Goal: Task Accomplishment & Management: Complete application form

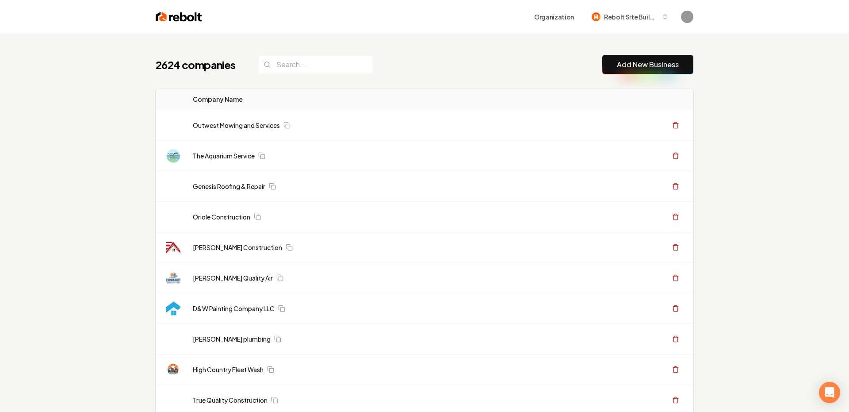
click at [645, 73] on button "Add New Business" at bounding box center [647, 64] width 91 height 19
click at [639, 70] on button "Add New Business" at bounding box center [647, 64] width 91 height 19
click at [326, 69] on input "search" at bounding box center [315, 64] width 115 height 19
paste input "Revive Landscape LLC"
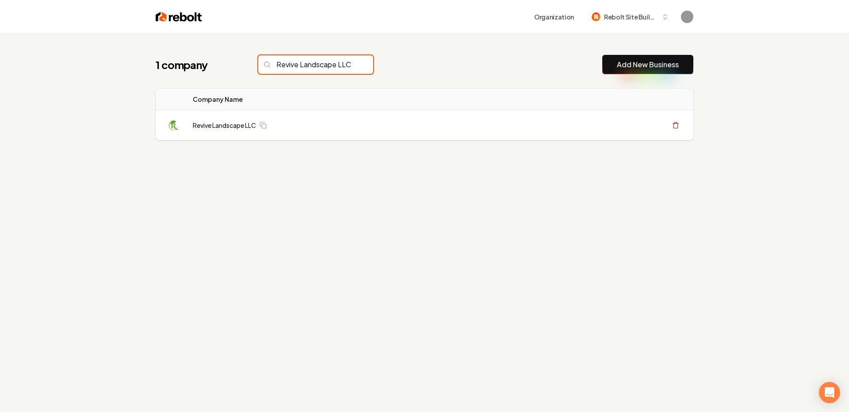
scroll to position [0, 7]
type input "Revive Landscape LLC"
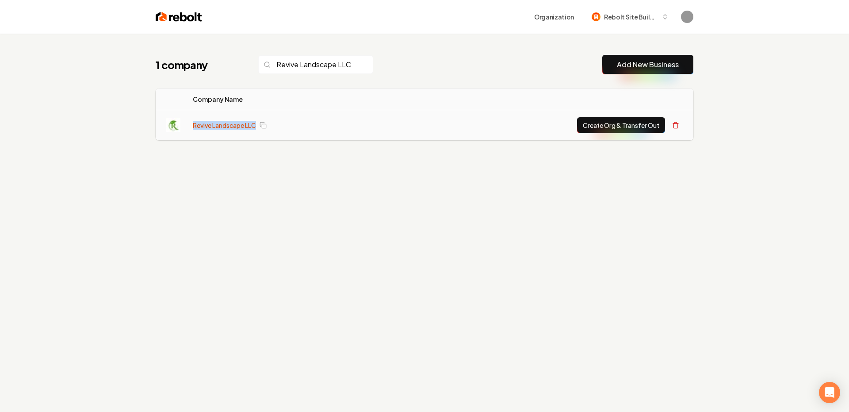
scroll to position [0, 0]
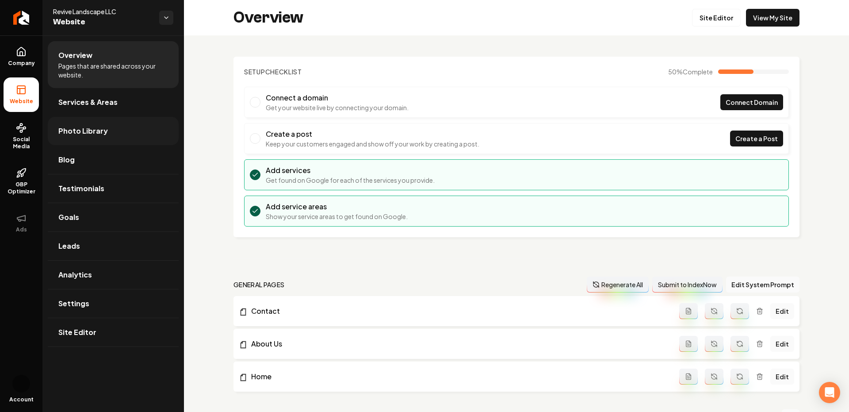
click at [87, 126] on span "Photo Library" at bounding box center [83, 131] width 50 height 11
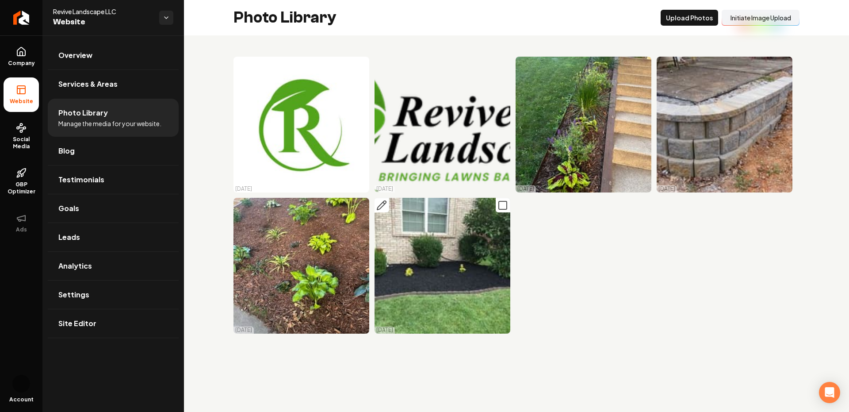
click at [499, 206] on rect "Main content area" at bounding box center [503, 205] width 8 height 8
click at [360, 210] on icon "Main content area" at bounding box center [362, 205] width 11 height 11
click at [504, 65] on icon "Main content area" at bounding box center [503, 64] width 11 height 11
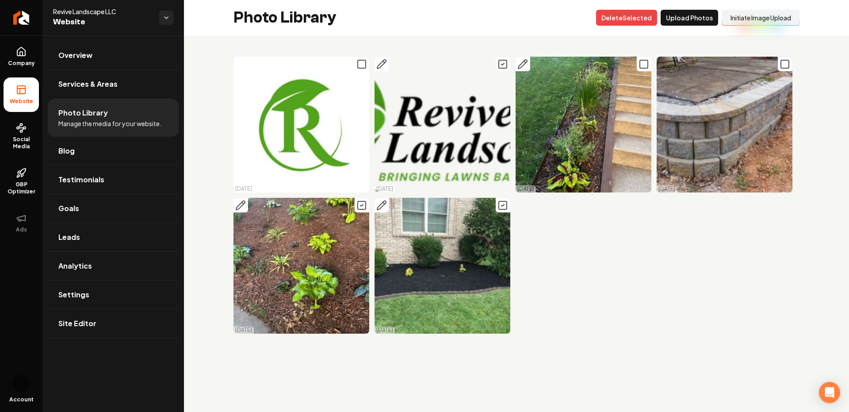
click at [645, 65] on icon "Main content area" at bounding box center [644, 64] width 11 height 11
click at [788, 67] on icon "Main content area" at bounding box center [785, 64] width 11 height 11
click at [359, 65] on icon "Main content area" at bounding box center [362, 64] width 11 height 11
click at [629, 15] on button "Delet e Selected" at bounding box center [626, 18] width 61 height 16
click at [17, 70] on link "Company" at bounding box center [21, 56] width 35 height 35
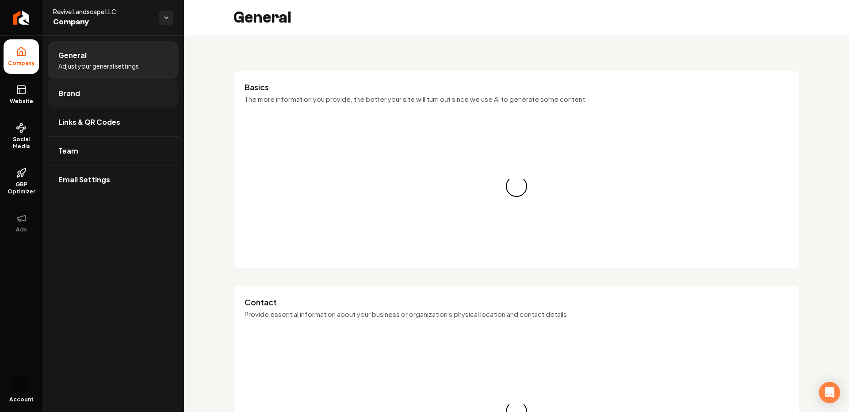
click at [71, 91] on span "Brand" at bounding box center [69, 93] width 22 height 11
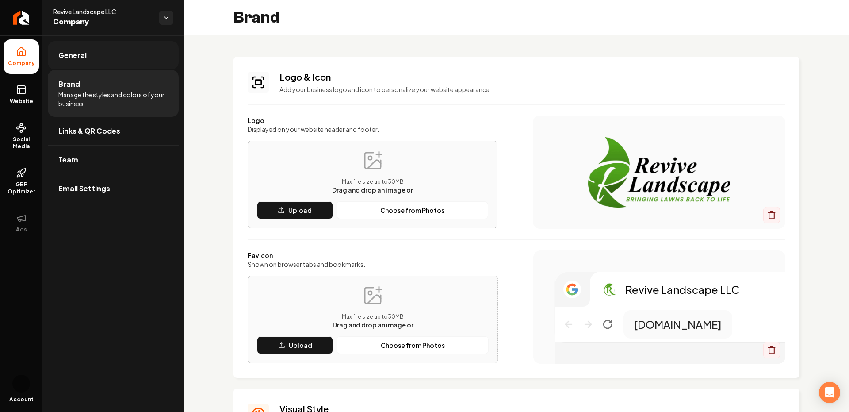
click at [73, 55] on span "General" at bounding box center [72, 55] width 28 height 11
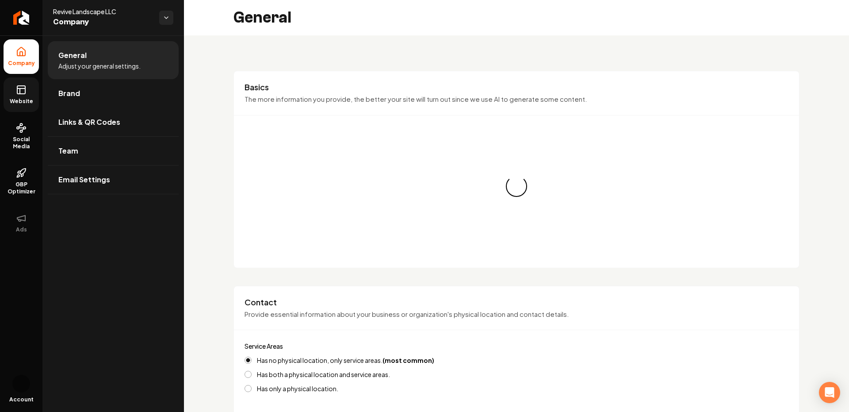
click at [22, 100] on span "Website" at bounding box center [21, 101] width 31 height 7
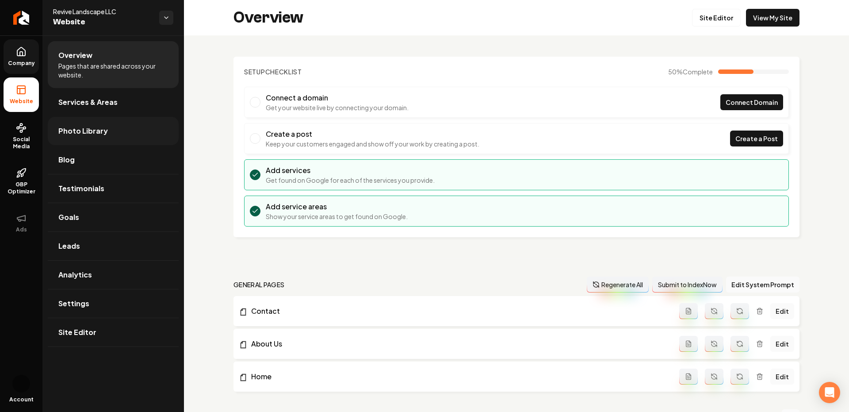
click at [76, 117] on link "Photo Library" at bounding box center [113, 131] width 131 height 28
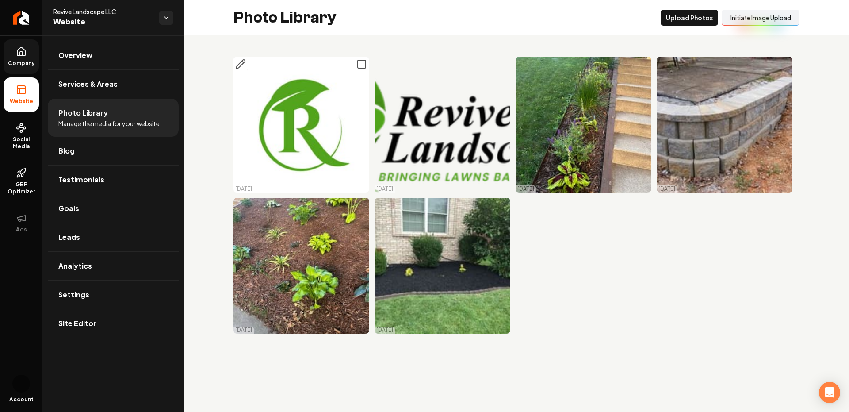
click at [357, 64] on icon "Main content area" at bounding box center [362, 64] width 11 height 11
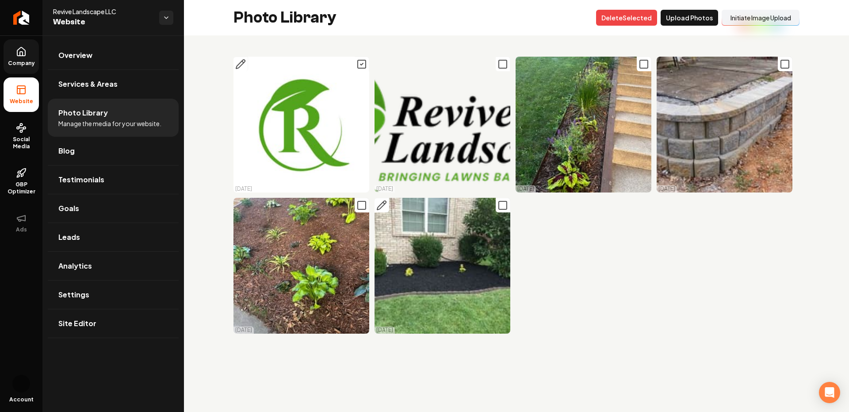
click at [503, 205] on icon "Main content area" at bounding box center [503, 205] width 11 height 11
click at [645, 61] on icon "Main content area" at bounding box center [644, 64] width 11 height 11
click at [504, 63] on icon "Main content area" at bounding box center [503, 64] width 11 height 11
click at [786, 63] on icon "Main content area" at bounding box center [785, 64] width 11 height 11
click at [361, 206] on icon "Main content area" at bounding box center [362, 205] width 11 height 11
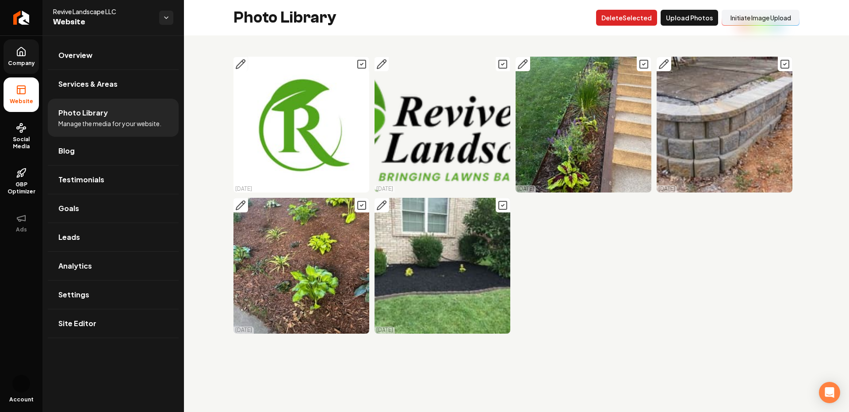
click at [625, 16] on button "Delet e Selected" at bounding box center [626, 18] width 61 height 16
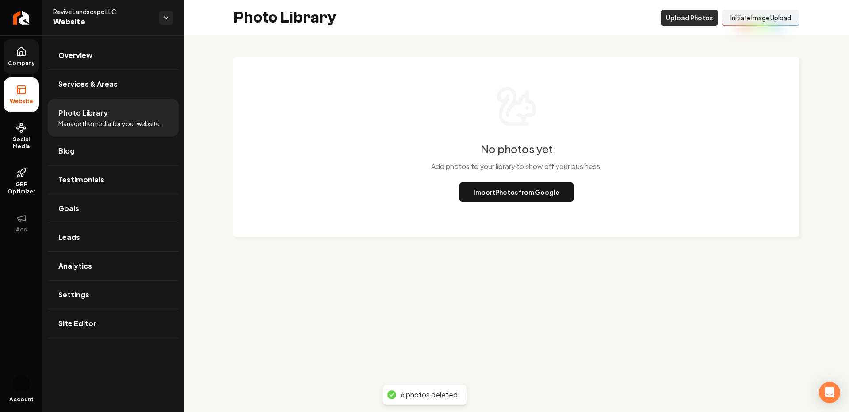
click at [673, 19] on button "Upload Photos" at bounding box center [690, 18] width 58 height 16
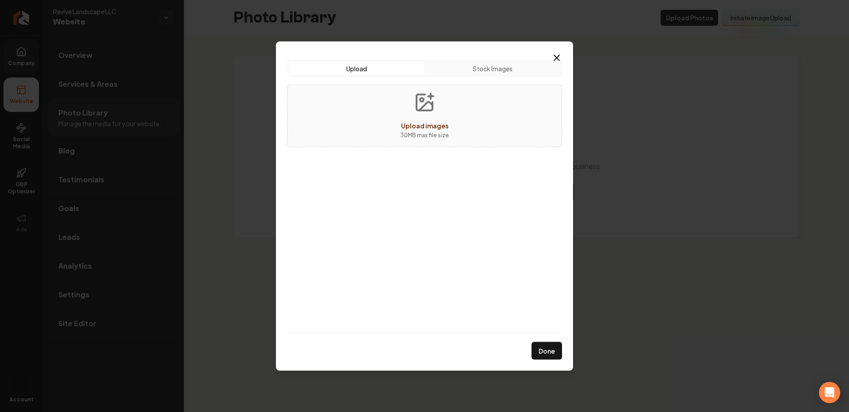
click at [443, 103] on button "Upload images 30 MB max file size" at bounding box center [424, 115] width 63 height 62
type input "**********"
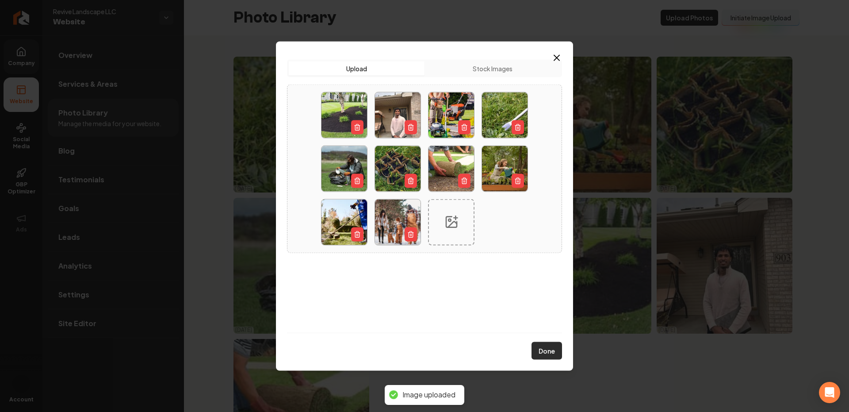
click at [545, 349] on button "Done" at bounding box center [547, 351] width 31 height 18
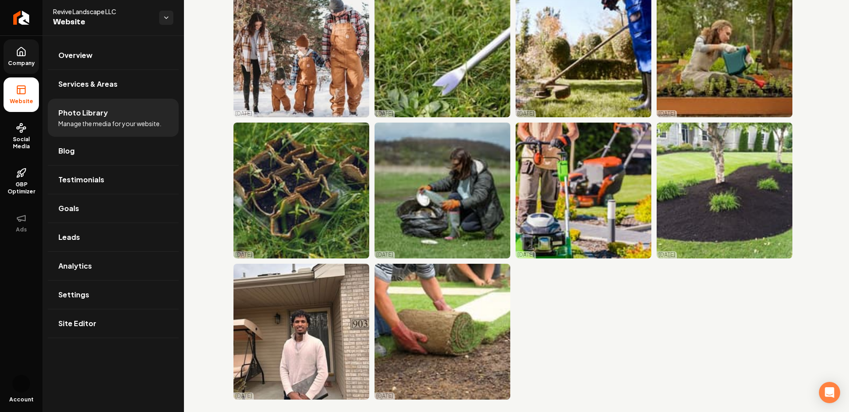
scroll to position [77, 0]
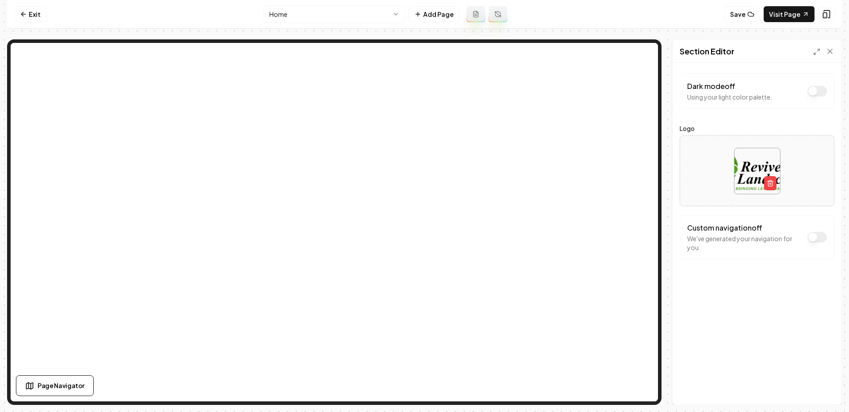
click at [311, 19] on html "Computer Required This feature is only available on a computer. Please switch t…" at bounding box center [424, 206] width 849 height 412
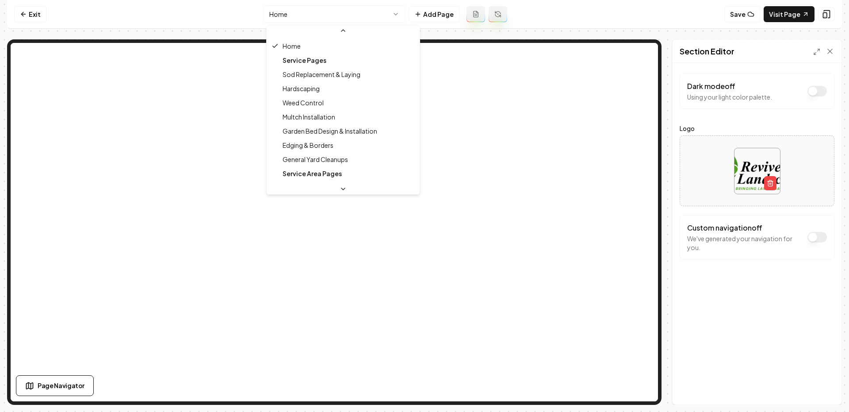
scroll to position [55, 0]
click at [324, 17] on html "Computer Required This feature is only available on a computer. Please switch t…" at bounding box center [424, 206] width 849 height 412
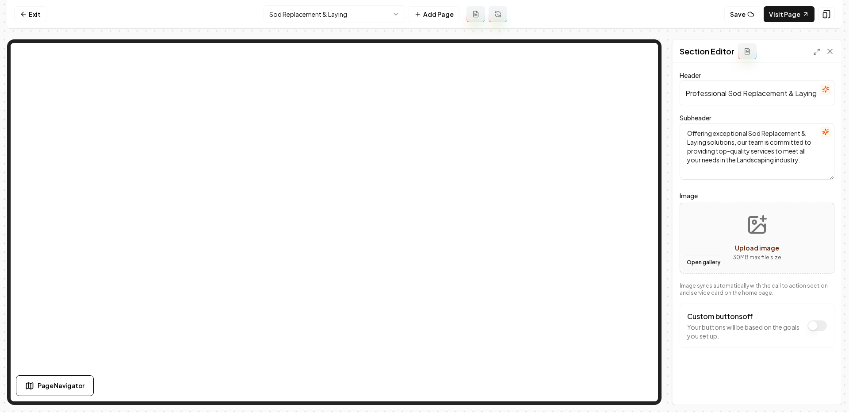
click at [706, 262] on button "Open gallery" at bounding box center [704, 262] width 40 height 14
click at [697, 263] on button "Open gallery" at bounding box center [704, 262] width 40 height 14
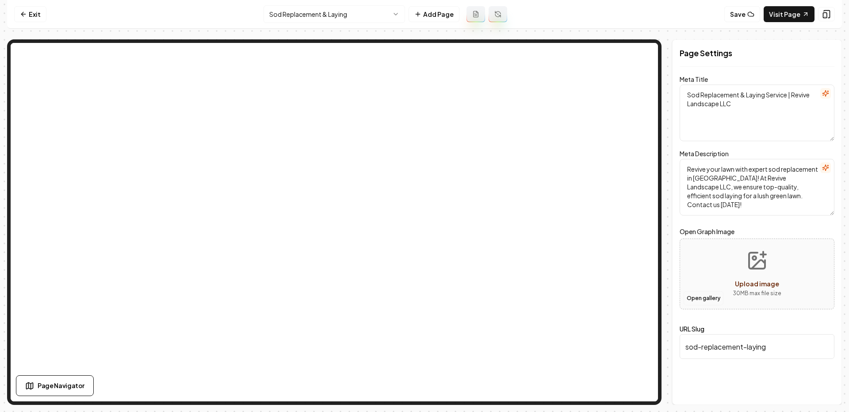
click at [699, 296] on button "Open gallery" at bounding box center [704, 298] width 40 height 14
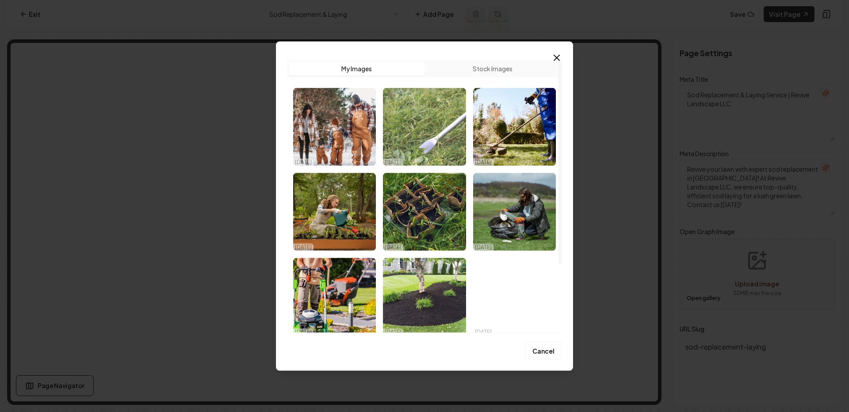
scroll to position [2, 0]
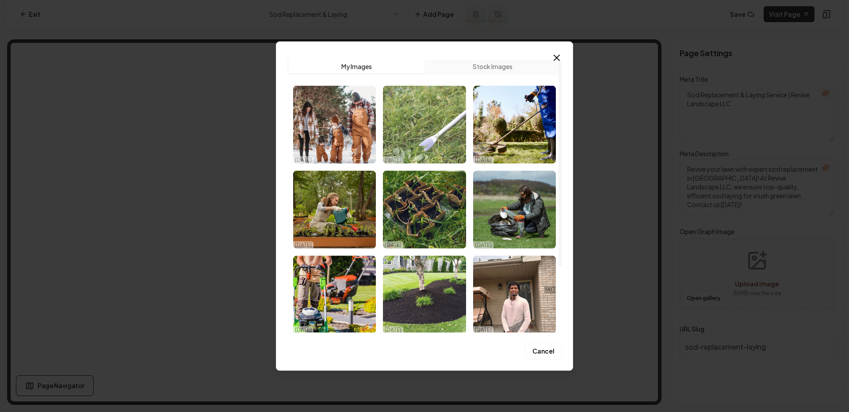
click at [434, 131] on img "Select image image_68e6c42e5c7cd75eb837536f.png" at bounding box center [424, 124] width 83 height 78
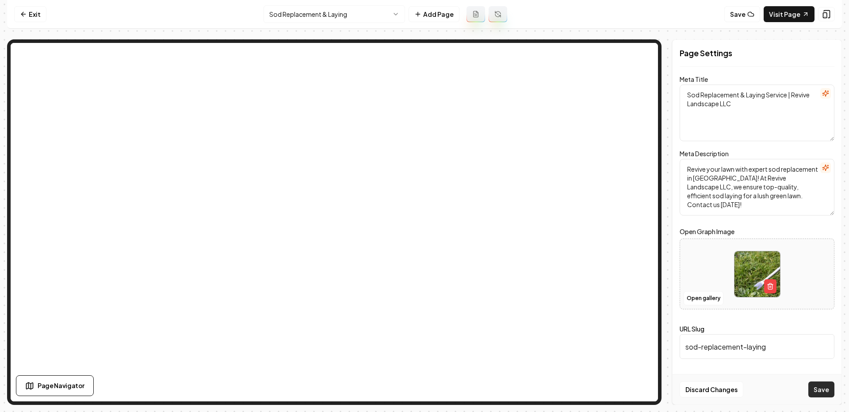
click at [820, 384] on button "Save" at bounding box center [822, 389] width 26 height 16
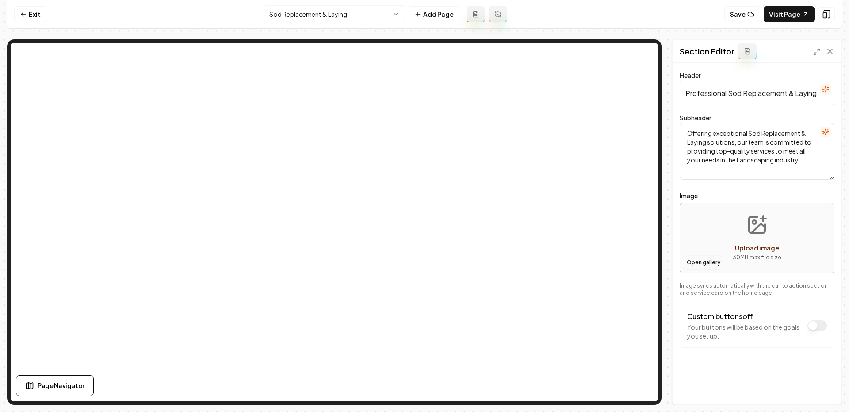
click at [691, 265] on button "Open gallery" at bounding box center [704, 262] width 40 height 14
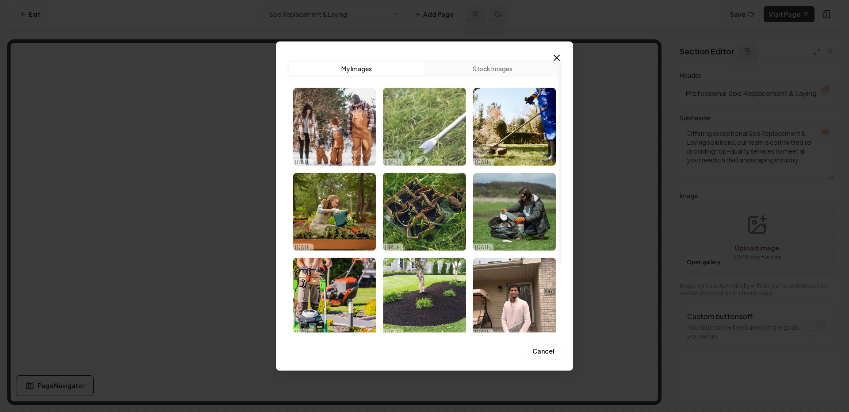
click at [420, 126] on img "Select image image_68e6c42e5c7cd75eb837536f.png" at bounding box center [424, 127] width 83 height 78
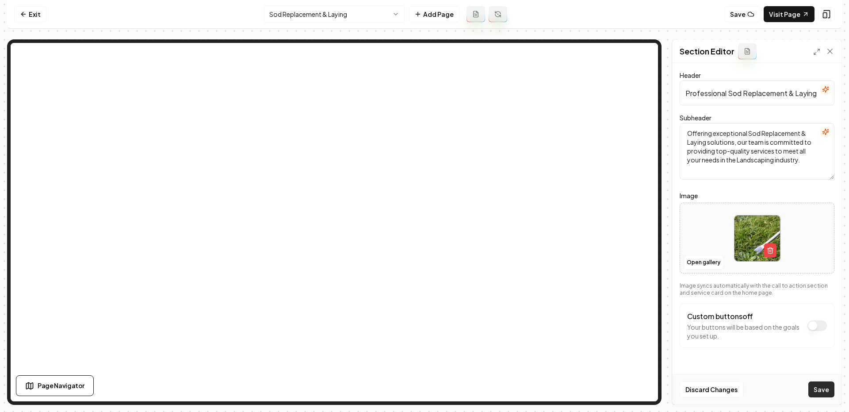
click at [829, 389] on button "Save" at bounding box center [822, 389] width 26 height 16
click at [697, 267] on button "Open gallery" at bounding box center [704, 262] width 40 height 14
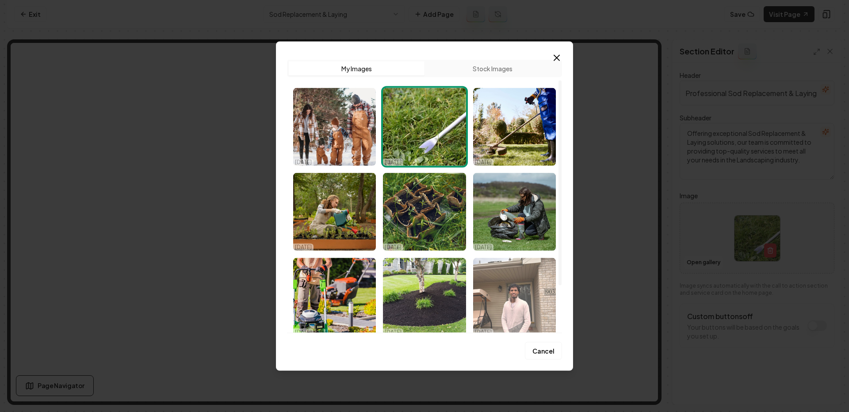
scroll to position [39, 0]
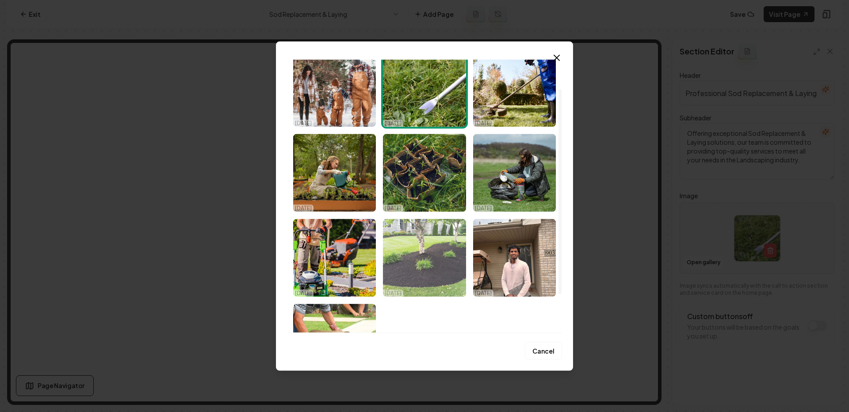
click at [433, 270] on img "Select image image_68e6c42e5c7cd75eb837530c.jpg" at bounding box center [424, 258] width 83 height 78
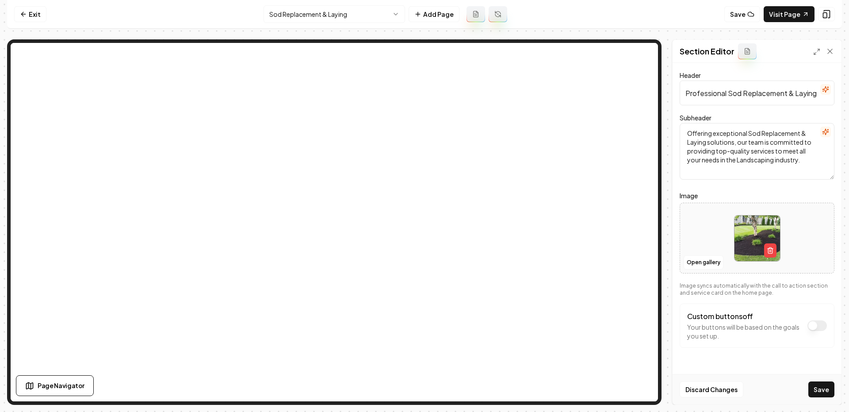
click at [829, 400] on div "Discard Changes Save" at bounding box center [757, 389] width 169 height 31
click at [820, 392] on button "Save" at bounding box center [822, 389] width 26 height 16
click at [297, 7] on html "Computer Required This feature is only available on a computer. Please switch t…" at bounding box center [424, 206] width 849 height 412
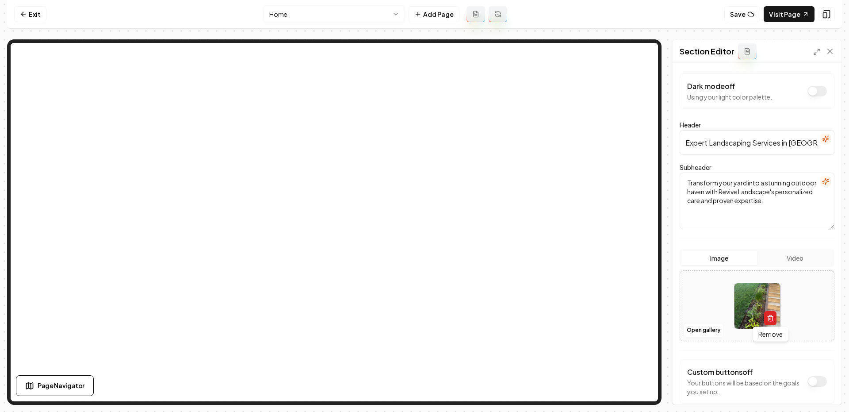
click at [773, 317] on icon "button" at bounding box center [770, 318] width 7 height 7
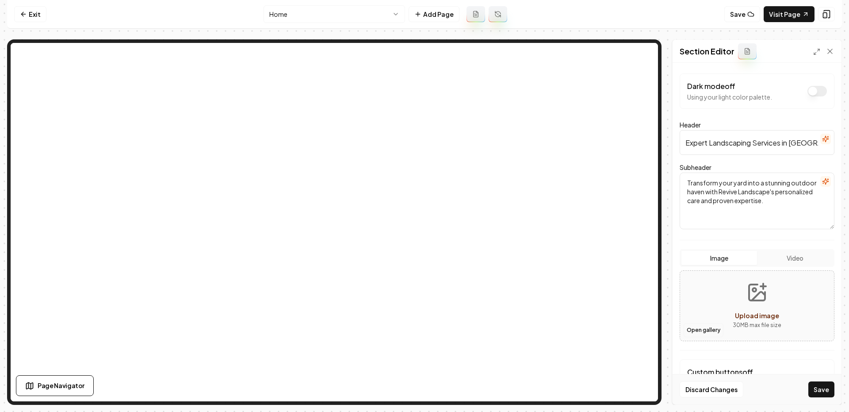
click at [696, 329] on button "Open gallery" at bounding box center [704, 330] width 40 height 14
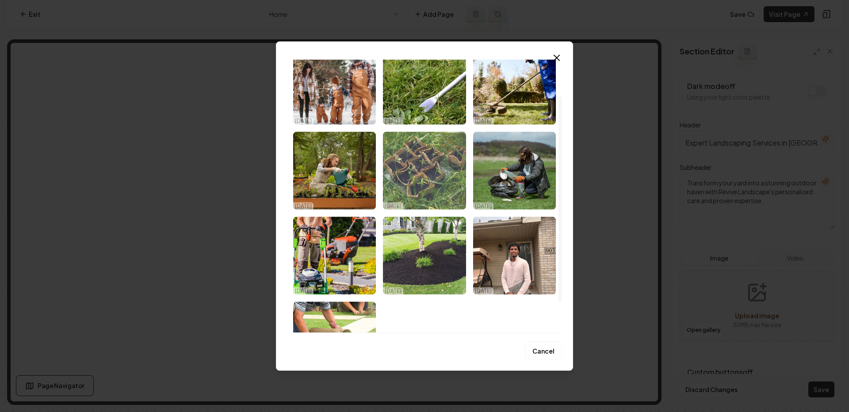
scroll to position [54, 0]
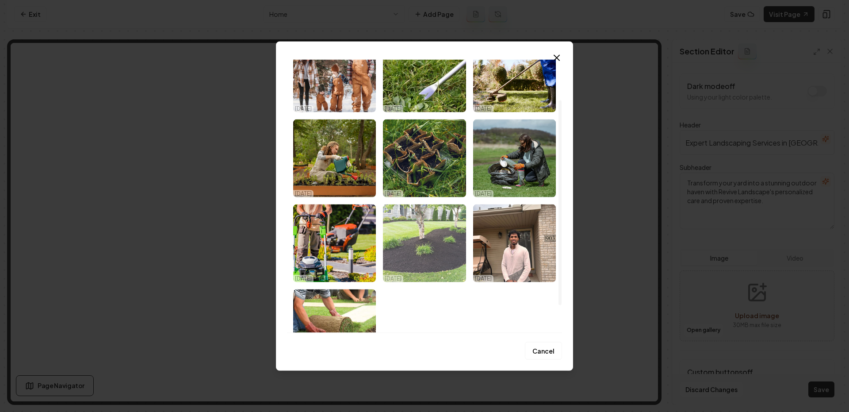
click at [423, 254] on img "Select image image_68e6c42e5c7cd75eb837530c.jpg" at bounding box center [424, 243] width 83 height 78
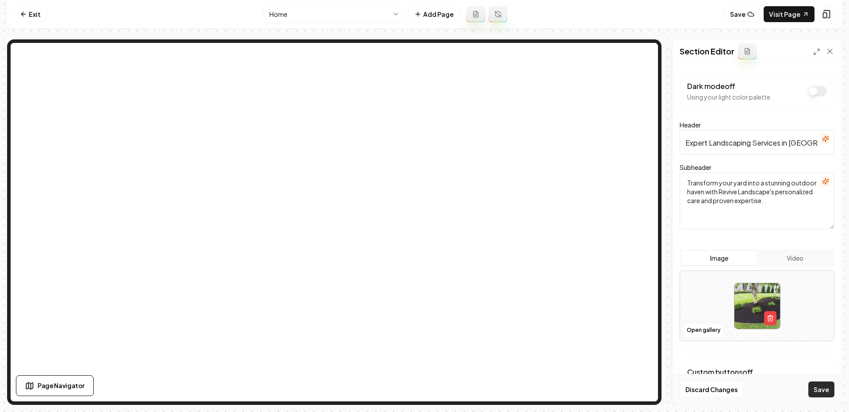
click at [818, 390] on button "Save" at bounding box center [822, 389] width 26 height 16
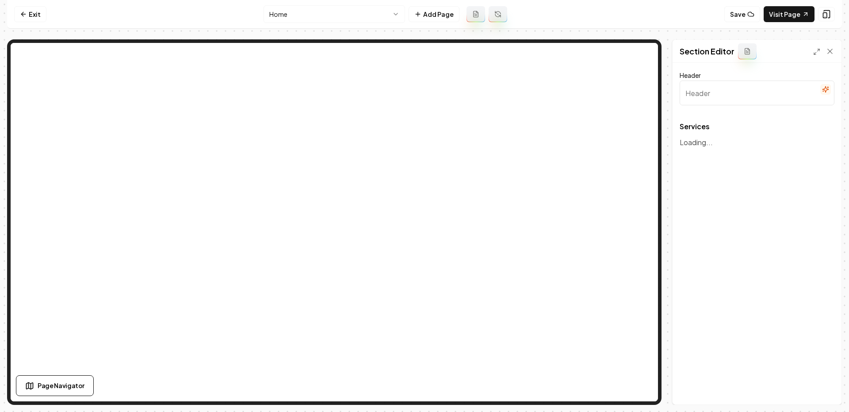
type input "Our Premier Landscaping Services"
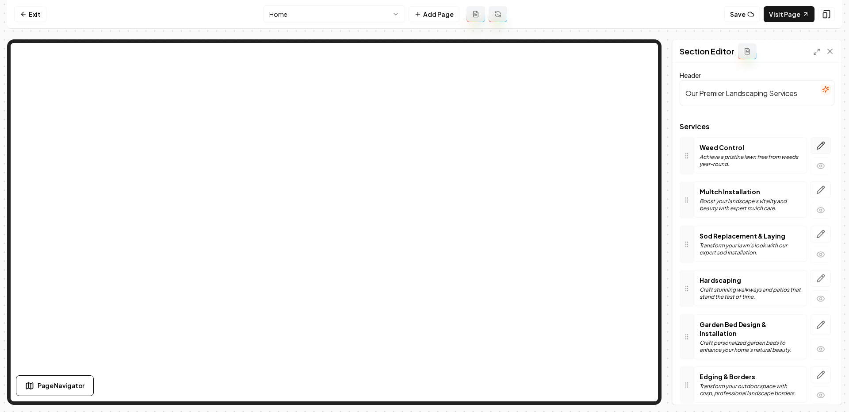
click at [820, 150] on button "button" at bounding box center [821, 145] width 20 height 17
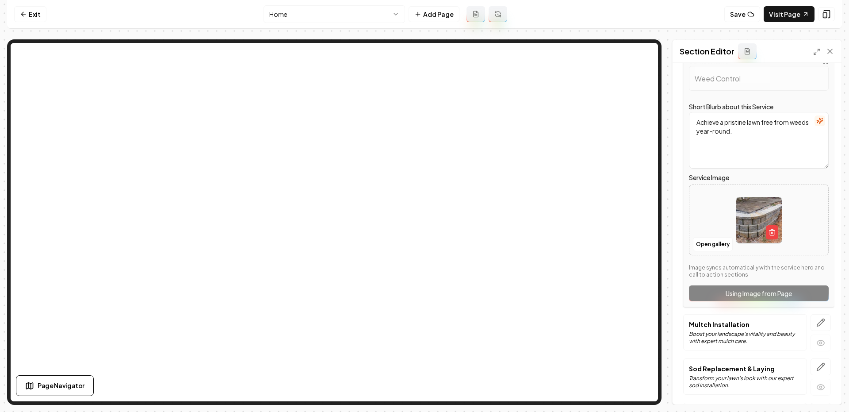
scroll to position [85, 0]
click at [715, 244] on button "Open gallery" at bounding box center [713, 243] width 40 height 14
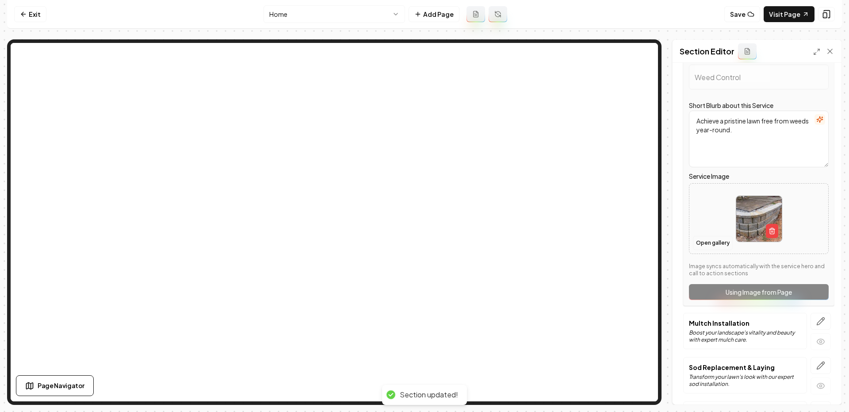
click at [706, 242] on button "Open gallery" at bounding box center [713, 243] width 40 height 14
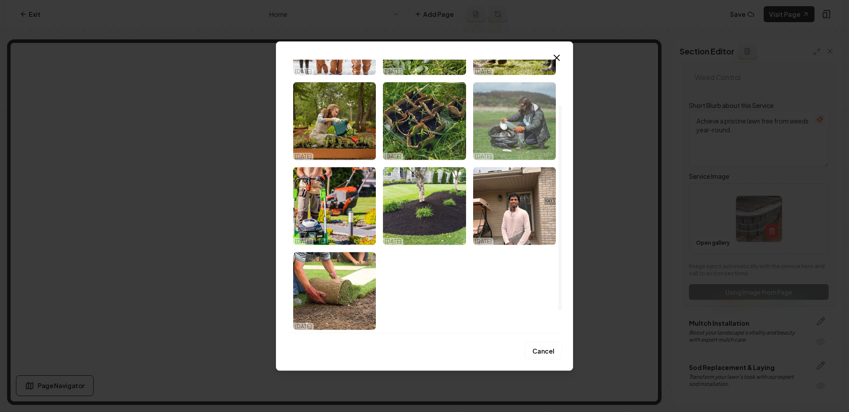
scroll to position [0, 0]
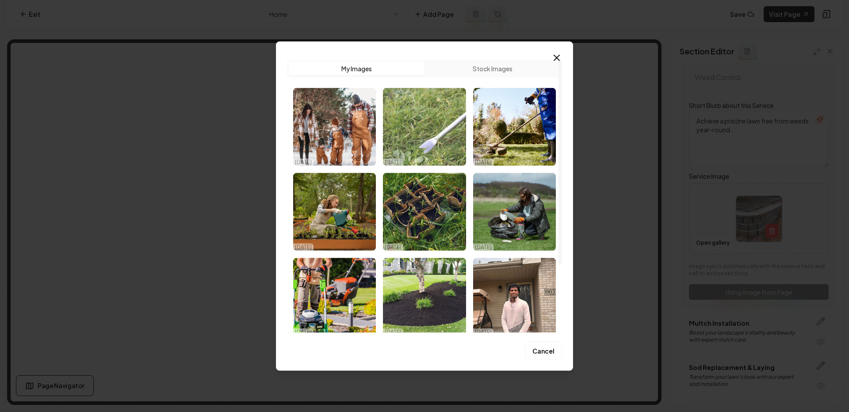
click at [441, 136] on img "Select image image_68e6c42e5c7cd75eb837536f.png" at bounding box center [424, 127] width 83 height 78
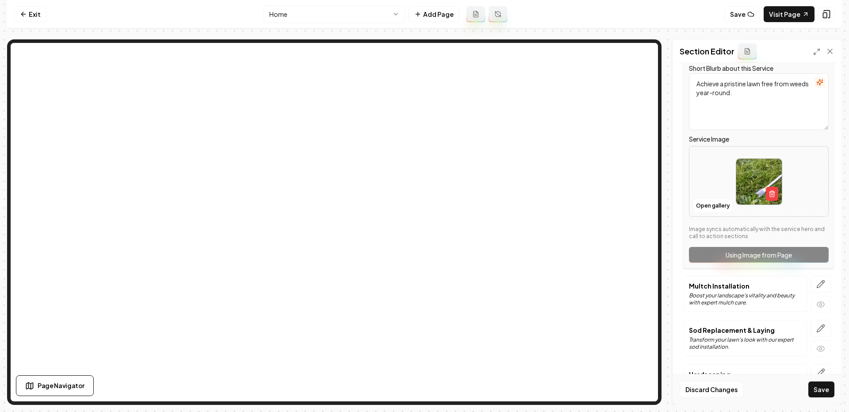
scroll to position [121, 0]
click at [820, 286] on icon "button" at bounding box center [821, 286] width 8 height 8
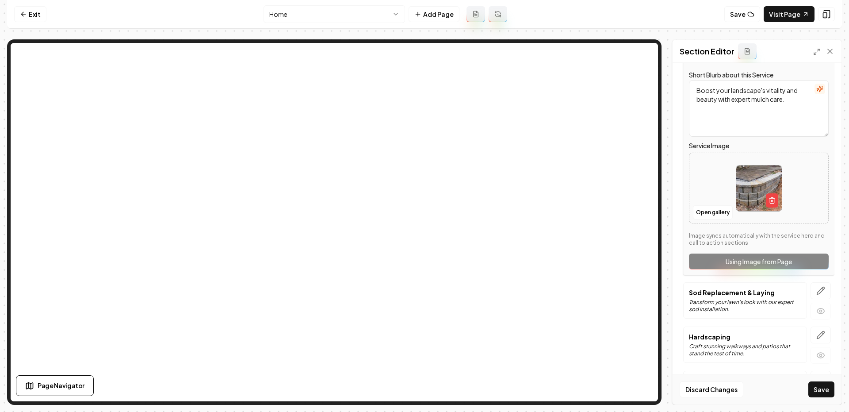
scroll to position [166, 0]
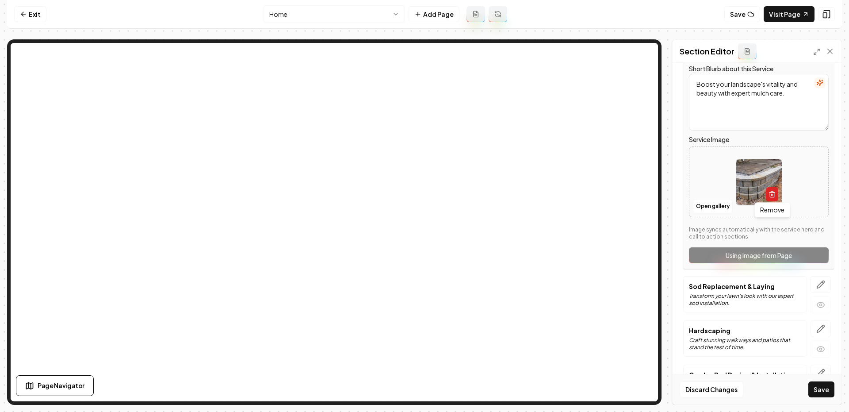
click at [774, 192] on icon "button" at bounding box center [772, 194] width 4 height 5
click at [710, 202] on button "Open gallery" at bounding box center [713, 206] width 40 height 14
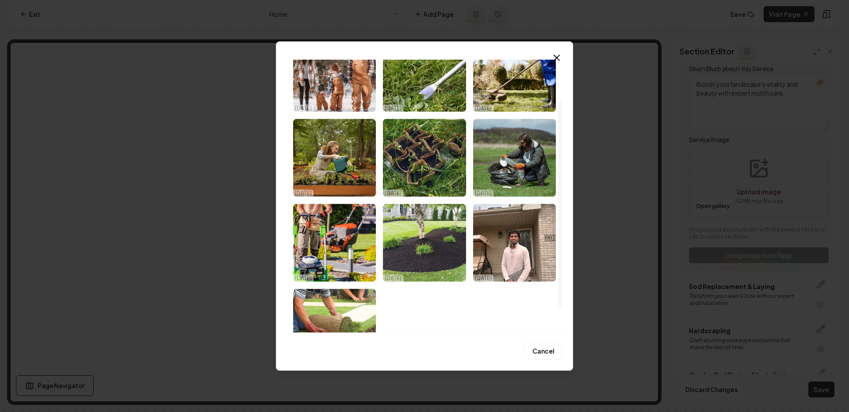
scroll to position [55, 0]
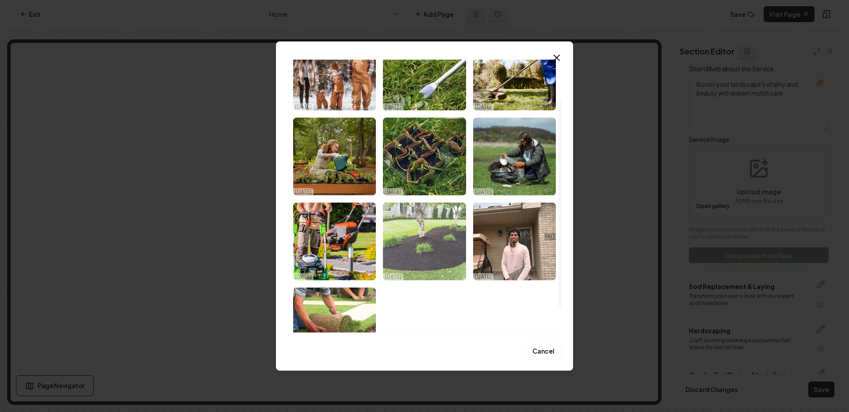
click at [437, 245] on img "Select image image_68e6c42e5c7cd75eb837530c.jpg" at bounding box center [424, 241] width 83 height 78
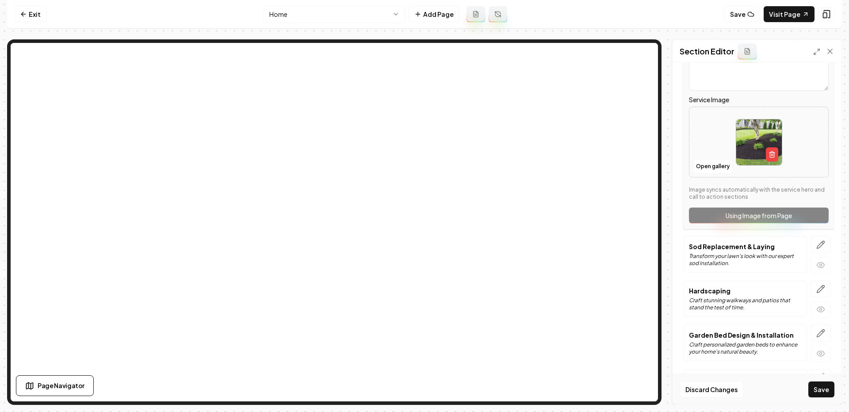
scroll to position [215, 0]
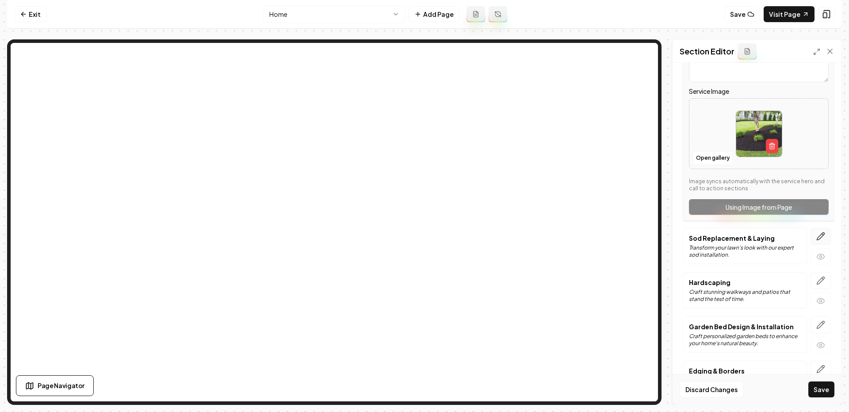
click at [820, 234] on icon "button" at bounding box center [821, 237] width 8 height 8
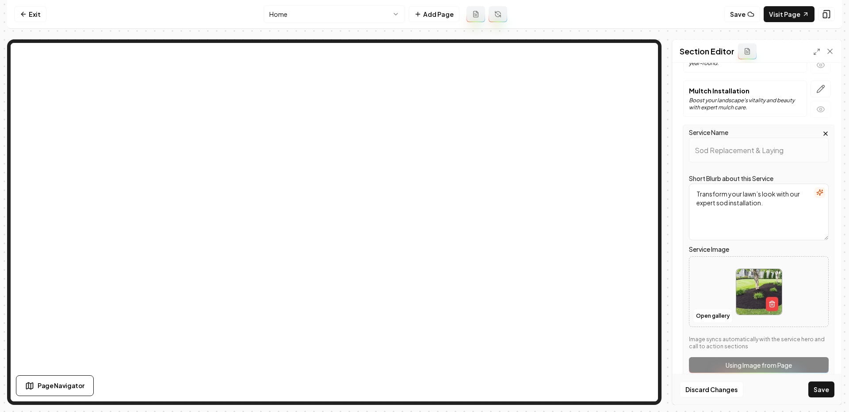
scroll to position [89, 0]
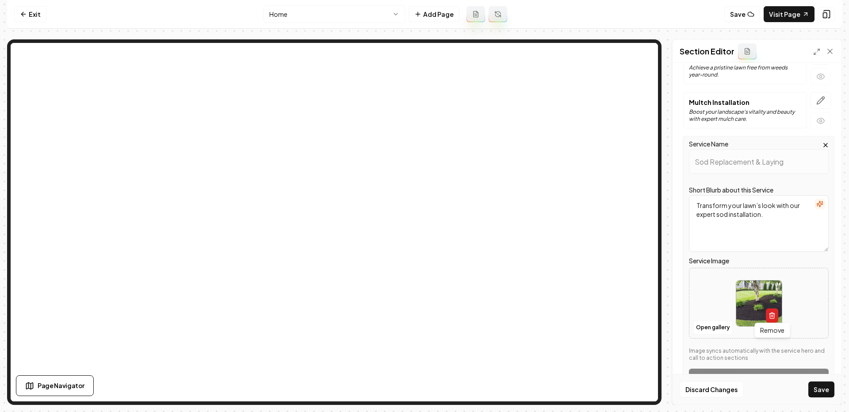
click at [772, 317] on icon "button" at bounding box center [772, 316] width 4 height 5
click at [710, 323] on button "Open gallery" at bounding box center [713, 327] width 40 height 14
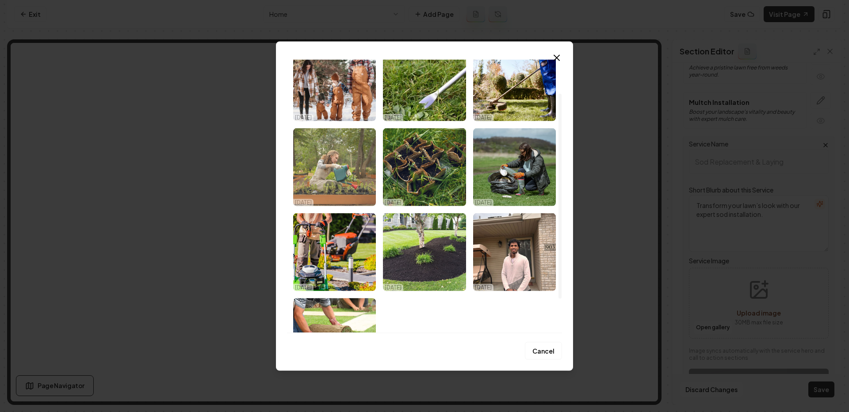
scroll to position [91, 0]
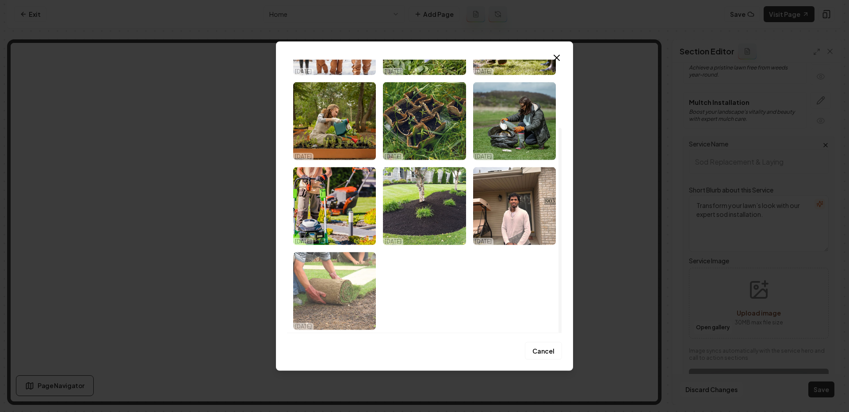
click at [346, 280] on img "Select image image_68e6c42d5c7cd75eb837477d.avif" at bounding box center [334, 291] width 83 height 78
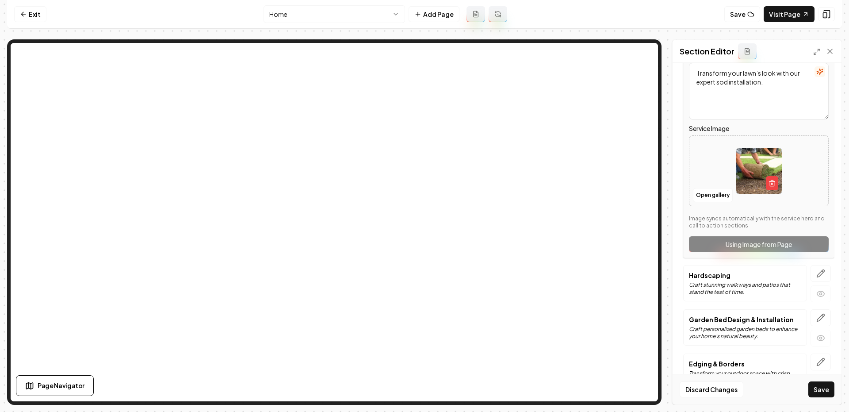
scroll to position [241, 0]
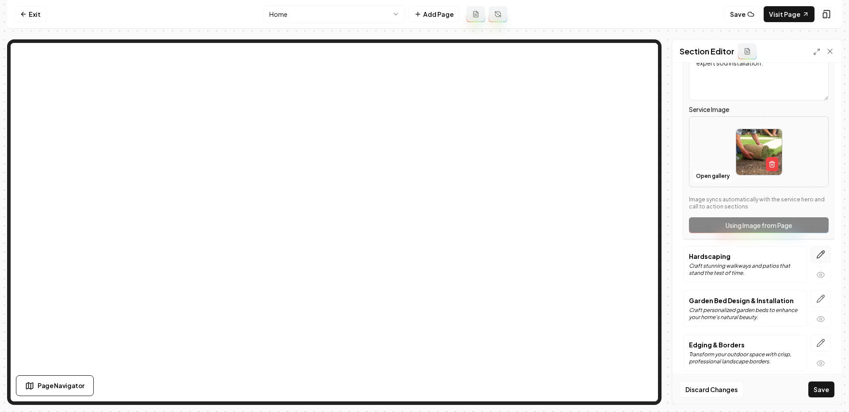
click at [822, 251] on icon "button" at bounding box center [821, 254] width 9 height 9
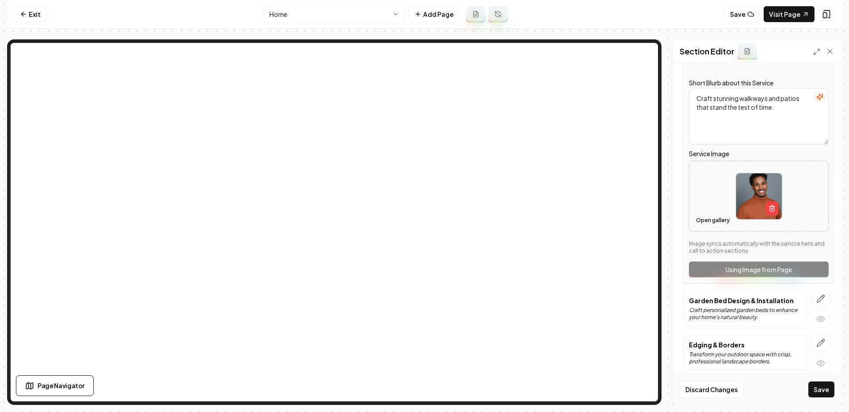
click at [713, 217] on button "Open gallery" at bounding box center [713, 220] width 40 height 14
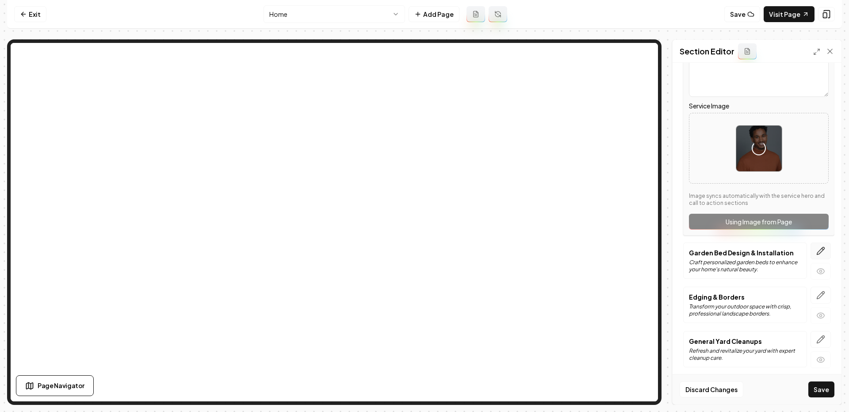
click at [824, 248] on icon "button" at bounding box center [822, 248] width 1 height 1
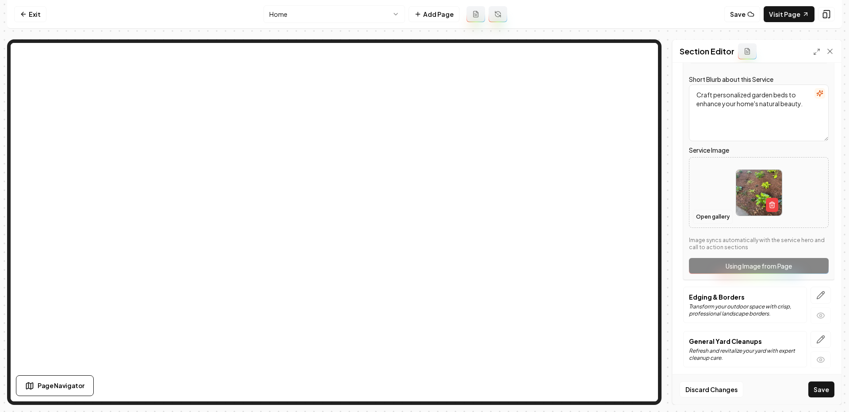
click at [709, 212] on button "Open gallery" at bounding box center [713, 217] width 40 height 14
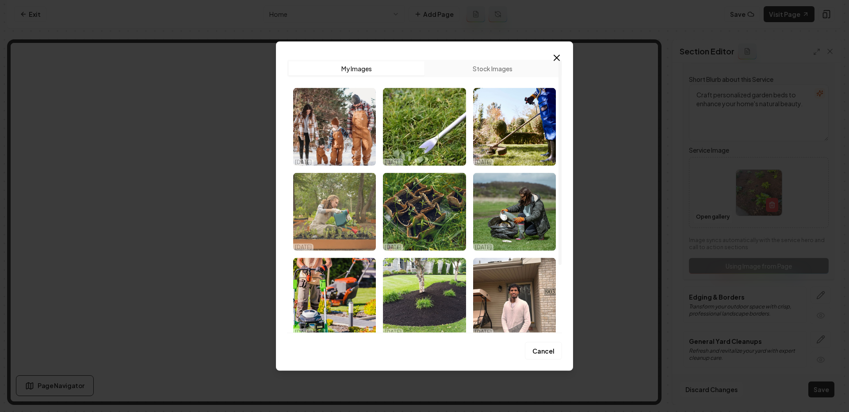
click at [345, 209] on img "Select image image_68e6c42e5c7cd75eb8374fc7.jpg" at bounding box center [334, 212] width 83 height 78
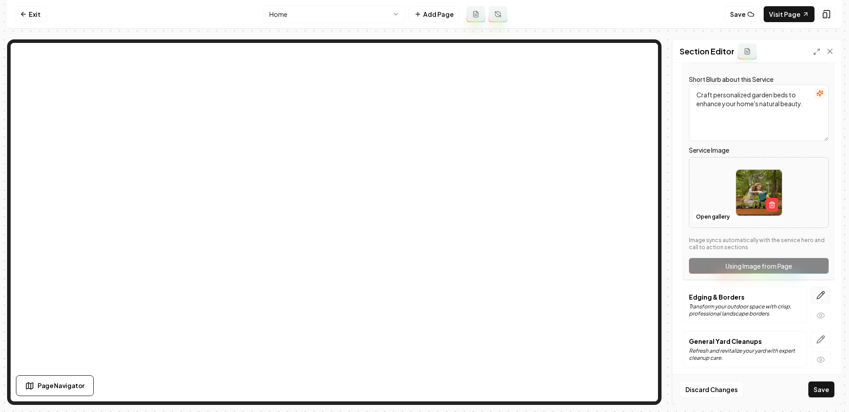
click at [825, 291] on icon "button" at bounding box center [821, 295] width 9 height 9
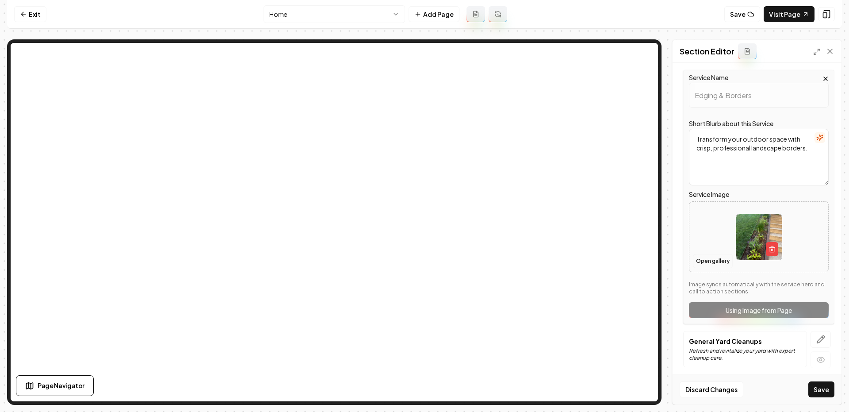
click at [705, 254] on button "Open gallery" at bounding box center [713, 261] width 40 height 14
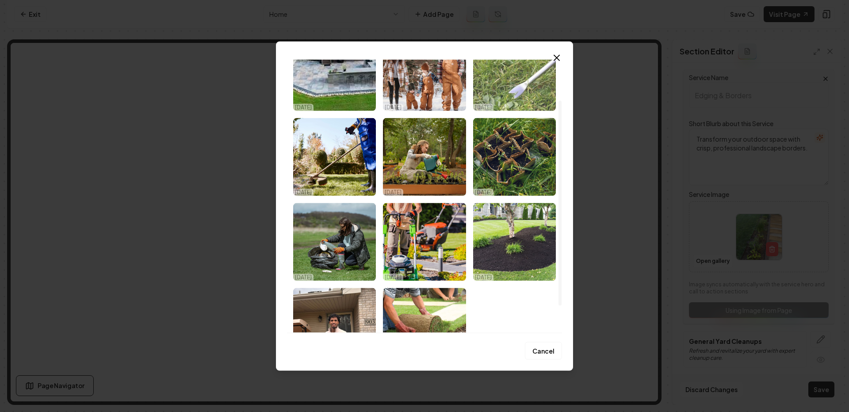
scroll to position [57, 0]
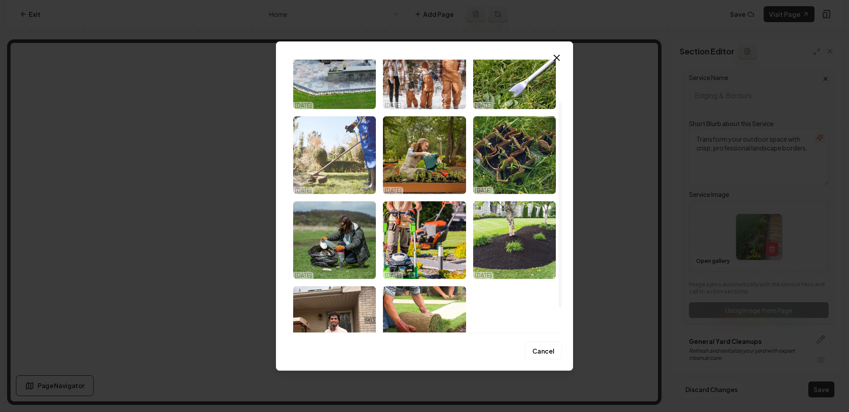
click at [344, 145] on img "Select image image_68e6c42e5c7cd75eb8375190.jpg" at bounding box center [334, 155] width 83 height 78
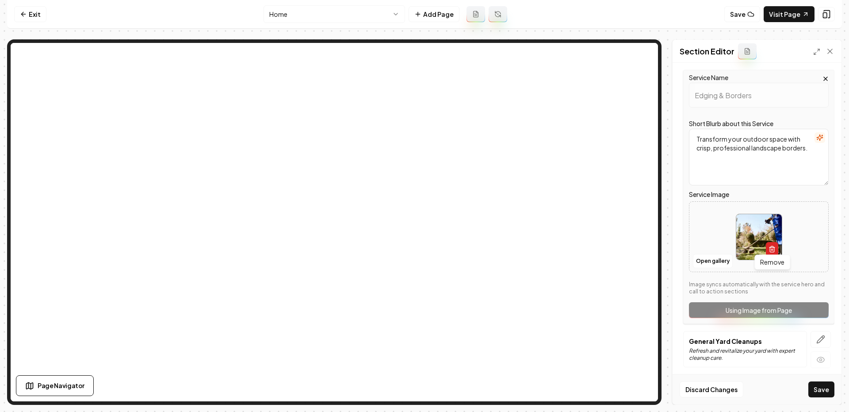
click at [773, 246] on icon "button" at bounding box center [772, 249] width 7 height 7
click at [714, 260] on button "Open gallery" at bounding box center [713, 261] width 40 height 14
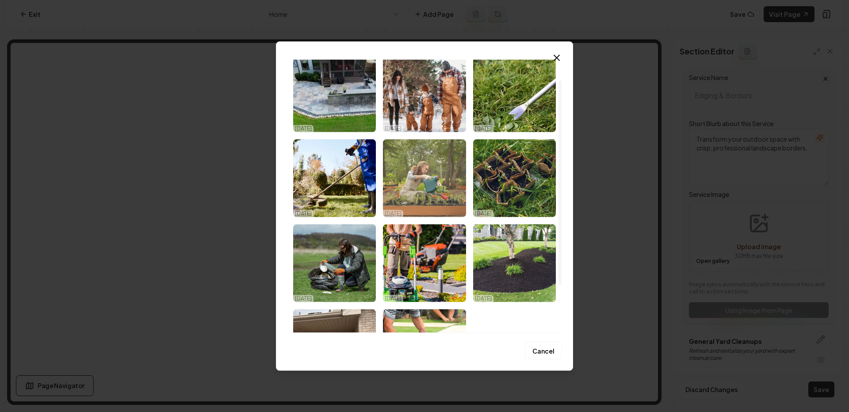
scroll to position [35, 0]
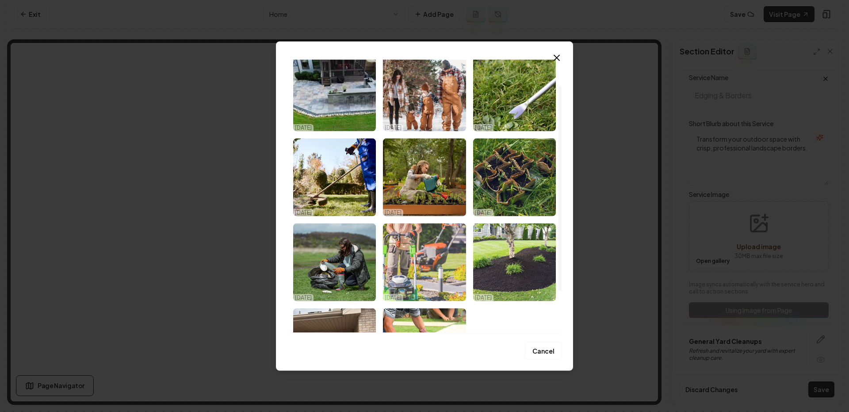
click at [431, 270] on img "Select image image_68e6c42d5c7cd75eb8374b47.jpg" at bounding box center [424, 262] width 83 height 78
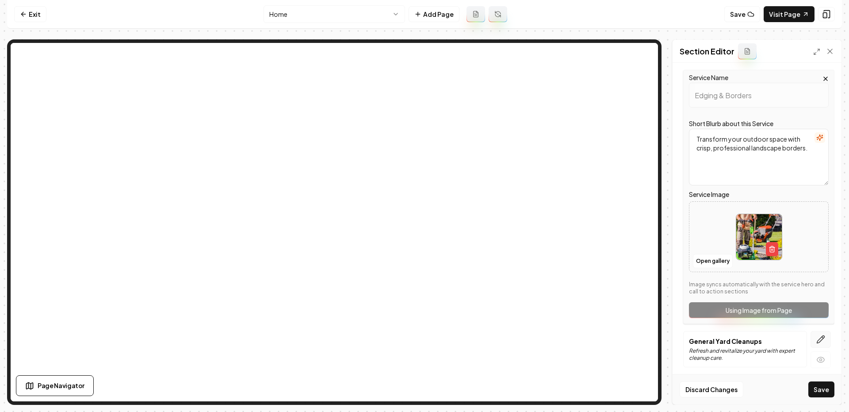
click at [824, 337] on icon "button" at bounding box center [822, 337] width 1 height 1
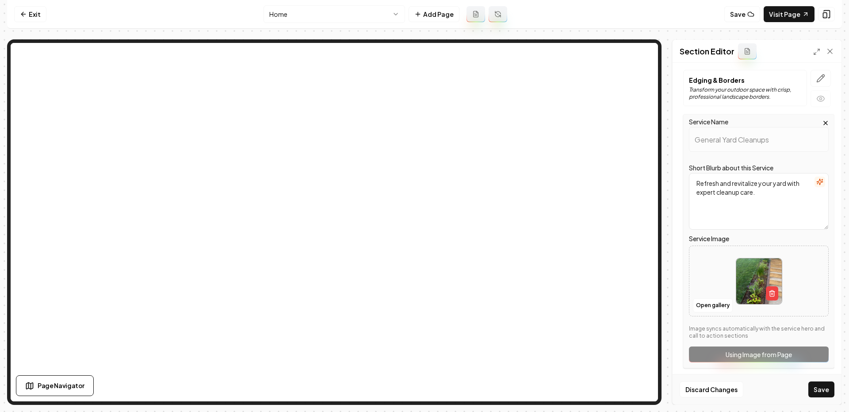
click at [705, 293] on div at bounding box center [759, 281] width 139 height 61
type input "**********"
click at [823, 386] on button "Save" at bounding box center [822, 389] width 26 height 16
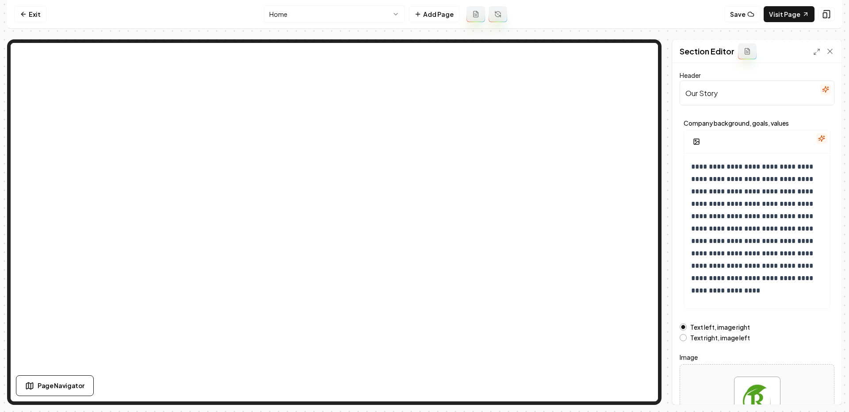
scroll to position [65, 0]
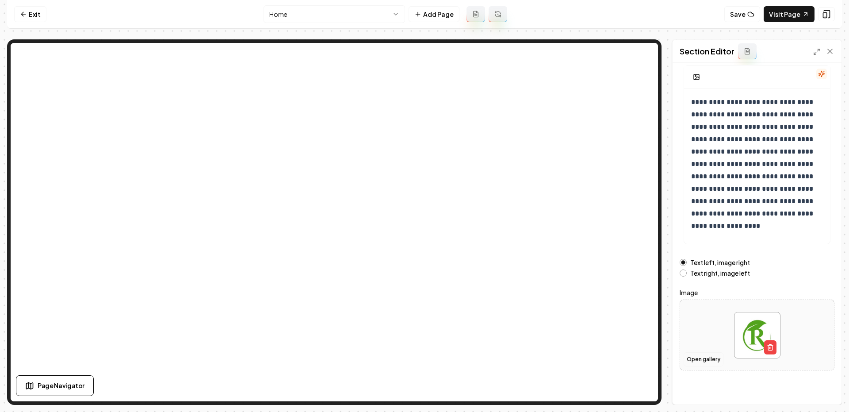
click at [695, 359] on button "Open gallery" at bounding box center [704, 359] width 40 height 14
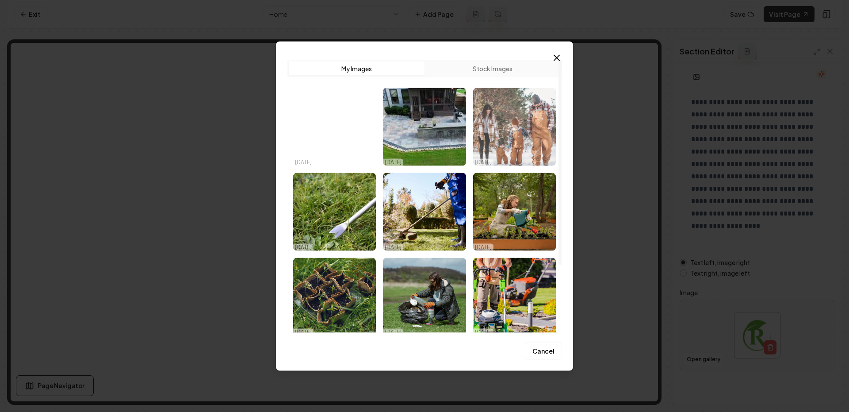
scroll to position [91, 0]
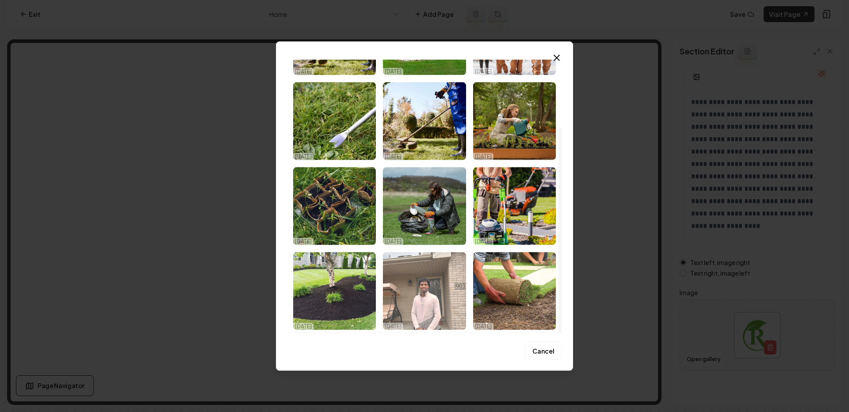
click at [437, 278] on img "Select image image_68e6c42d5c7cd75eb8374a58.jpg" at bounding box center [424, 291] width 83 height 78
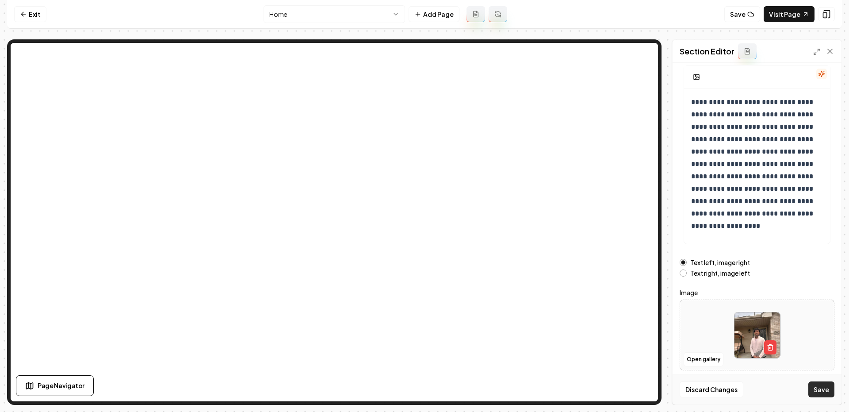
click at [816, 390] on button "Save" at bounding box center [822, 389] width 26 height 16
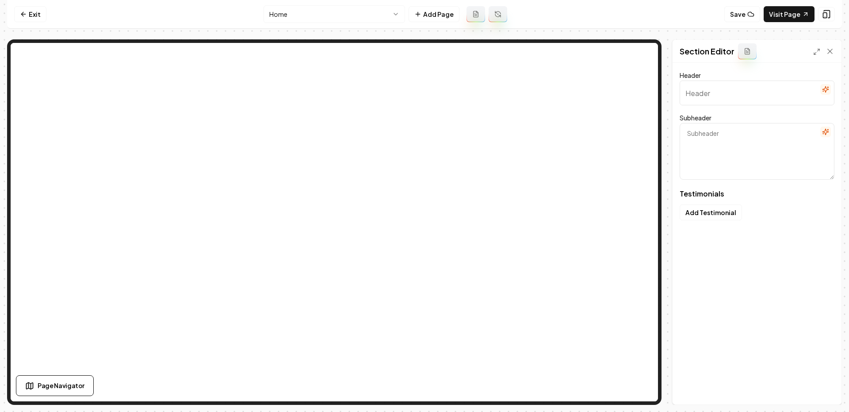
type input "Why Neighbors Recommend Us"
type textarea "Read their stories about how we transformed their yards"
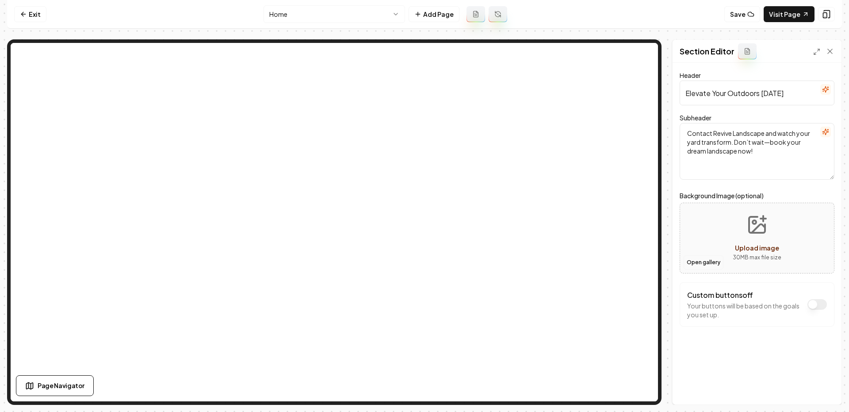
click at [702, 262] on button "Open gallery" at bounding box center [704, 262] width 40 height 14
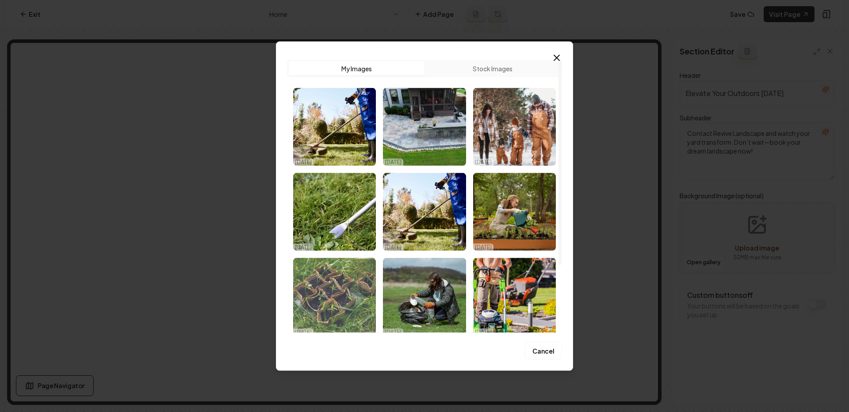
click at [330, 295] on img "Select image image_68e6c42e5c7cd75eb8375290.jpg" at bounding box center [334, 296] width 83 height 78
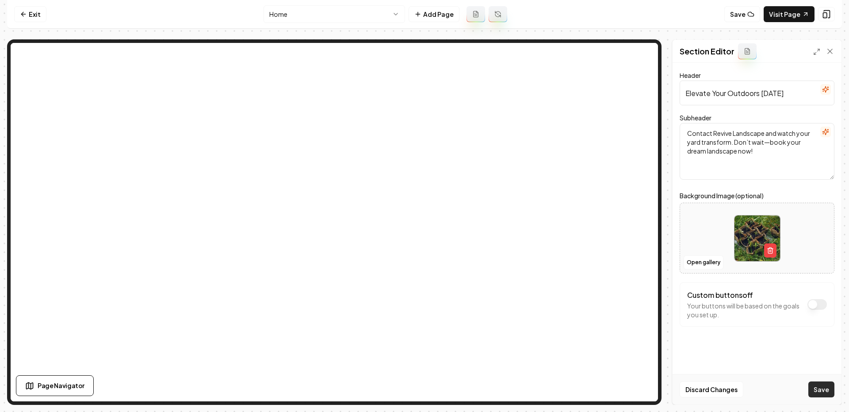
click at [818, 389] on button "Save" at bounding box center [822, 389] width 26 height 16
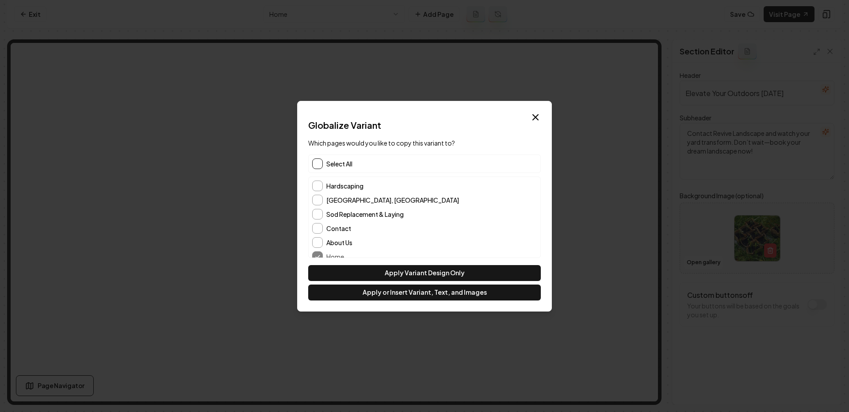
click at [318, 162] on button "button" at bounding box center [317, 163] width 11 height 11
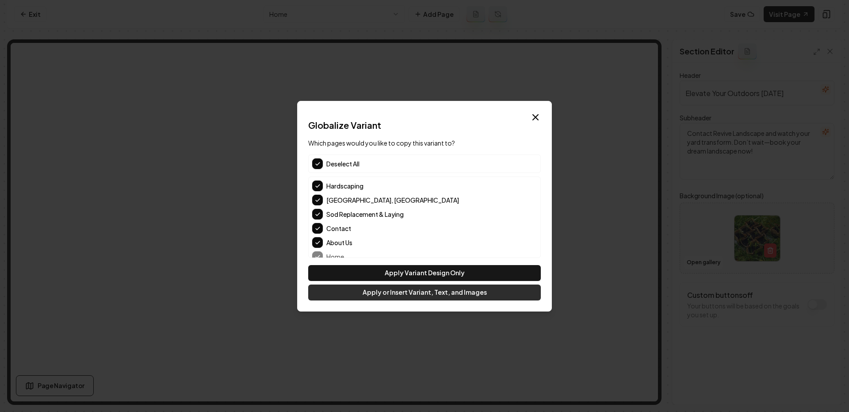
click at [411, 293] on button "Apply or Insert Variant, Text, and Images" at bounding box center [424, 292] width 233 height 16
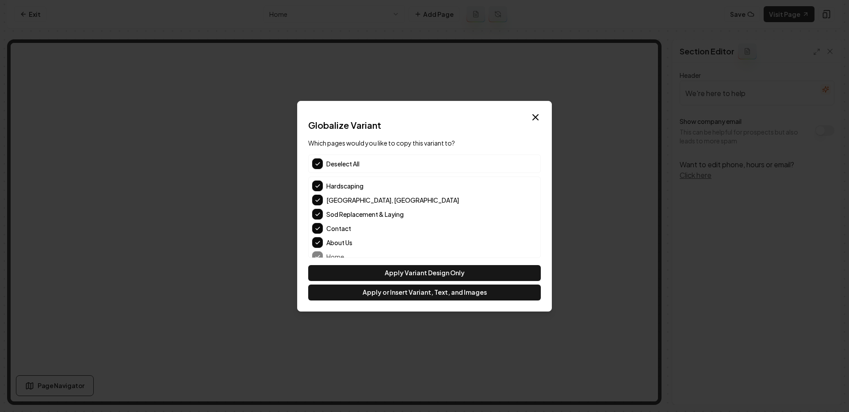
click at [319, 163] on button "button" at bounding box center [317, 163] width 11 height 11
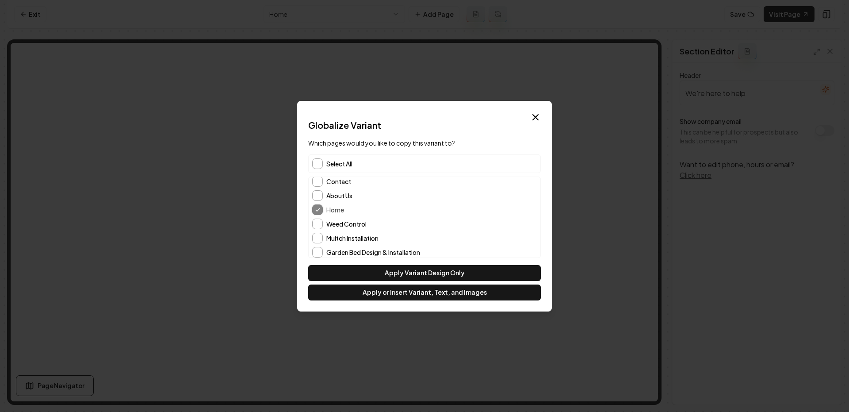
scroll to position [55, 0]
click at [317, 183] on button "About Us" at bounding box center [317, 187] width 11 height 11
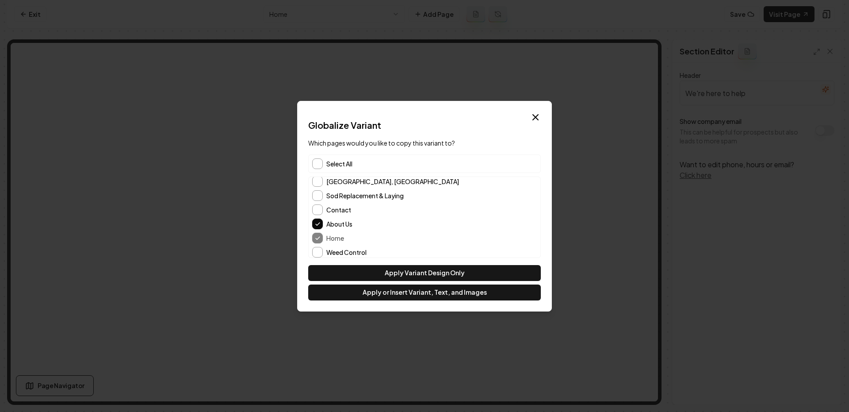
scroll to position [12, 0]
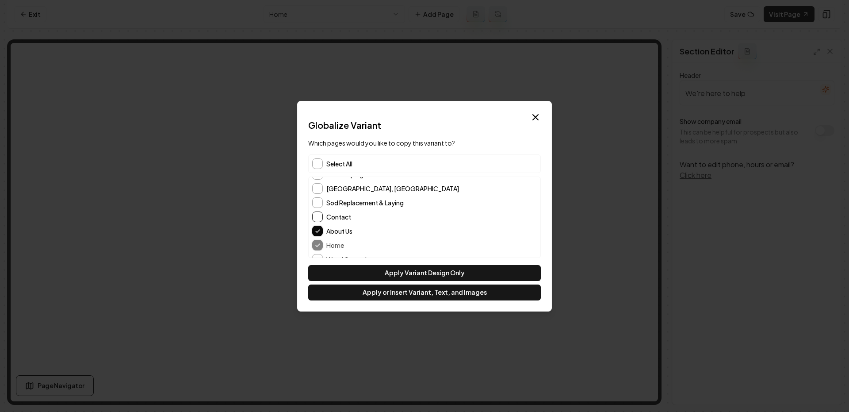
click at [318, 220] on button "Contact" at bounding box center [317, 216] width 11 height 11
click at [405, 298] on button "Apply or Insert Variant, Text, and Images" at bounding box center [424, 292] width 233 height 16
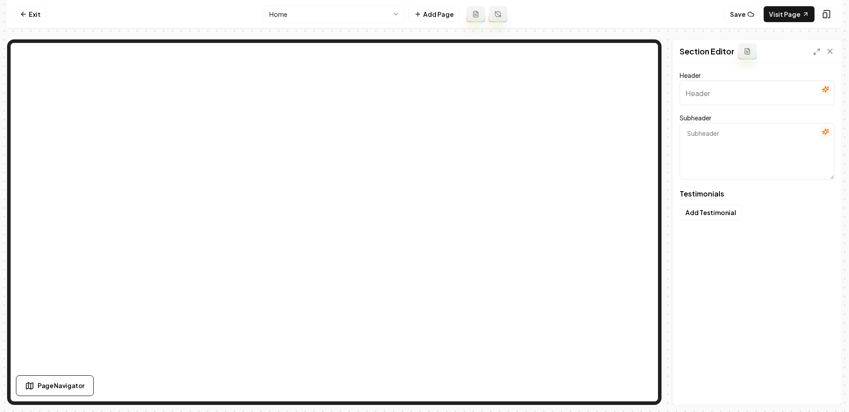
type input "Why Neighbors Recommend Us"
type textarea "Read their stories about how we transformed their yards"
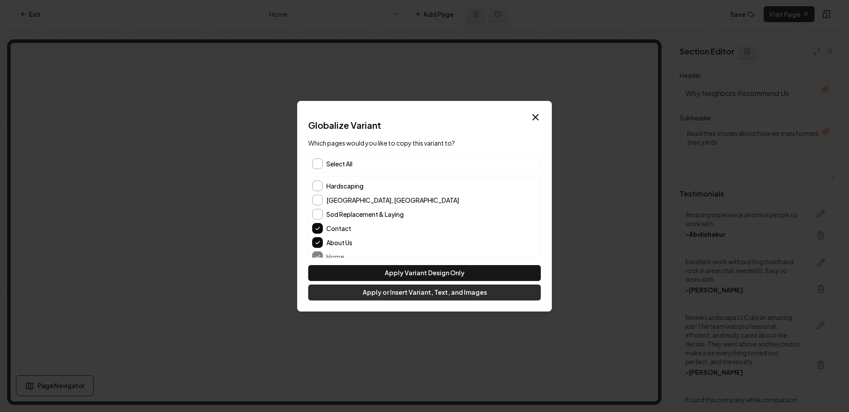
click at [392, 292] on button "Apply or Insert Variant, Text, and Images" at bounding box center [424, 292] width 233 height 16
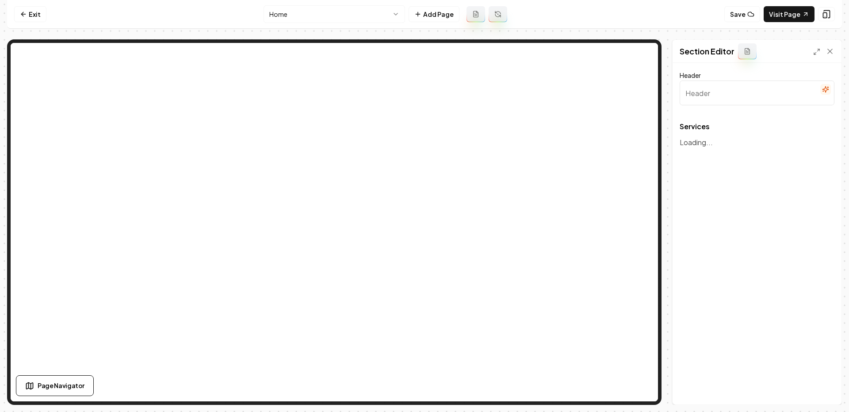
type input "Our Premier Landscaping Services"
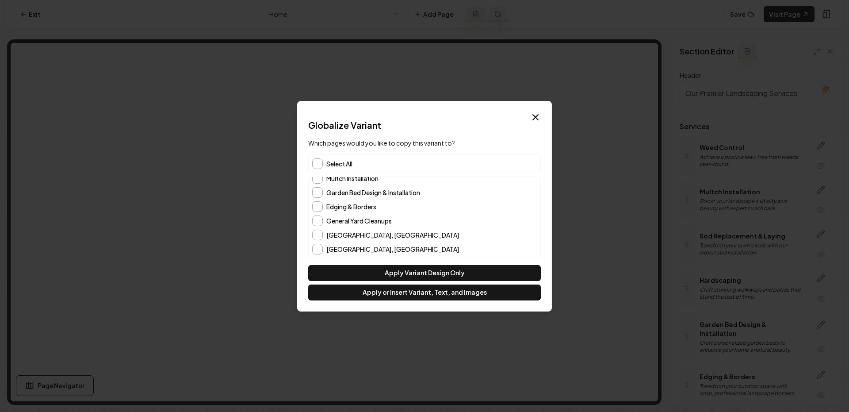
scroll to position [0, 0]
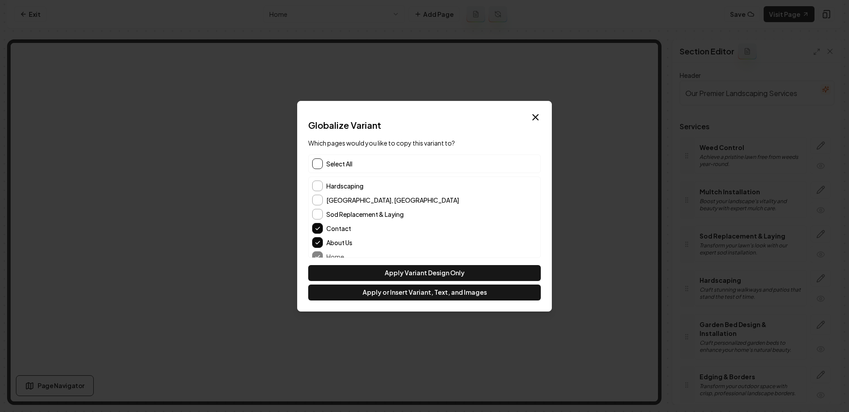
click at [316, 163] on button "button" at bounding box center [317, 163] width 11 height 11
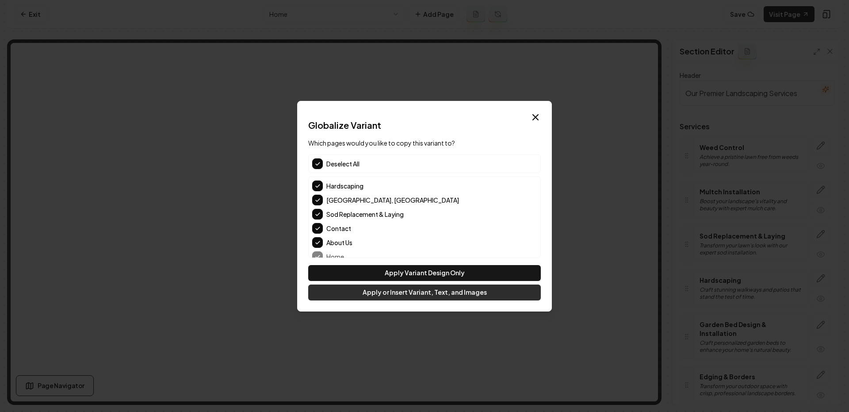
click at [399, 299] on button "Apply or Insert Variant, Text, and Images" at bounding box center [424, 292] width 233 height 16
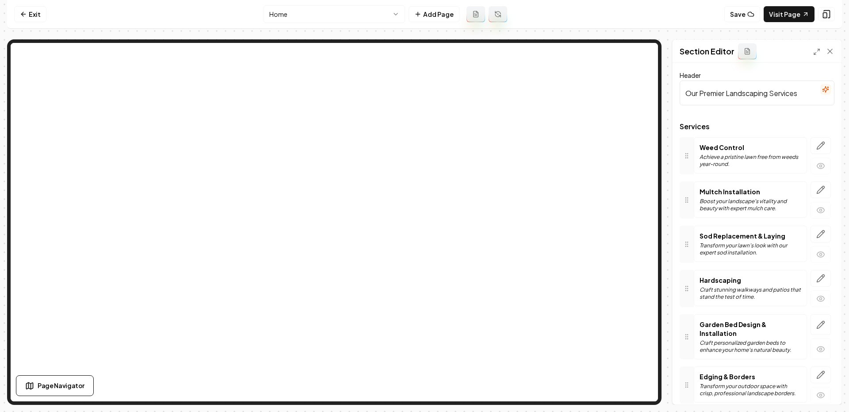
click at [326, 14] on html "Computer Required This feature is only available on a computer. Please switch t…" at bounding box center [424, 206] width 849 height 412
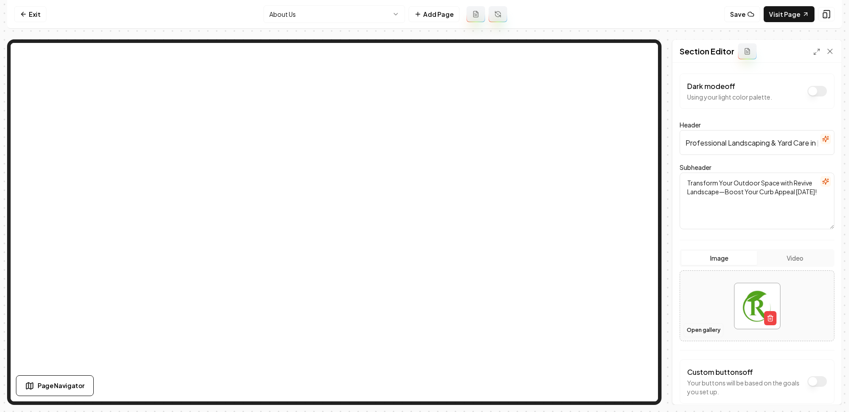
click at [694, 328] on button "Open gallery" at bounding box center [704, 330] width 40 height 14
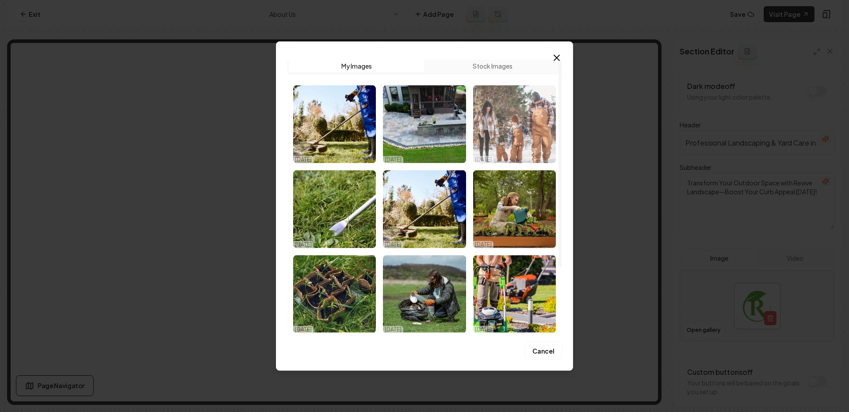
scroll to position [91, 0]
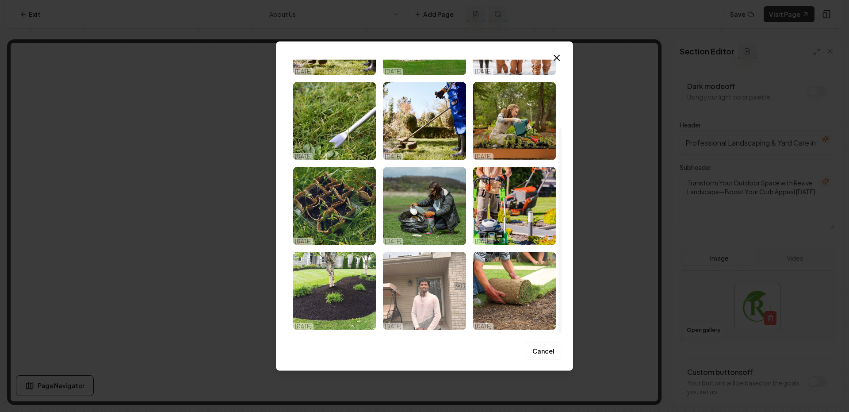
click at [427, 295] on img "Select image image_68e6c42d5c7cd75eb8374a58.jpg" at bounding box center [424, 291] width 83 height 78
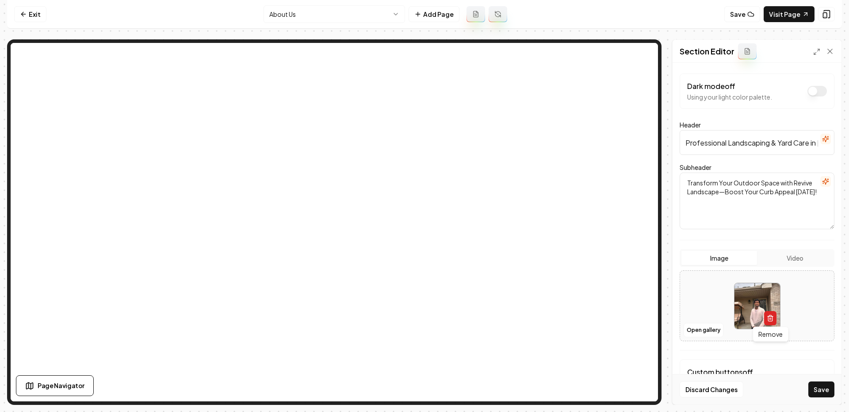
click at [770, 316] on icon "button" at bounding box center [770, 318] width 7 height 7
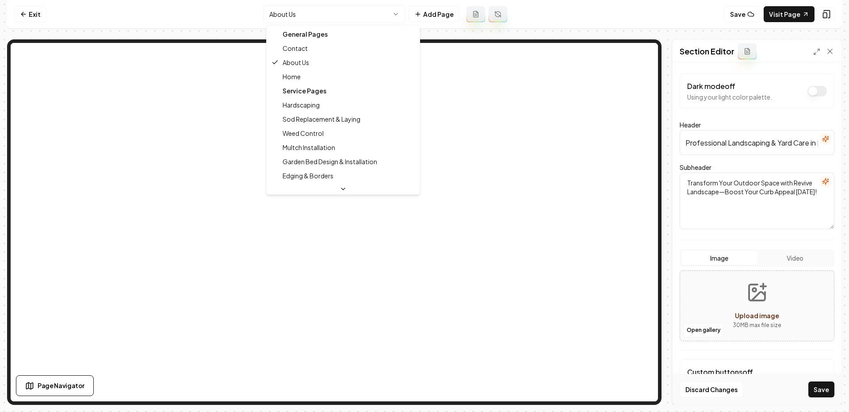
click at [369, 18] on html "Computer Required This feature is only available on a computer. Please switch t…" at bounding box center [424, 206] width 849 height 412
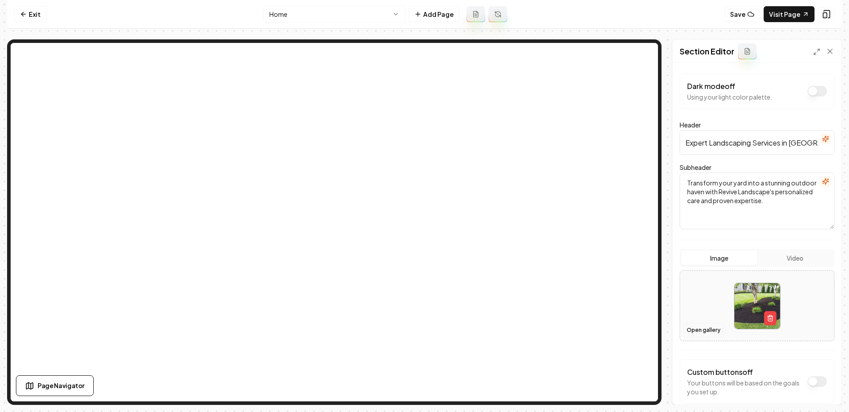
click at [708, 329] on button "Open gallery" at bounding box center [704, 330] width 40 height 14
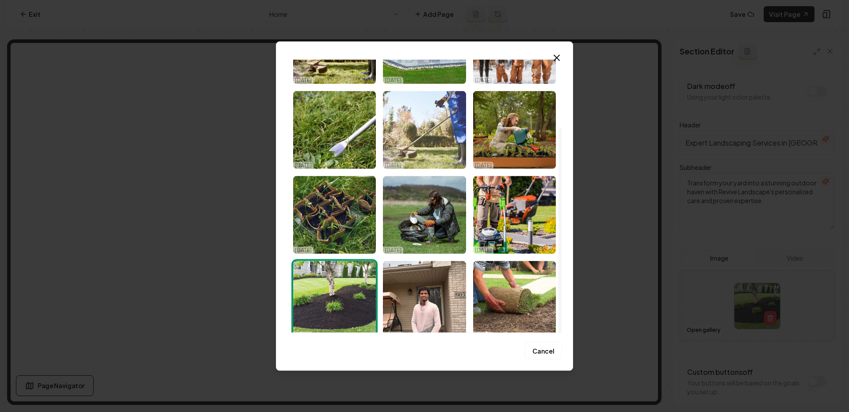
scroll to position [91, 0]
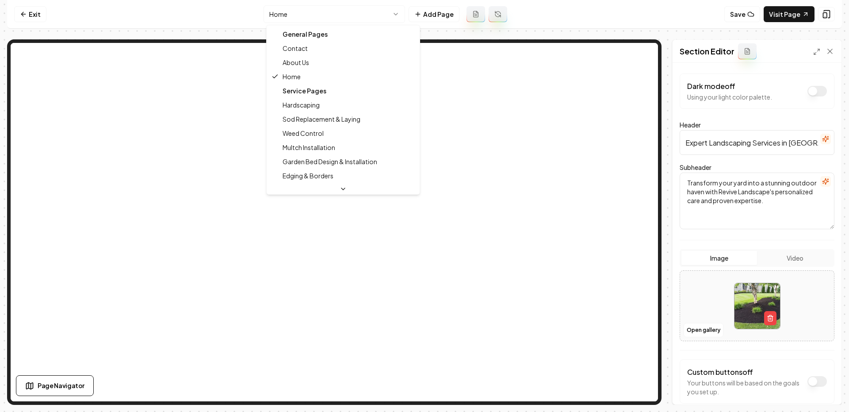
click at [307, 19] on html "Computer Required This feature is only available on a computer. Please switch t…" at bounding box center [424, 206] width 849 height 412
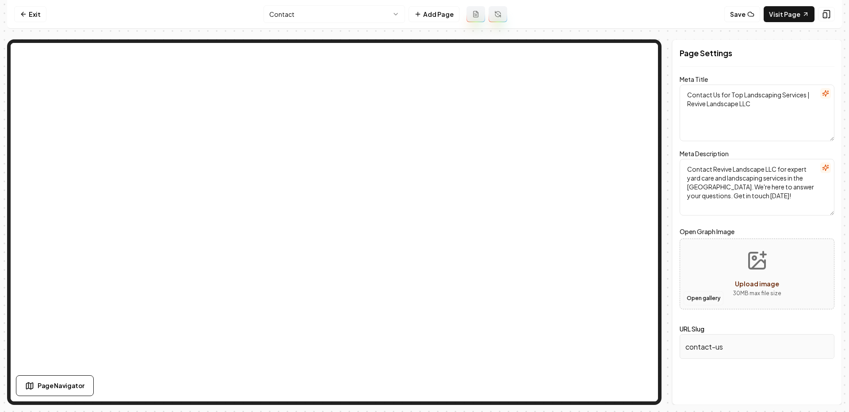
click at [705, 297] on button "Open gallery" at bounding box center [704, 298] width 40 height 14
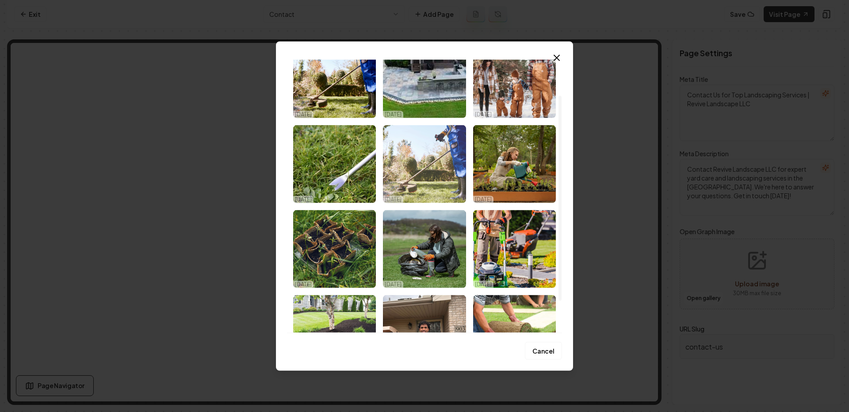
scroll to position [91, 0]
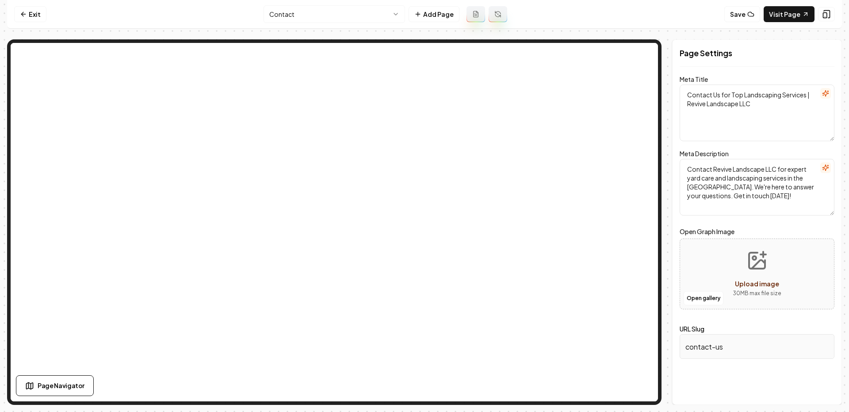
click at [349, 3] on nav "Exit Contact Add Page Save Visit Page" at bounding box center [424, 14] width 835 height 29
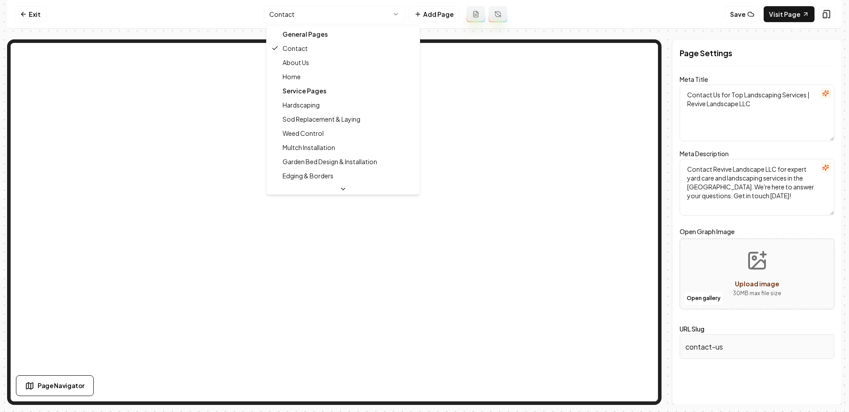
click at [339, 12] on html "Computer Required This feature is only available on a computer. Please switch t…" at bounding box center [424, 206] width 849 height 412
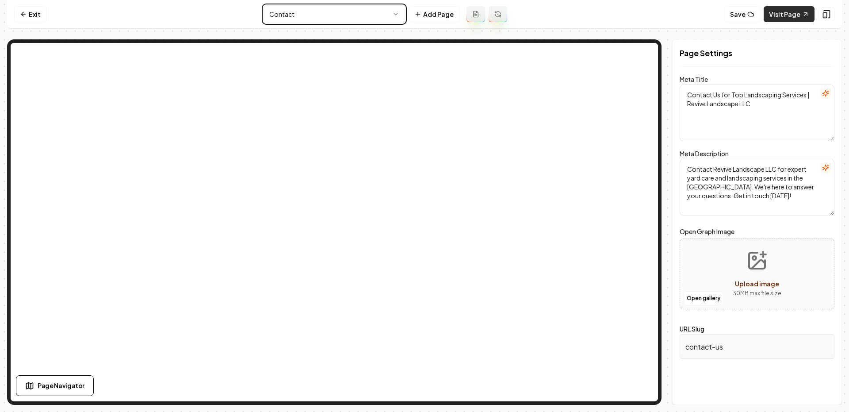
click at [792, 8] on html "Computer Required This feature is only available on a computer. Please switch t…" at bounding box center [424, 206] width 849 height 412
click at [792, 15] on link "Visit Page" at bounding box center [789, 14] width 51 height 16
click at [346, 11] on html "Computer Required This feature is only available on a computer. Please switch t…" at bounding box center [424, 206] width 849 height 412
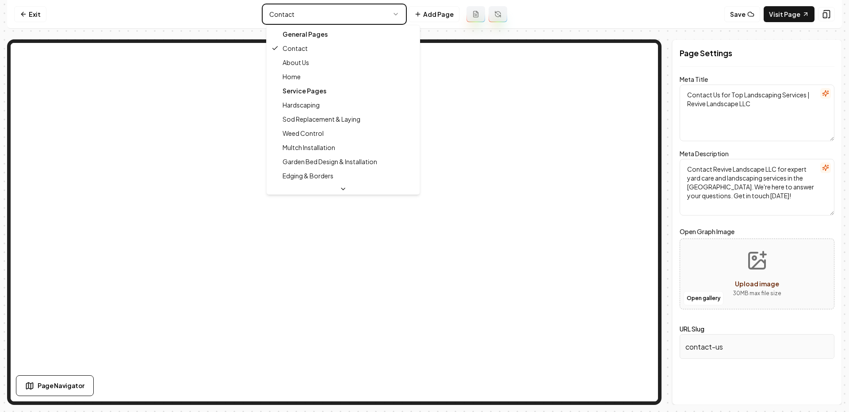
type textarea "Learn About Our Expert Landscaping Services | Revive Landscape LLC"
type textarea "Discover Revive Landscape LLC and how our expert team transforms yards into stu…"
type input "about-us"
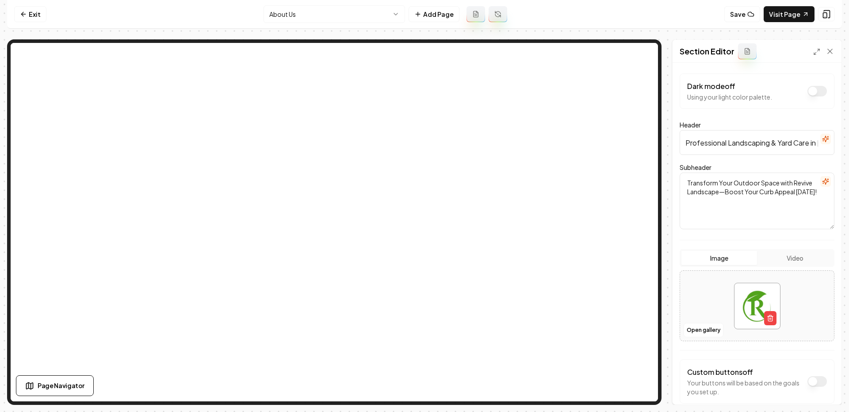
click at [322, 16] on html "Computer Required This feature is only available on a computer. Please switch t…" at bounding box center [424, 206] width 849 height 412
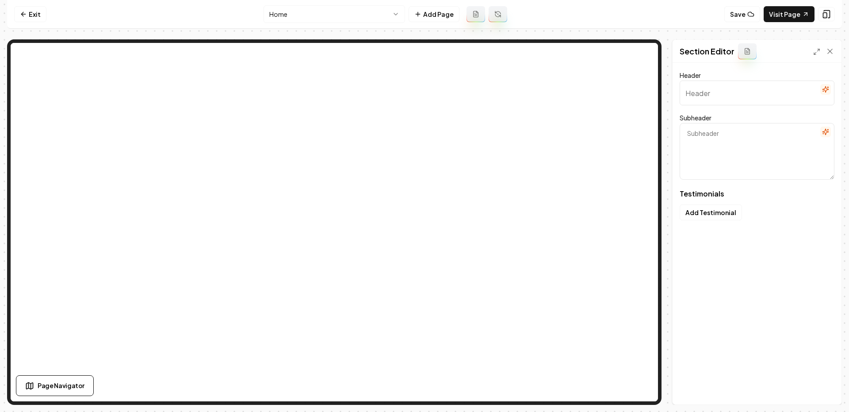
type input "Why Neighbors Recommend Us"
type textarea "Read their stories about how we transformed their yards"
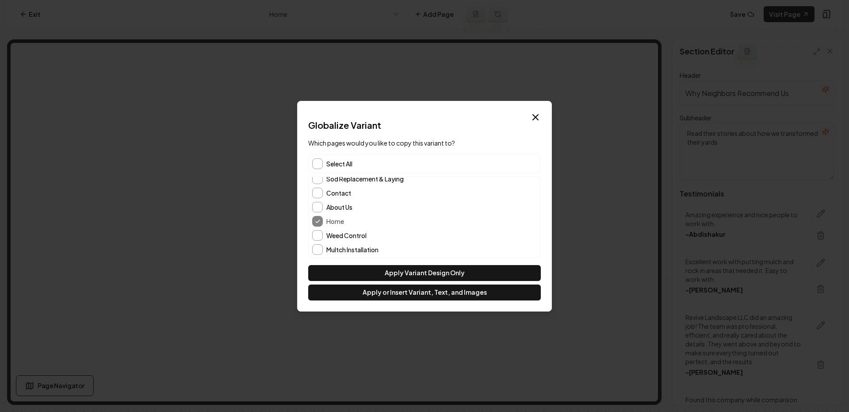
scroll to position [31, 0]
click at [319, 211] on button "About Us" at bounding box center [317, 211] width 11 height 11
click at [319, 199] on button "Contact" at bounding box center [317, 197] width 11 height 11
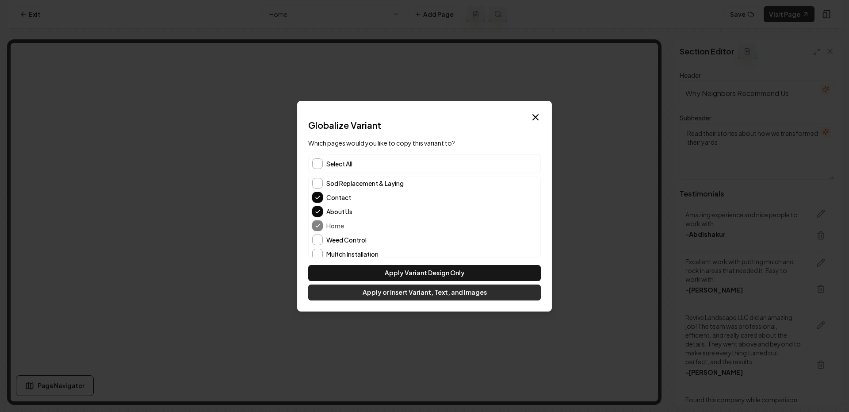
click at [390, 295] on button "Apply or Insert Variant, Text, and Images" at bounding box center [424, 292] width 233 height 16
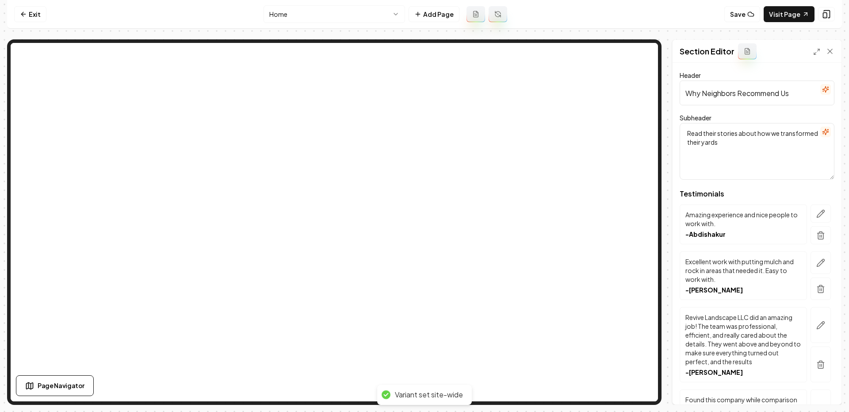
click at [305, 16] on html "Computer Required This feature is only available on a computer. Please switch t…" at bounding box center [424, 206] width 849 height 412
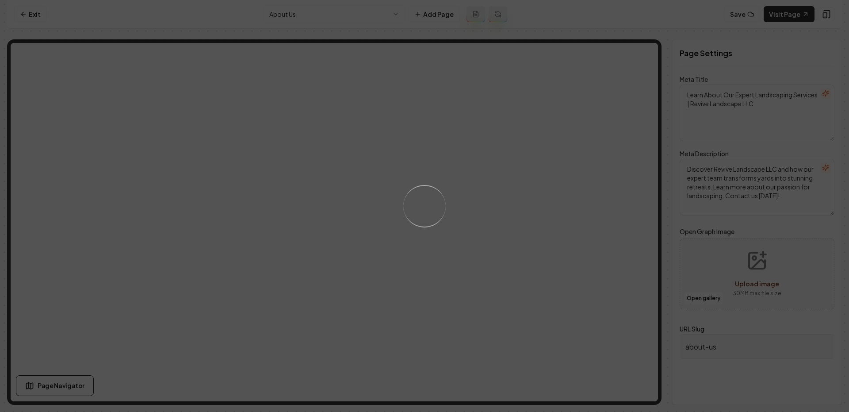
click at [299, 15] on div "Loading..." at bounding box center [424, 206] width 849 height 412
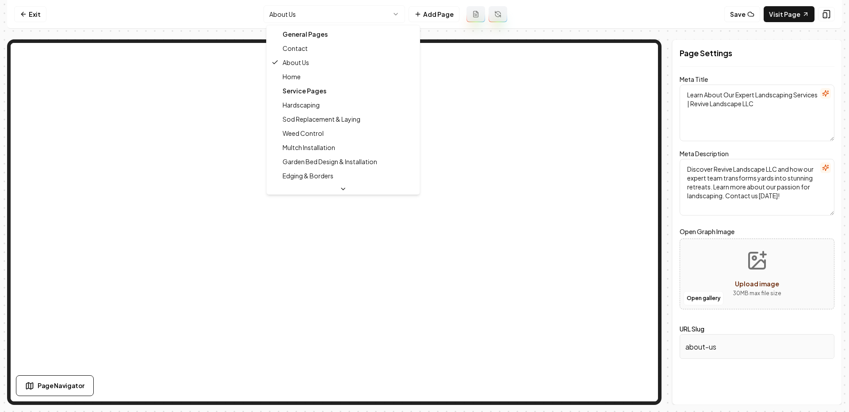
click at [290, 15] on html "Computer Required This feature is only available on a computer. Please switch t…" at bounding box center [424, 206] width 849 height 412
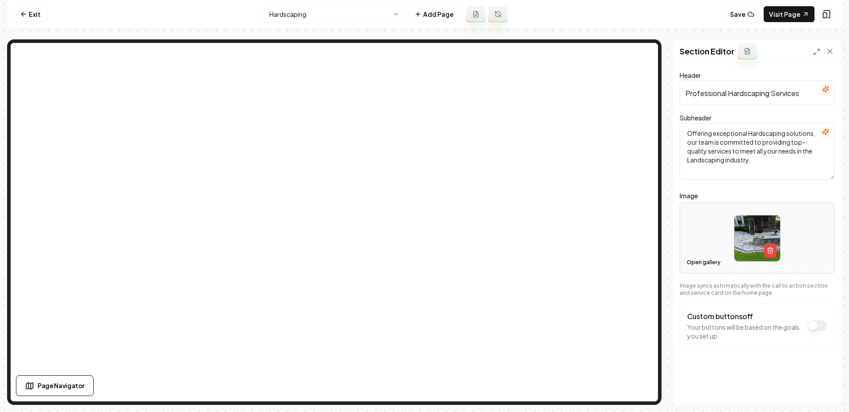
click at [705, 265] on button "Open gallery" at bounding box center [704, 262] width 40 height 14
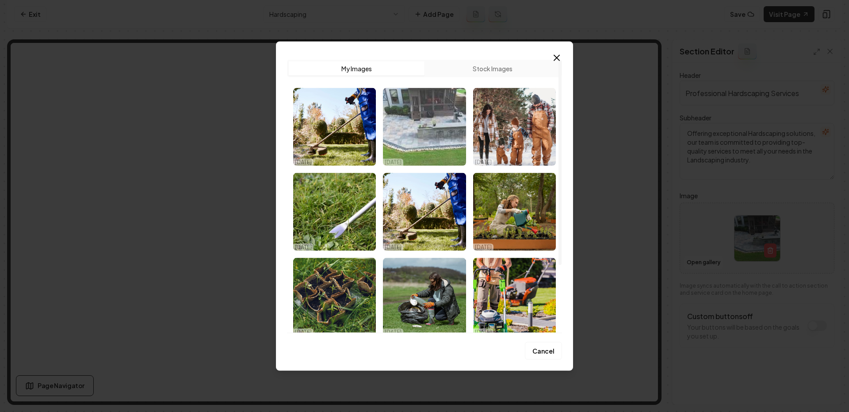
click at [424, 143] on img "Select image image_68e6c4fc5c7cd75eb840a46d.jpeg" at bounding box center [424, 127] width 83 height 78
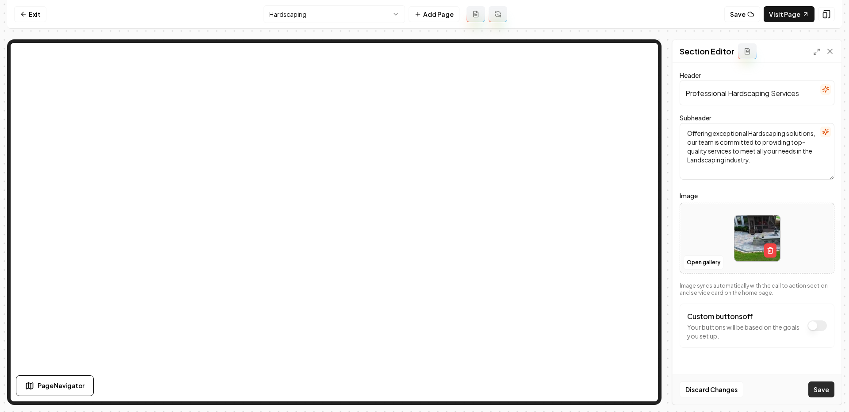
click at [821, 391] on button "Save" at bounding box center [822, 389] width 26 height 16
click at [806, 3] on nav "Exit Hardscaping Add Page Save Visit Page" at bounding box center [424, 14] width 835 height 29
click at [794, 12] on link "Visit Page" at bounding box center [789, 14] width 51 height 16
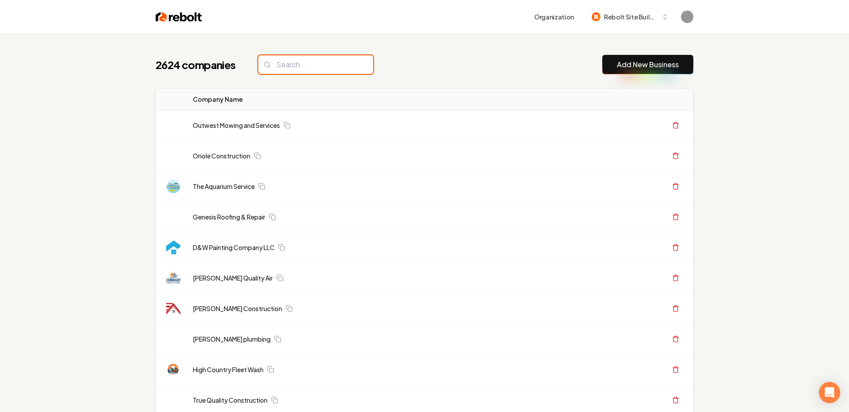
click at [273, 63] on input "search" at bounding box center [315, 64] width 115 height 19
click at [292, 62] on input "search" at bounding box center [315, 64] width 115 height 19
paste input "Ez Fix Plumbing Inc"
type input "Ez Fix Plumbing Inc"
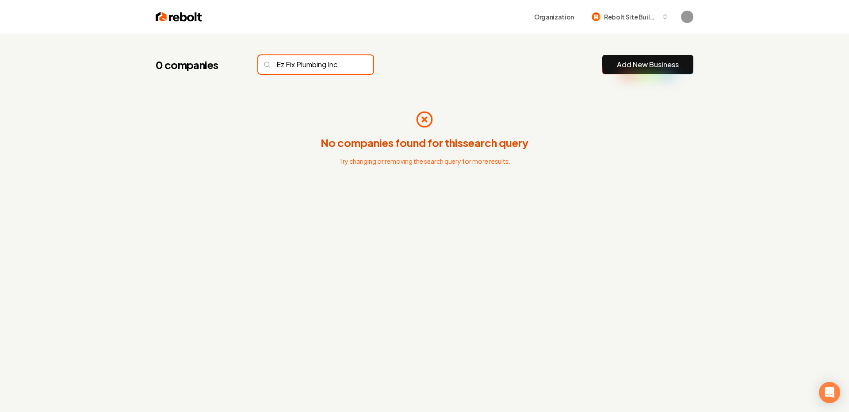
click at [344, 70] on input "Ez Fix Plumbing Inc" at bounding box center [315, 64] width 115 height 19
click at [653, 58] on button "Add New Business" at bounding box center [647, 64] width 91 height 19
click at [629, 70] on button "Add New Business" at bounding box center [647, 64] width 91 height 19
click at [626, 67] on link "Add New Business" at bounding box center [648, 64] width 62 height 11
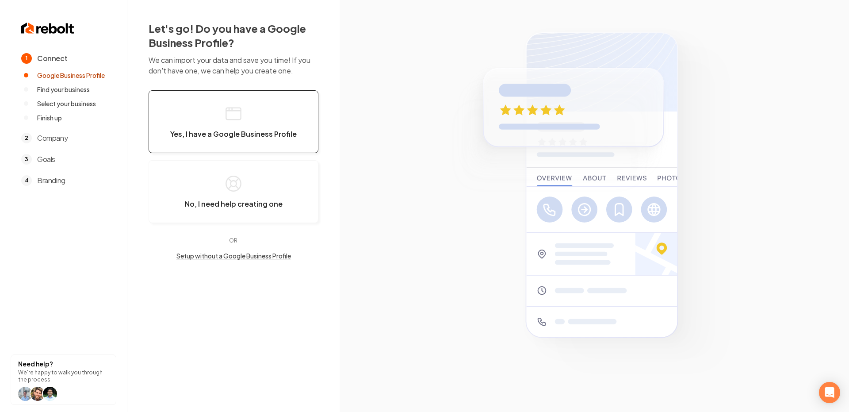
click at [240, 102] on button "Yes, I have a Google Business Profile" at bounding box center [234, 121] width 170 height 63
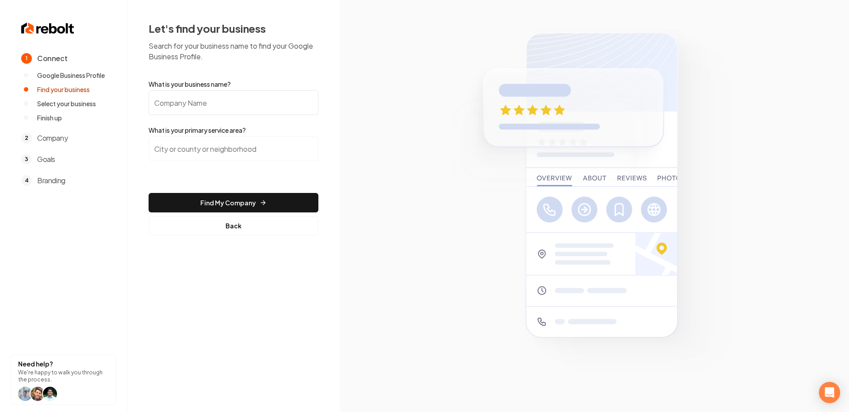
click at [286, 90] on input "What is your business name?" at bounding box center [234, 102] width 170 height 25
paste input "Ez Fix Plumbing Inc"
type input "Ez Fix Plumbing Inc"
click at [229, 153] on input "search" at bounding box center [234, 148] width 170 height 25
paste input "[GEOGRAPHIC_DATA], [GEOGRAPHIC_DATA]"
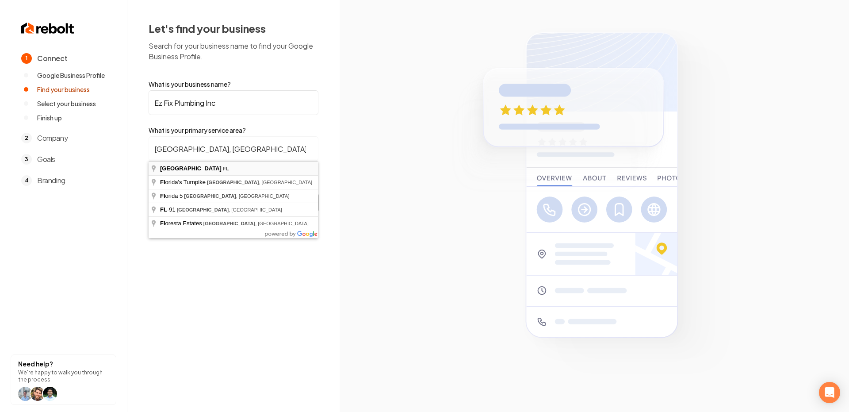
type input "[GEOGRAPHIC_DATA], [GEOGRAPHIC_DATA]"
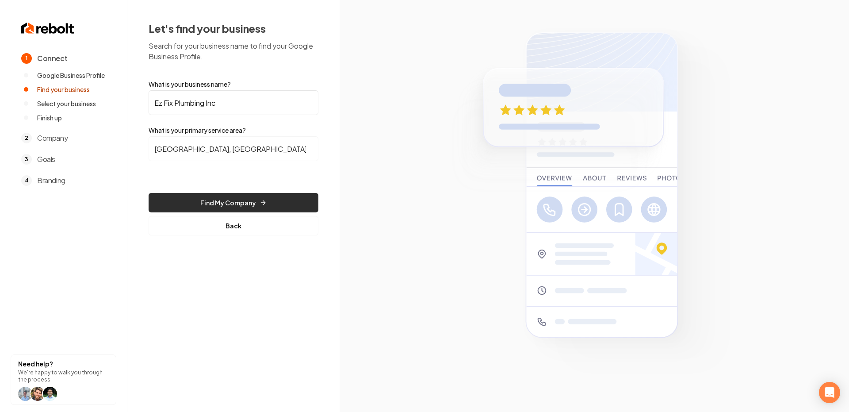
click at [215, 200] on button "Find My Company" at bounding box center [234, 202] width 170 height 19
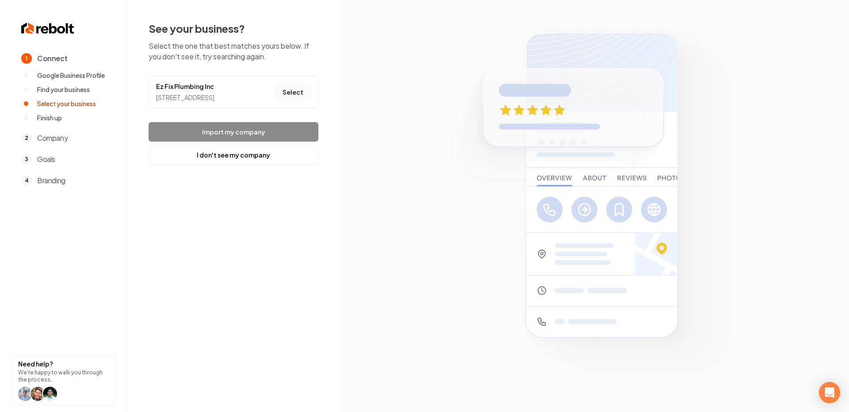
click at [295, 97] on button "Select" at bounding box center [293, 92] width 36 height 16
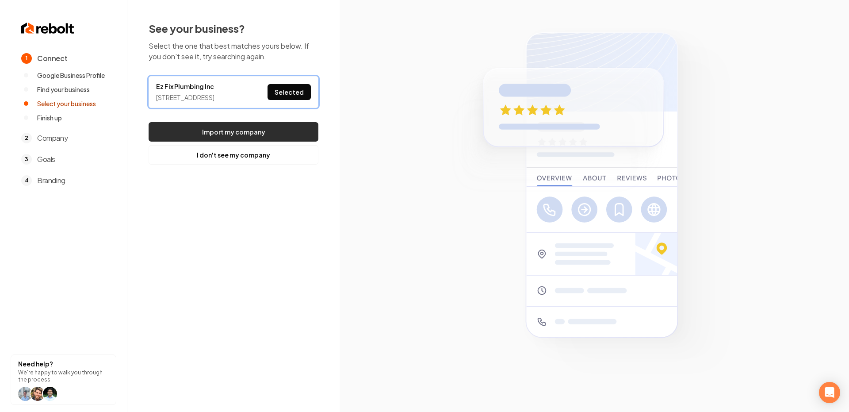
click at [259, 140] on button "Import my company" at bounding box center [234, 131] width 170 height 19
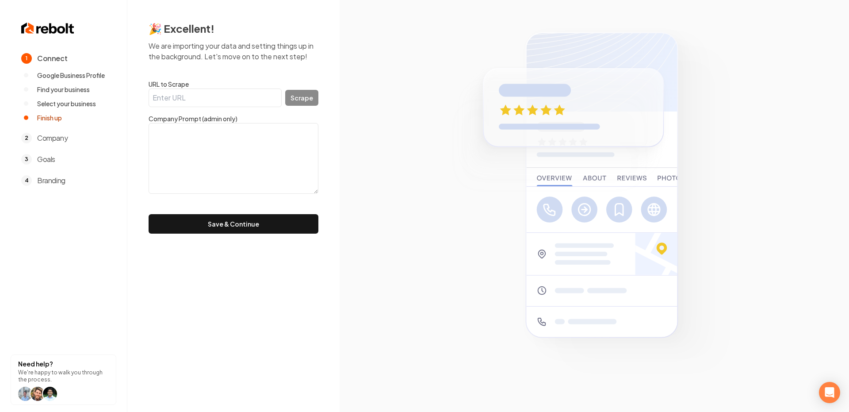
click at [177, 96] on input "URL to Scrape" at bounding box center [215, 97] width 133 height 19
paste input "https://www.ezfixflorida.com/"
type input "https://www.ezfixflorida.com/"
click at [309, 106] on div "https://www.ezfixflorida.com/ Scrape" at bounding box center [234, 97] width 170 height 19
click at [303, 105] on button "Scrape" at bounding box center [301, 98] width 33 height 16
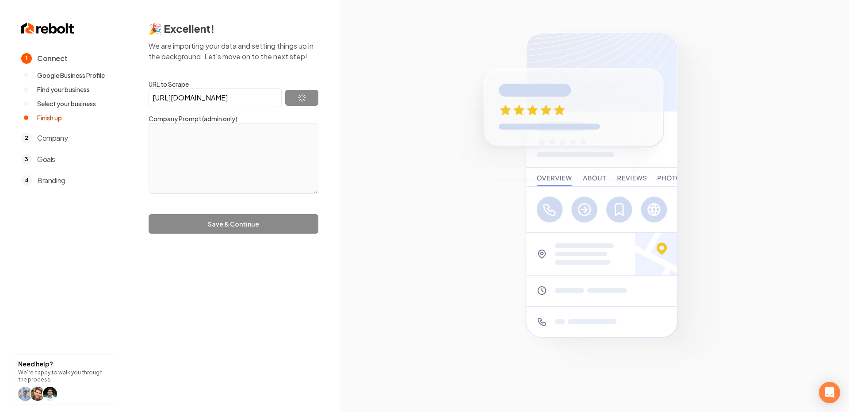
type textarea "Ez Fix Plumbing Inc. provides trusted plumbing services in Deerfield Beach, FL,…"
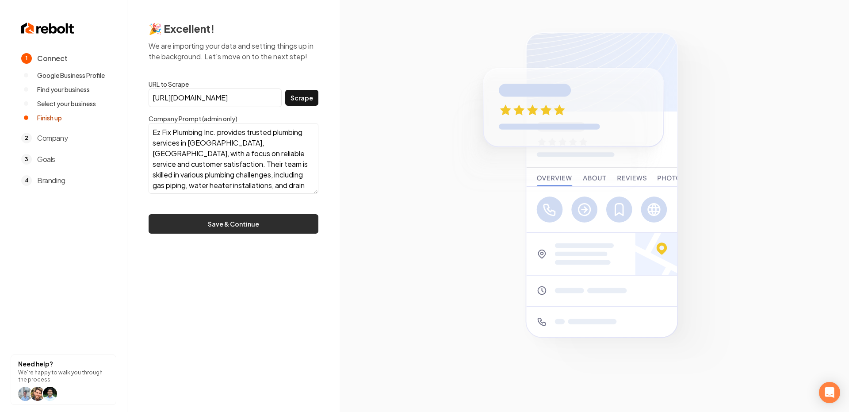
click at [257, 227] on button "Save & Continue" at bounding box center [234, 223] width 170 height 19
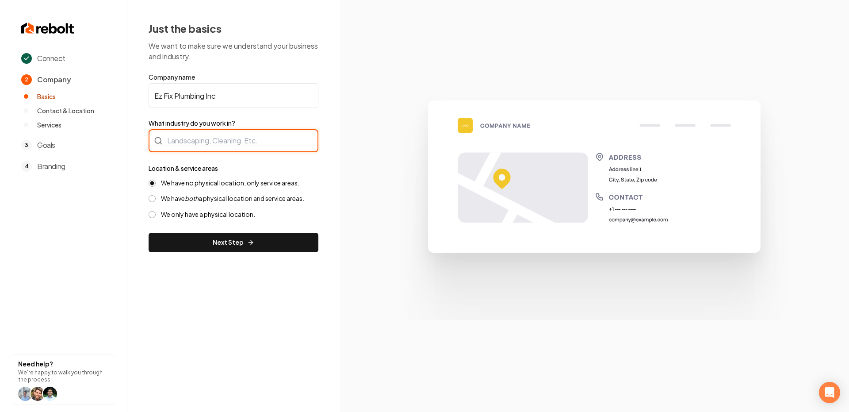
click at [224, 142] on div at bounding box center [234, 140] width 170 height 23
type input "Plumbing"
click at [248, 199] on label "We have both a physical location and service areas." at bounding box center [232, 198] width 143 height 8
click at [156, 199] on button "We have both a physical location and service areas." at bounding box center [152, 198] width 7 height 7
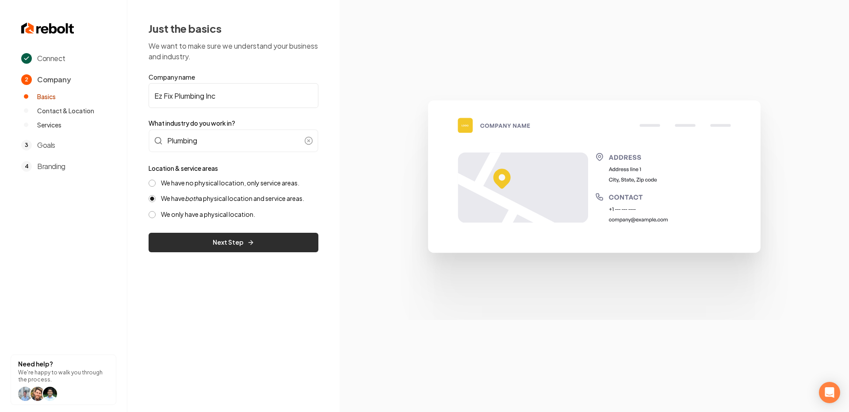
click at [271, 243] on button "Next Step" at bounding box center [234, 242] width 170 height 19
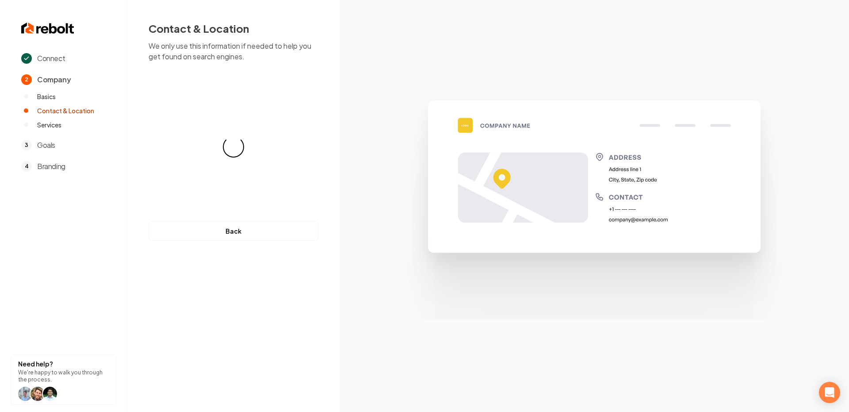
select select "**"
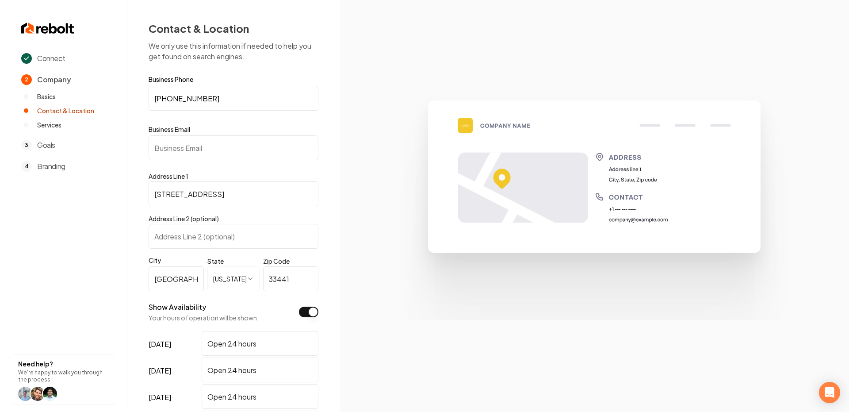
click at [221, 147] on input "Business Email" at bounding box center [234, 147] width 170 height 25
paste input "ezfixplumbing@gmail.com"
type input "ezfixplumbing@gmail.com"
click at [359, 191] on section at bounding box center [595, 206] width 510 height 412
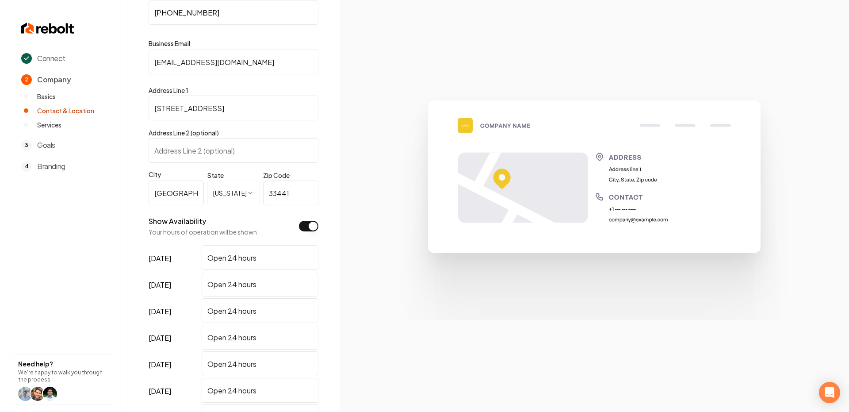
scroll to position [197, 0]
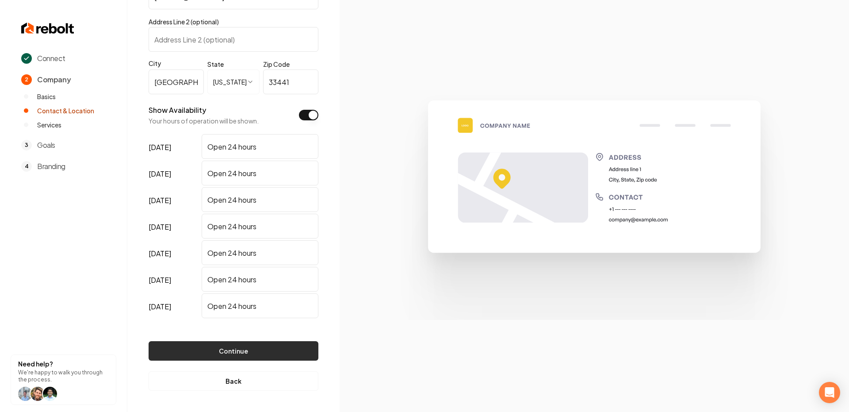
click at [242, 348] on button "Continue" at bounding box center [234, 350] width 170 height 19
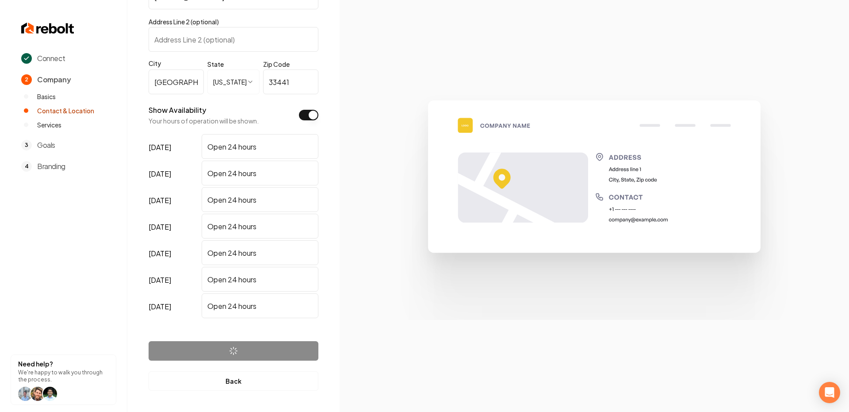
scroll to position [0, 0]
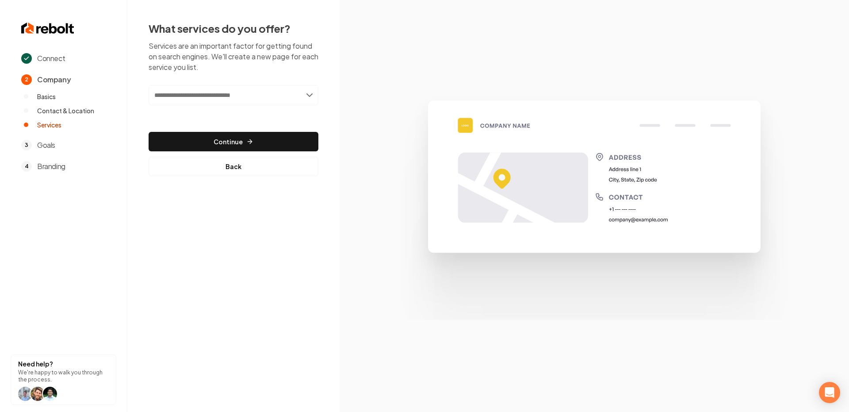
click at [236, 87] on input "text" at bounding box center [234, 95] width 170 height 20
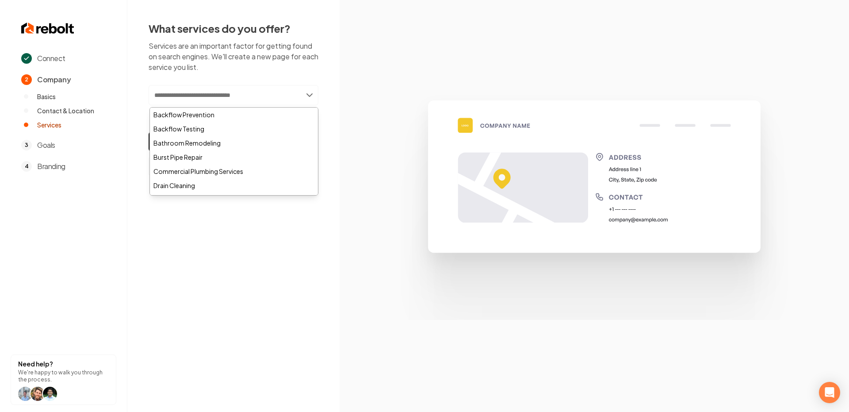
paste input "**********"
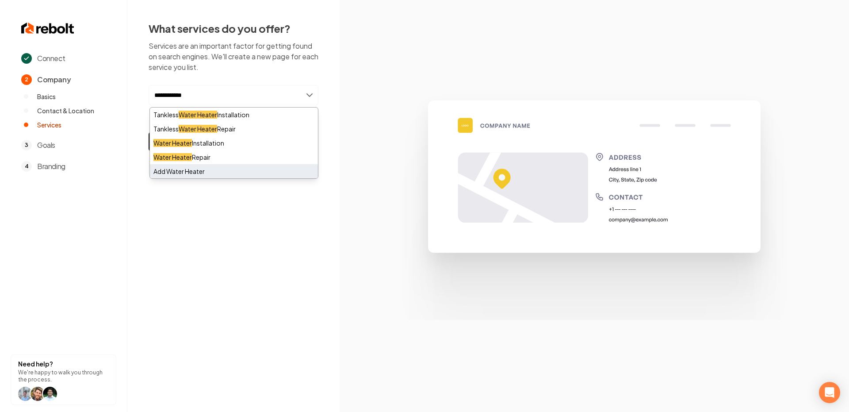
type input "**********"
click at [227, 166] on div "Add Water Heater" at bounding box center [234, 171] width 168 height 14
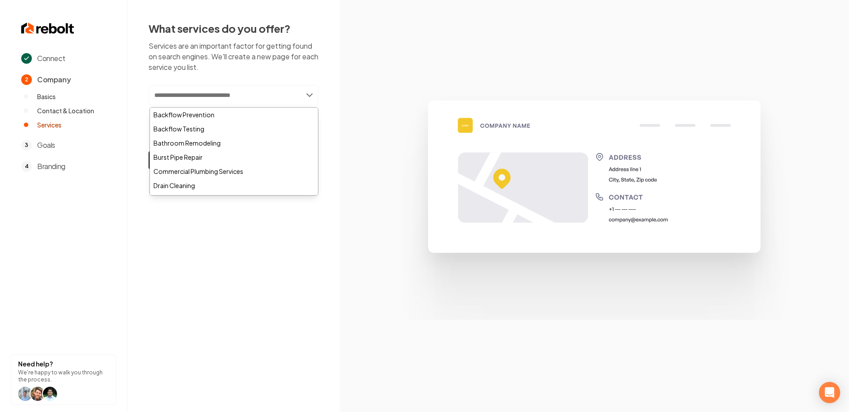
paste input "**********"
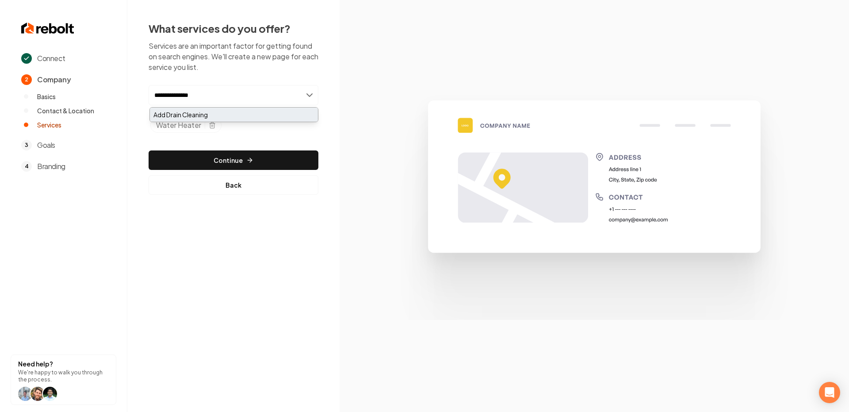
type input "**********"
click at [223, 111] on div "Add Drain Cleaning" at bounding box center [234, 114] width 168 height 14
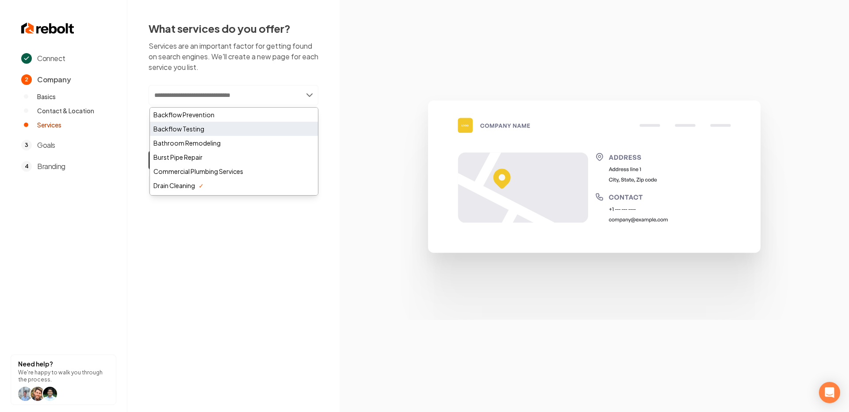
paste input "**********"
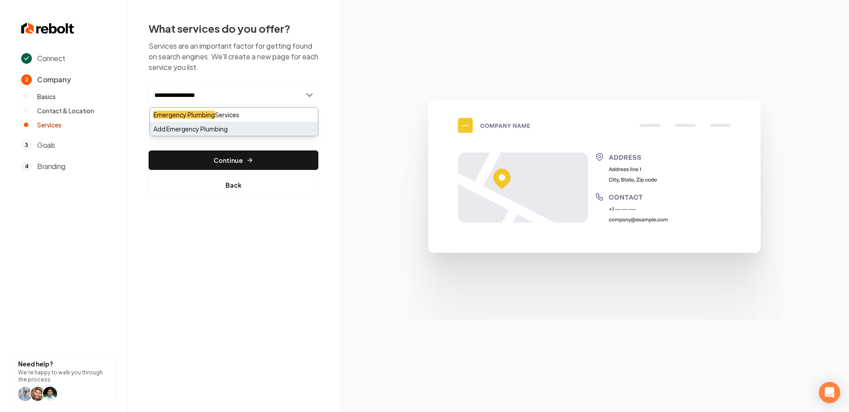
type input "**********"
click at [261, 123] on div "Add Emergency Plumbing" at bounding box center [234, 129] width 168 height 14
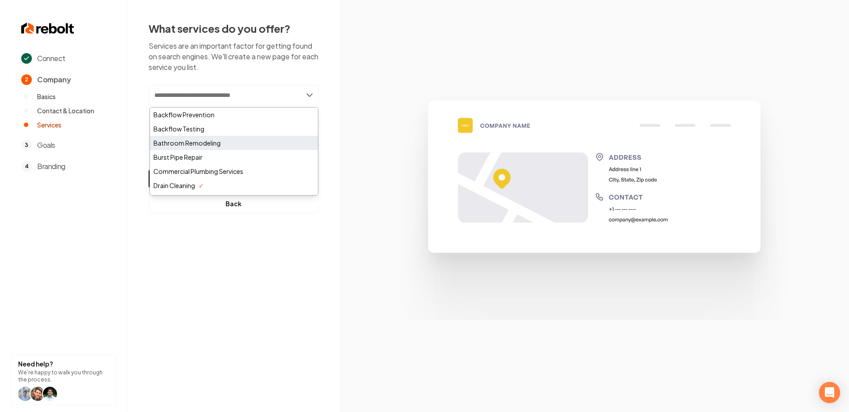
paste input "**********"
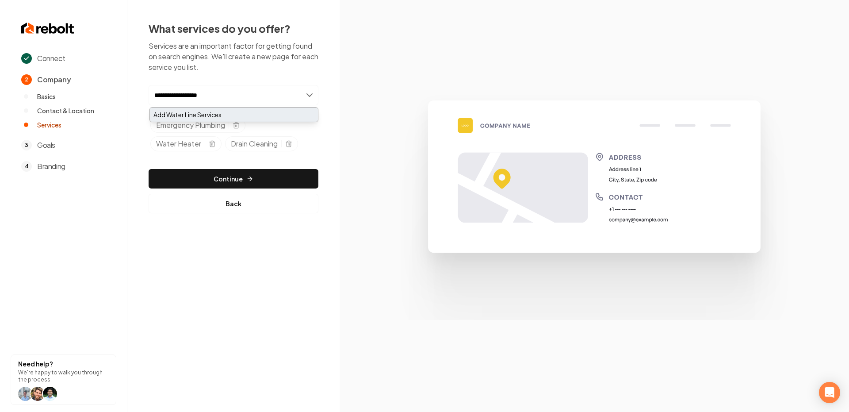
type input "**********"
click at [206, 112] on div "Add Water Line Services" at bounding box center [234, 114] width 168 height 14
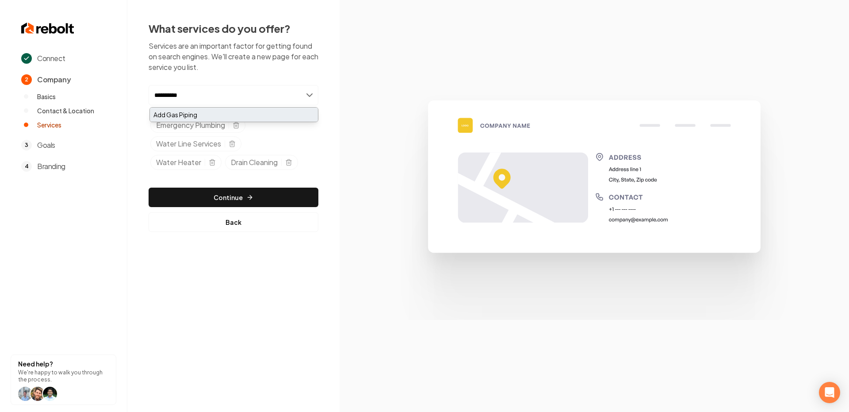
type input "**********"
click at [203, 117] on div "Add Gas Piping" at bounding box center [234, 114] width 168 height 14
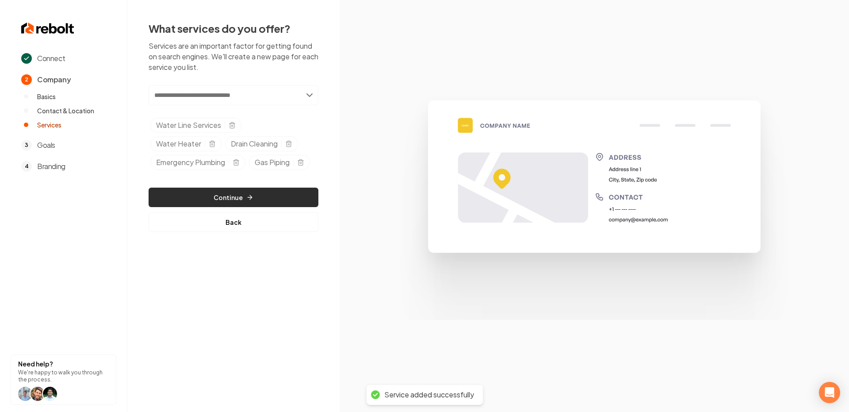
click at [251, 196] on icon "button" at bounding box center [249, 197] width 7 height 7
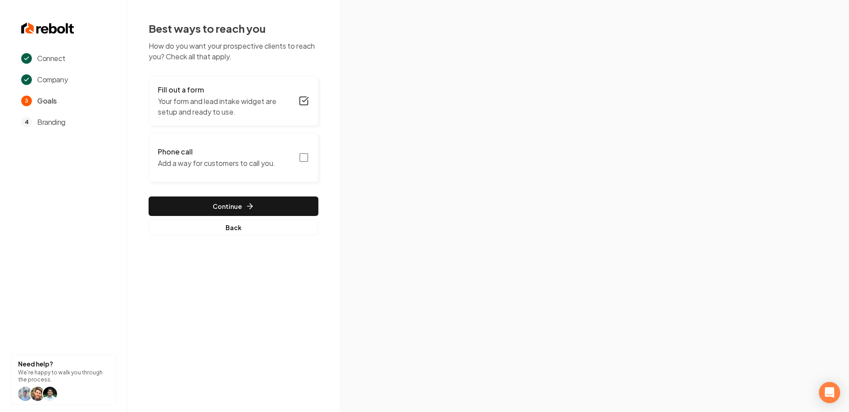
click at [302, 156] on icon "button" at bounding box center [304, 157] width 11 height 11
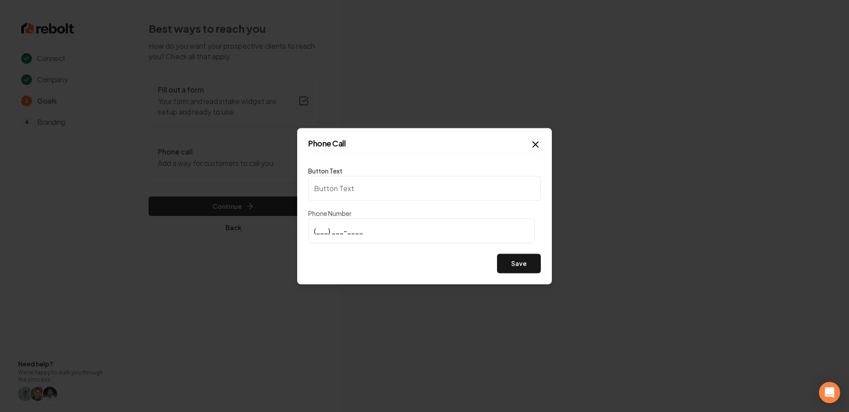
type input "Call us"
type input "(561) 577-2236"
click at [524, 257] on button "Save" at bounding box center [519, 262] width 44 height 19
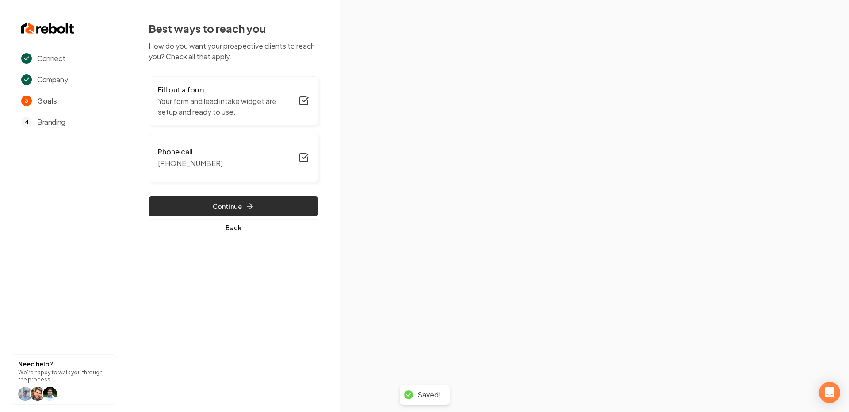
click at [234, 205] on button "Continue" at bounding box center [234, 205] width 170 height 19
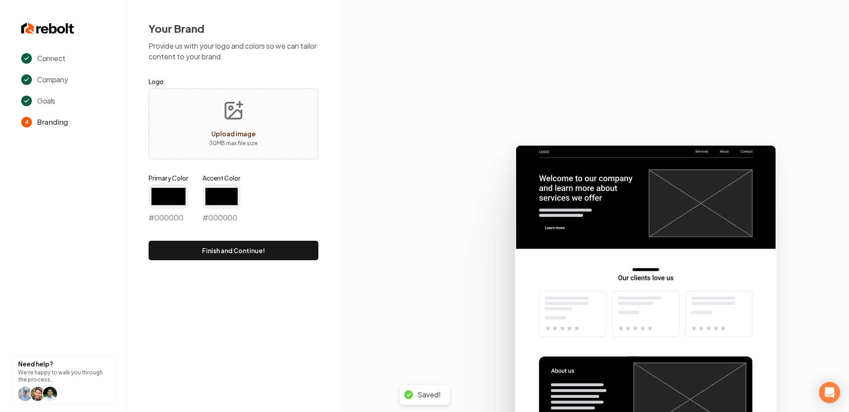
type input "#194d33"
type input "#70be00"
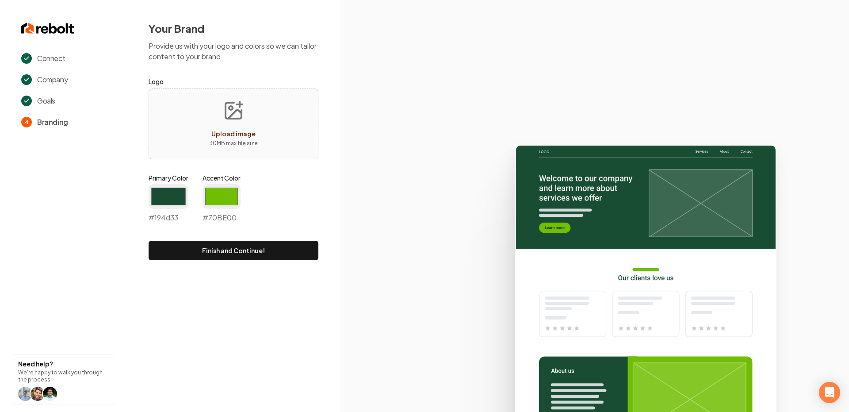
click at [237, 114] on icon "Upload image" at bounding box center [233, 110] width 21 height 21
click at [411, 158] on icon at bounding box center [595, 274] width 510 height 275
click at [246, 136] on icon "button" at bounding box center [246, 136] width 7 height 7
click at [225, 126] on button "Upload image 30 MB max file size" at bounding box center [233, 124] width 63 height 62
type input "**********"
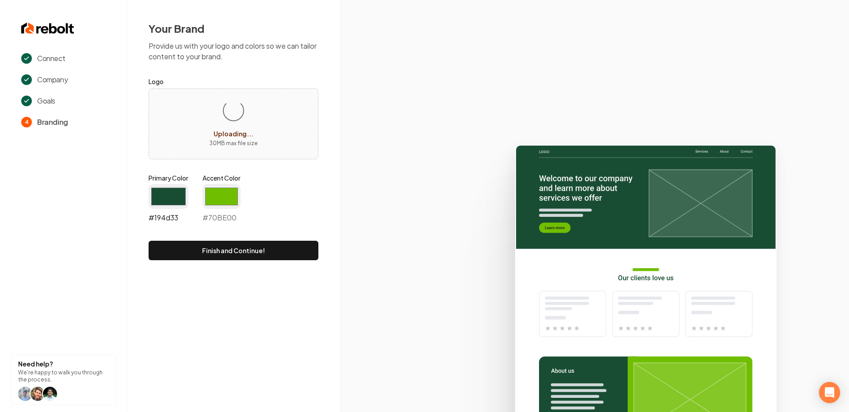
click at [166, 196] on input "#194d33" at bounding box center [169, 196] width 40 height 25
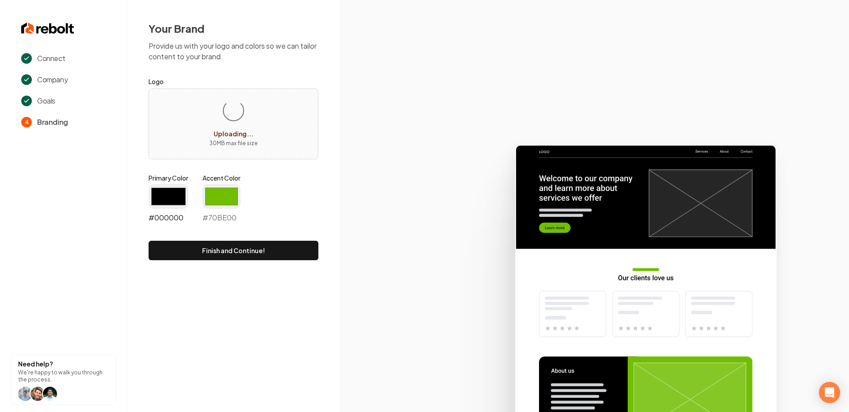
type input "#000000"
click at [223, 206] on input "#70be00" at bounding box center [222, 196] width 38 height 25
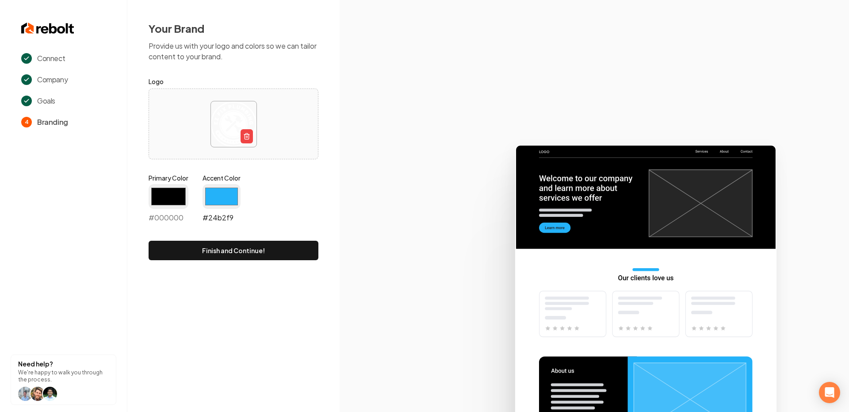
click at [223, 190] on input "#24b2f9" at bounding box center [222, 196] width 38 height 25
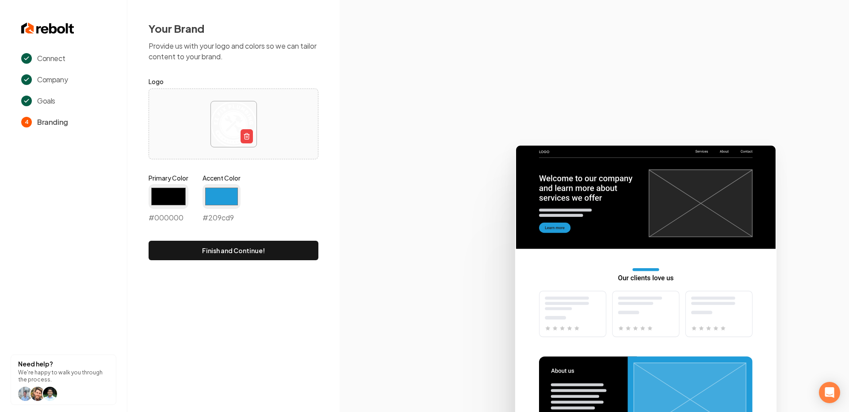
type input "#209cd9"
click at [405, 232] on icon at bounding box center [595, 274] width 510 height 275
click at [216, 253] on button "Finish and Continue!" at bounding box center [234, 250] width 170 height 19
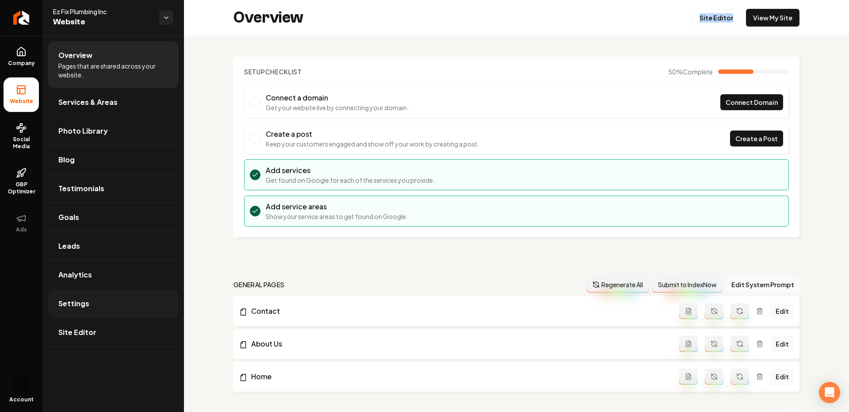
click at [100, 313] on link "Settings" at bounding box center [113, 303] width 131 height 28
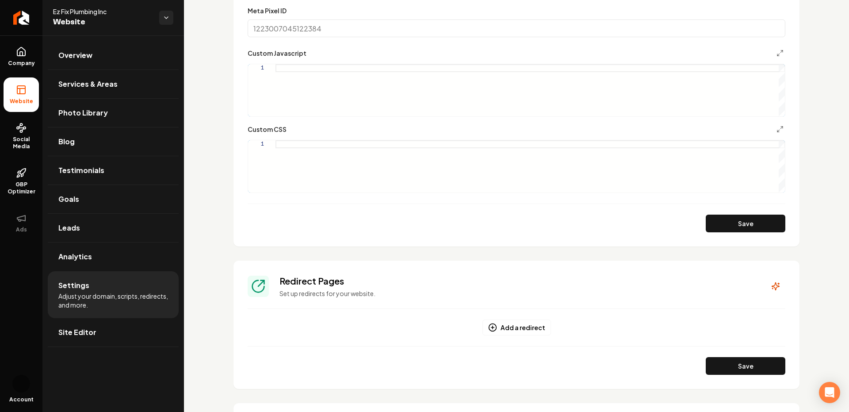
scroll to position [513, 0]
click at [304, 147] on div "Main content area" at bounding box center [531, 168] width 510 height 52
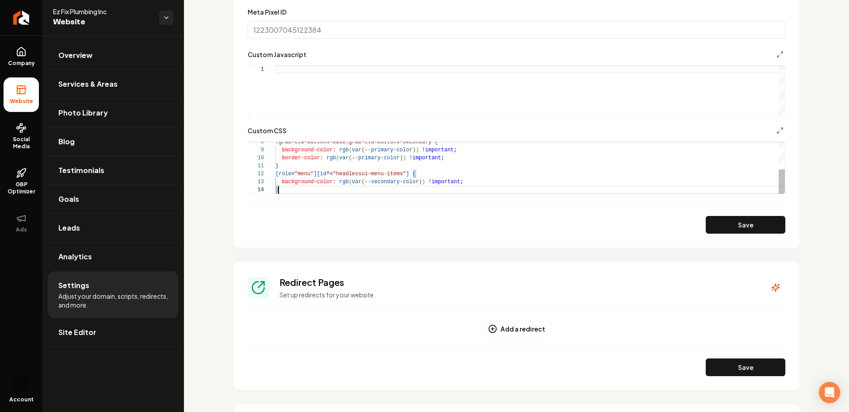
scroll to position [24, 3]
click at [728, 229] on button "Save" at bounding box center [746, 225] width 80 height 18
type textarea "**********"
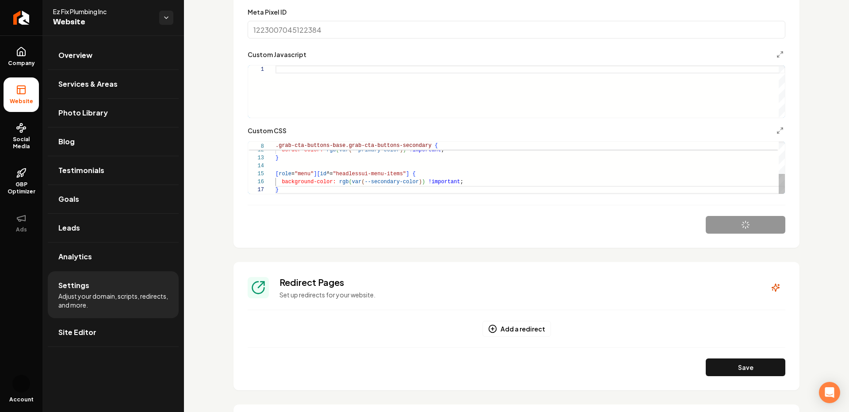
scroll to position [48, 3]
click at [783, 130] on icon "Main content area" at bounding box center [780, 130] width 7 height 7
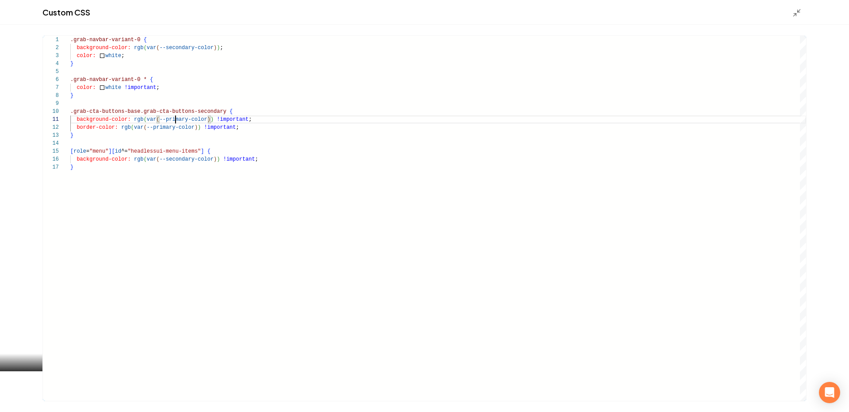
click at [176, 119] on div ".grab-navbar-variant-0 { background-color: rgb ( var ( --secondary-color ) ) ; …" at bounding box center [438, 218] width 736 height 365
click at [190, 128] on div ".grab-navbar-variant-0 { background-color: rgb ( var ( --secondary-color ) ) ; …" at bounding box center [438, 218] width 736 height 365
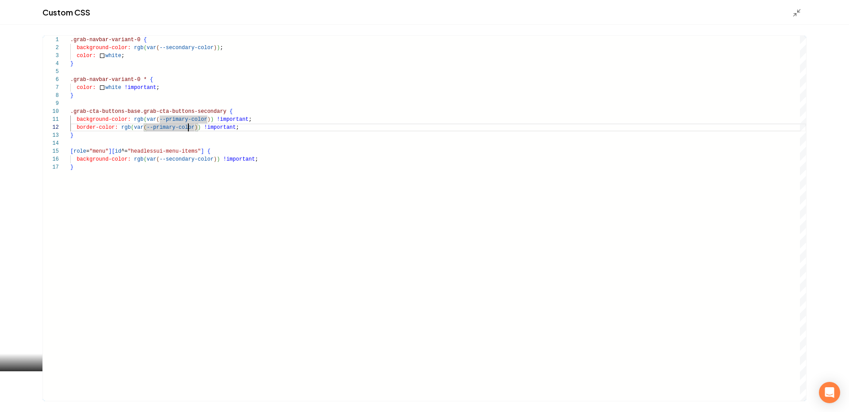
click at [178, 117] on div ".grab-navbar-variant-0 { background-color: rgb ( var ( --secondary-color ) ) ; …" at bounding box center [438, 218] width 736 height 365
click at [168, 127] on div ".grab-navbar-variant-0 { background-color: rgb ( var ( --secondary-color ) ) ; …" at bounding box center [438, 218] width 736 height 365
click at [211, 169] on div ".grab-navbar-variant-0 { background-color: rgb ( var ( --secondary-color ) ) ; …" at bounding box center [438, 218] width 736 height 365
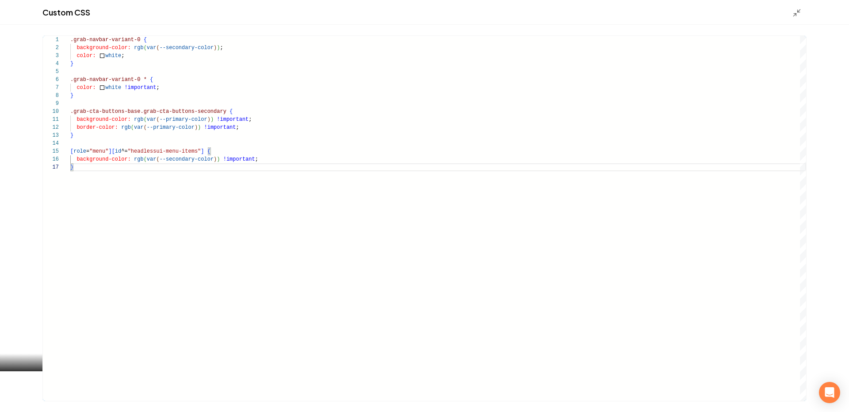
click at [179, 118] on div ".grab-navbar-variant-0 { background-color: rgb ( var ( --secondary-color ) ) ; …" at bounding box center [438, 218] width 736 height 365
click at [205, 125] on div ".grab-navbar-variant-0 { background-color: rgb ( var ( --secondary-color ) ) ; …" at bounding box center [438, 218] width 736 height 365
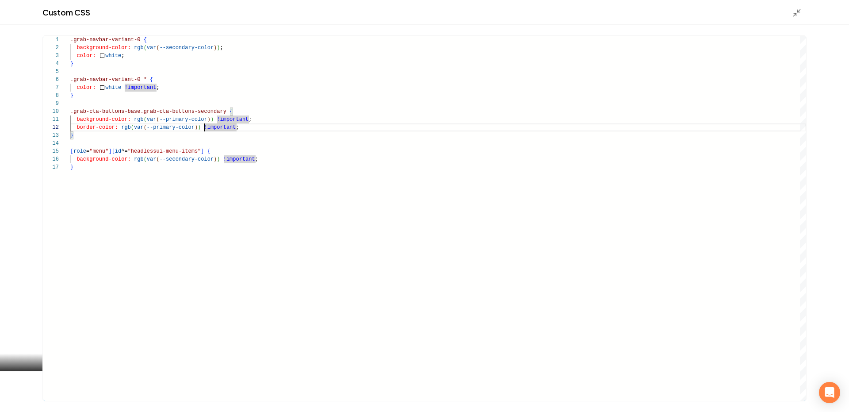
click at [191, 119] on div ".grab-navbar-variant-0 { background-color: rgb ( var ( --secondary-color ) ) ; …" at bounding box center [438, 218] width 736 height 365
click at [192, 159] on div ".grab-navbar-variant-0 { background-color: rgb ( var ( --secondary-color ) ) ; …" at bounding box center [438, 218] width 736 height 365
type textarea "**********"
click at [798, 13] on icon "Main content area" at bounding box center [797, 12] width 9 height 9
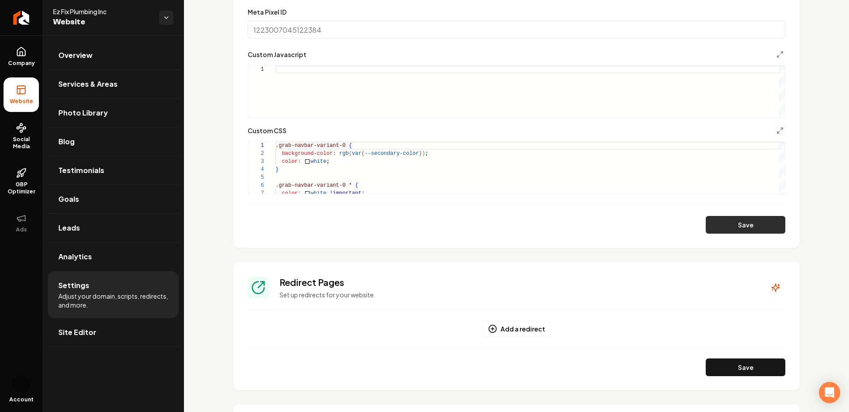
click at [728, 218] on button "Save" at bounding box center [746, 225] width 80 height 18
click at [777, 131] on icon "Main content area" at bounding box center [780, 130] width 7 height 7
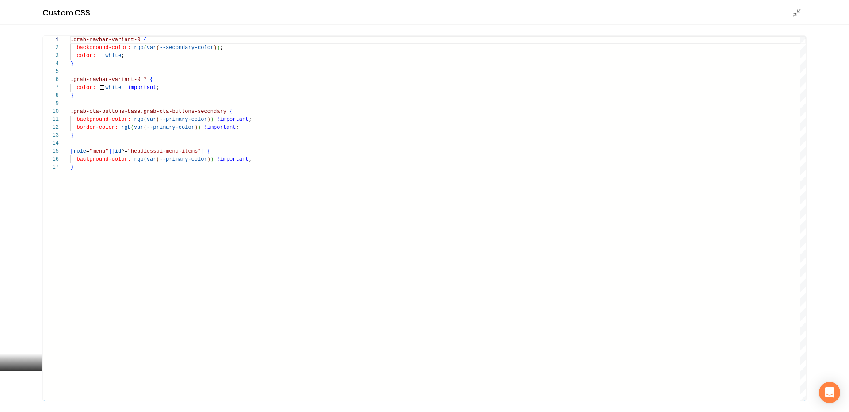
click at [173, 48] on div ".grab-navbar-variant-0 { background-color: rgb ( var ( --secondary-color ) ) ; …" at bounding box center [438, 218] width 736 height 365
click at [187, 47] on div ".grab-navbar-variant-0 { background-color: rgb ( var ( --secondary-color ) ) ; …" at bounding box center [438, 218] width 736 height 365
drag, startPoint x: 194, startPoint y: 47, endPoint x: 169, endPoint y: 49, distance: 25.3
click at [169, 49] on div ".grab-navbar-variant-0 { background-color: rgb ( var ( --secondary-color ) ) ; …" at bounding box center [438, 218] width 736 height 365
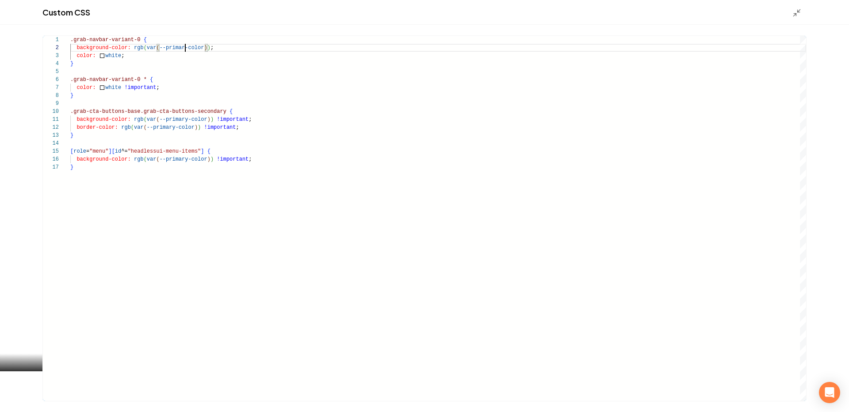
scroll to position [8, 118]
click at [189, 120] on div ".grab-navbar-variant-0 { background-color: rgb ( var ( --primary-color ) ) ; co…" at bounding box center [438, 218] width 736 height 365
click at [188, 161] on div ".grab-navbar-variant-0 { background-color: rgb ( var ( --primary-color ) ) ; co…" at bounding box center [438, 218] width 736 height 365
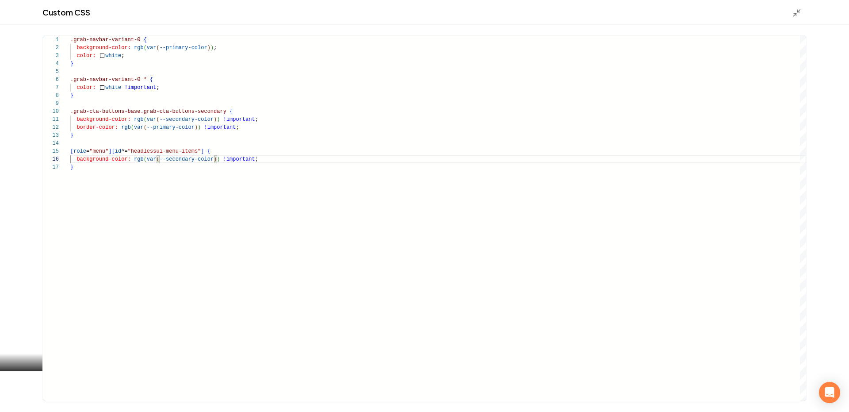
type textarea "**********"
click at [798, 20] on div "Custom CSS" at bounding box center [424, 12] width 849 height 25
click at [798, 15] on icon "Main content area" at bounding box center [797, 12] width 9 height 9
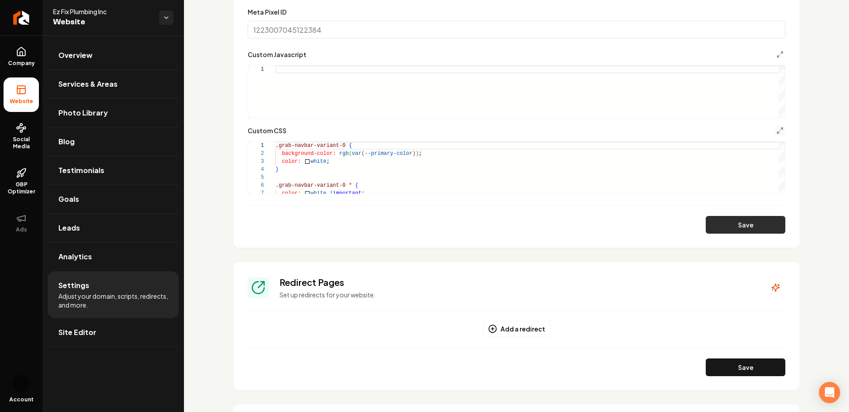
click at [736, 227] on button "Save" at bounding box center [746, 225] width 80 height 18
click at [777, 132] on icon "Main content area" at bounding box center [780, 130] width 7 height 7
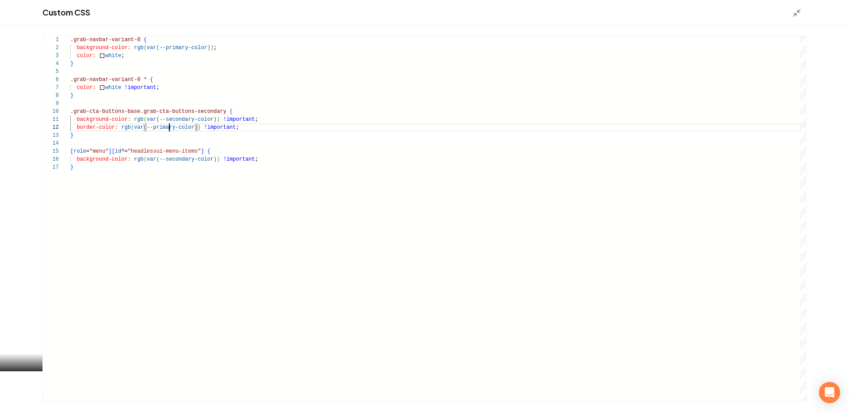
scroll to position [8, 99]
click at [168, 130] on div ".grab-navbar-variant-0 { background-color: rgb ( var ( --primary-color ) ) ; co…" at bounding box center [438, 218] width 736 height 365
click at [276, 137] on div ".grab-navbar-variant-0 { background-color: rgb ( var ( --primary-color ) ) ; co…" at bounding box center [438, 218] width 736 height 365
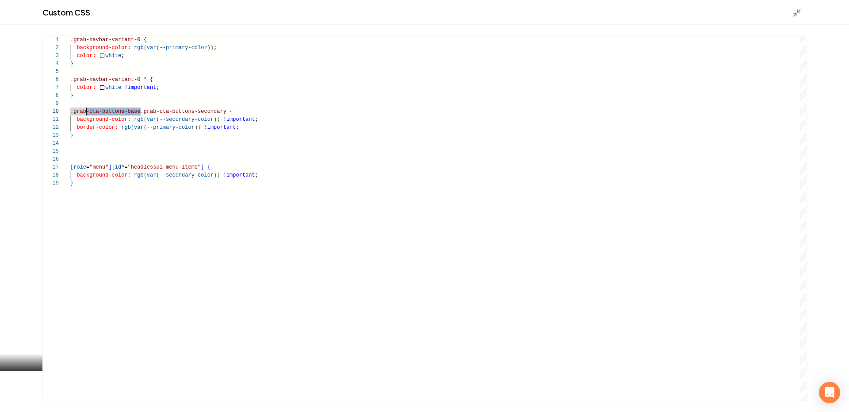
scroll to position [72, 6]
drag, startPoint x: 141, startPoint y: 112, endPoint x: 63, endPoint y: 116, distance: 78.4
click at [63, 116] on div "**********" at bounding box center [425, 218] width 764 height 365
click at [134, 106] on div ".grab-navbar-variant-0 { background-color: rgb ( var ( --primary-color ) ) ; co…" at bounding box center [438, 218] width 736 height 365
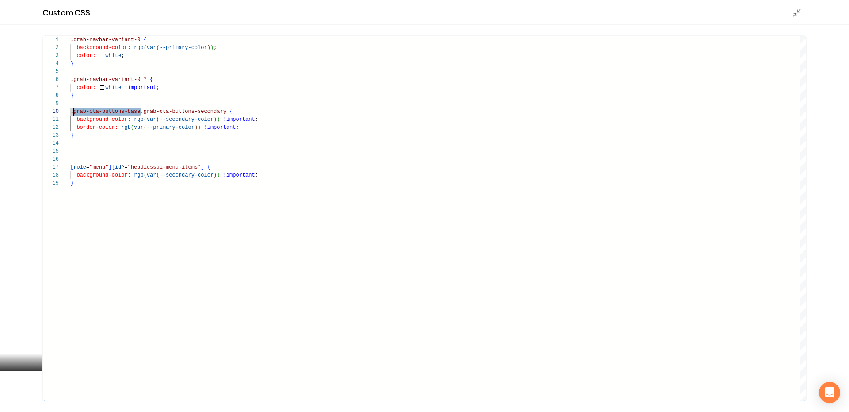
drag, startPoint x: 139, startPoint y: 110, endPoint x: 73, endPoint y: 111, distance: 66.4
click at [73, 111] on div ".grab-navbar-variant-0 { background-color: rgb ( var ( --primary-color ) ) ; co…" at bounding box center [438, 218] width 736 height 365
click at [196, 93] on div ".grab-navbar-variant-0 { background-color: rgb ( var ( --primary-color ) ) ; co…" at bounding box center [438, 218] width 736 height 365
click at [256, 145] on div ".grab-navbar-variant-0 { background-color: rgb ( var ( --primary-color ) ) ; co…" at bounding box center [438, 218] width 736 height 365
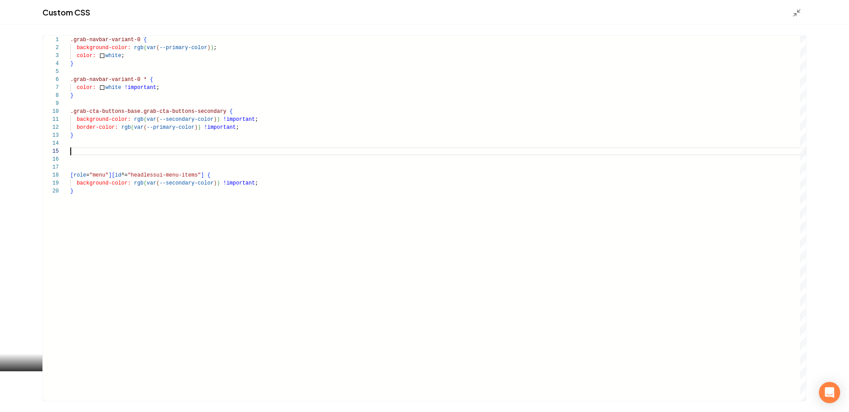
scroll to position [32, 67]
click at [73, 150] on div ".grab-navbar-variant-0 { background-color: rgb ( var ( --primary-color ) ) ; co…" at bounding box center [438, 218] width 736 height 365
click at [178, 151] on div ".grab-navbar-variant-0 { background-color: rgb ( var ( --primary-color ) ) ; co…" at bounding box center [438, 218] width 736 height 365
click at [266, 123] on div ".grab-navbar-variant-0 { background-color: rgb ( var ( --primary-color ) ) ; co…" at bounding box center [438, 218] width 736 height 365
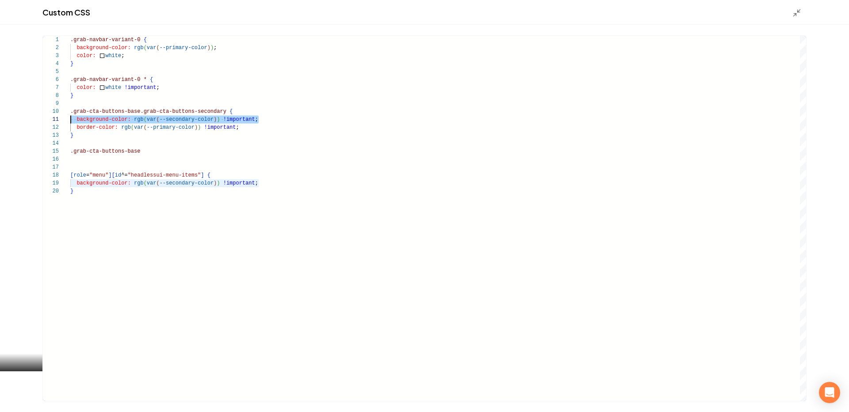
scroll to position [0, 0]
drag, startPoint x: 275, startPoint y: 120, endPoint x: 68, endPoint y: 122, distance: 207.0
click at [70, 122] on div ".grab-navbar-variant-0 { background-color: rgb ( var ( --primary-color ) ) ; co…" at bounding box center [438, 218] width 736 height 365
click at [150, 170] on div ".grab-navbar-variant-0 { background-color: rgb ( var ( --primary-color ) ) ; co…" at bounding box center [438, 218] width 736 height 365
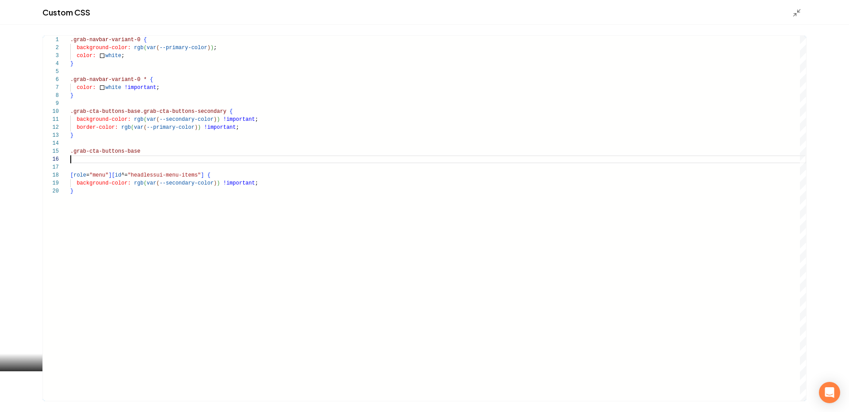
scroll to position [40, 0]
click at [142, 162] on div ".grab-navbar-variant-0 { background-color: rgb ( var ( --primary-color ) ) ; co…" at bounding box center [438, 218] width 736 height 365
click at [162, 150] on div ".grab-navbar-variant-0 { background-color: rgb ( var ( --primary-color ) ) ; co…" at bounding box center [438, 218] width 736 height 365
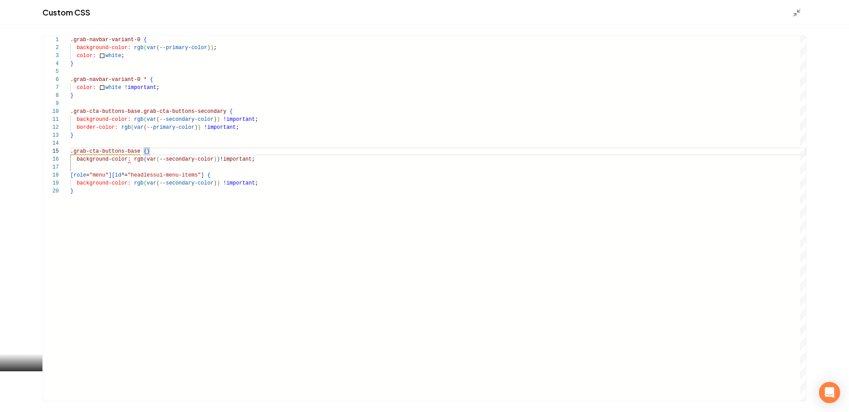
click at [153, 151] on div ".grab-navbar-variant-0 { background-color: rgb ( var ( --primary-color ) ) ; co…" at bounding box center [438, 218] width 736 height 365
click at [175, 154] on div ".grab-navbar-variant-0 { background-color: rgb ( var ( --primary-color ) ) ; co…" at bounding box center [438, 218] width 736 height 365
click at [175, 161] on div ".grab-navbar-variant-0 { background-color: rgb ( var ( --primary-color ) ) ; co…" at bounding box center [438, 218] width 736 height 365
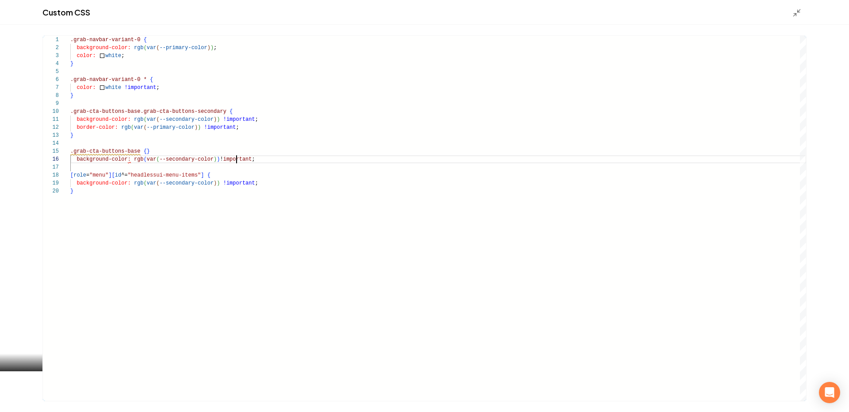
click at [237, 157] on div ".grab-navbar-variant-0 { background-color: rgb ( var ( --primary-color ) ) ; co…" at bounding box center [438, 218] width 736 height 365
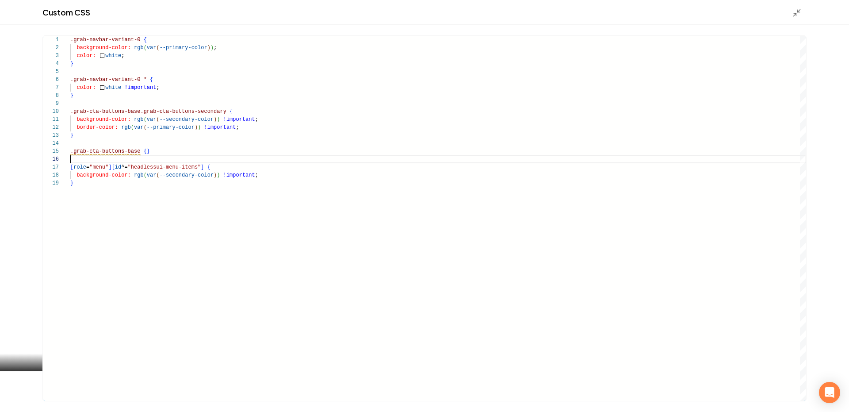
click at [147, 150] on div ".grab-navbar-variant-0 { background-color: rgb ( var ( --primary-color ) ) ; co…" at bounding box center [438, 218] width 736 height 365
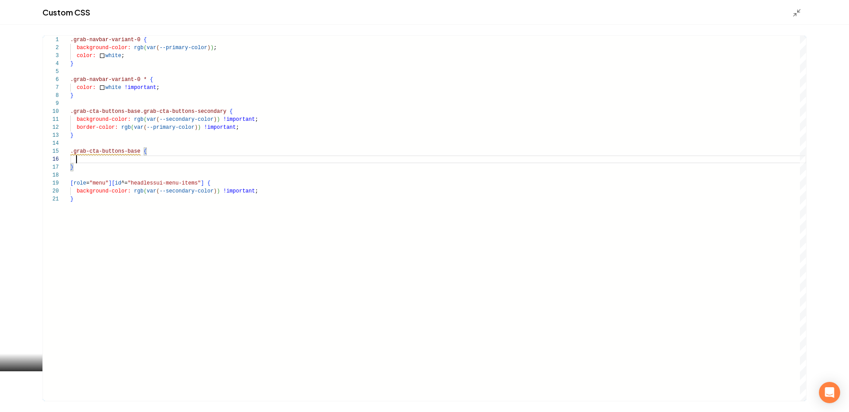
scroll to position [48, 0]
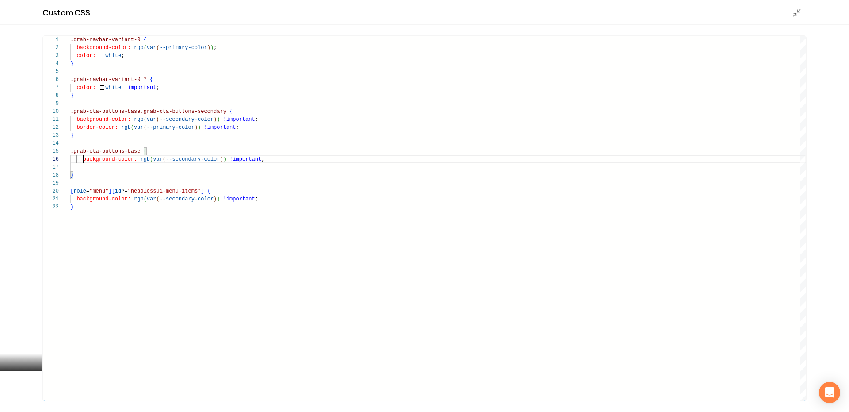
click at [82, 157] on div ".grab-navbar-variant-0 { background-color: rgb ( var ( --primary-color ) ) ; co…" at bounding box center [438, 218] width 736 height 365
type textarea "**********"
click at [797, 11] on icon "Main content area" at bounding box center [797, 12] width 9 height 9
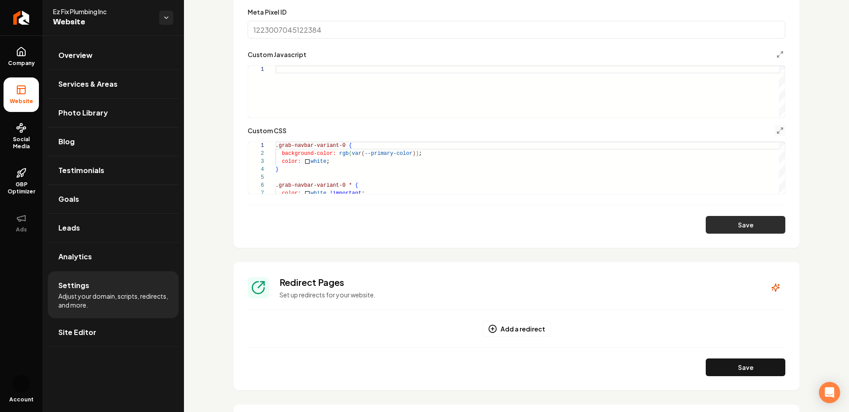
click at [730, 228] on button "Save" at bounding box center [746, 225] width 80 height 18
click at [778, 132] on polyline "Main content area" at bounding box center [779, 132] width 2 height 2
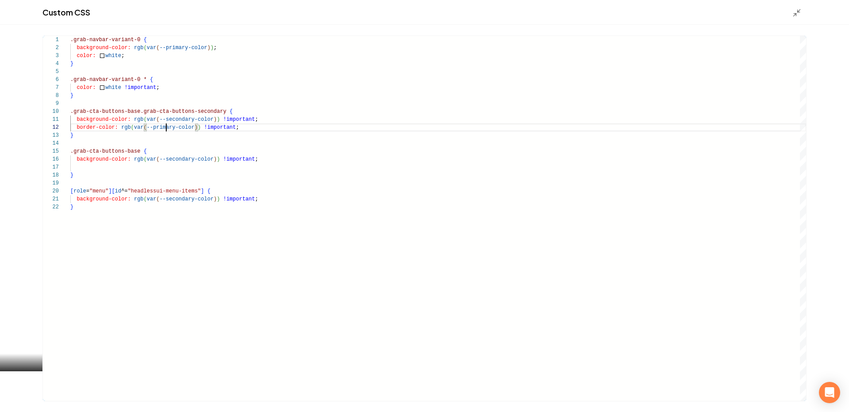
click at [167, 127] on div ".grab-navbar-variant-0 { background-color: rgb ( var ( --primary-color ) ) ; co…" at bounding box center [438, 218] width 736 height 365
type textarea "**********"
click at [794, 9] on icon "Main content area" at bounding box center [797, 12] width 9 height 9
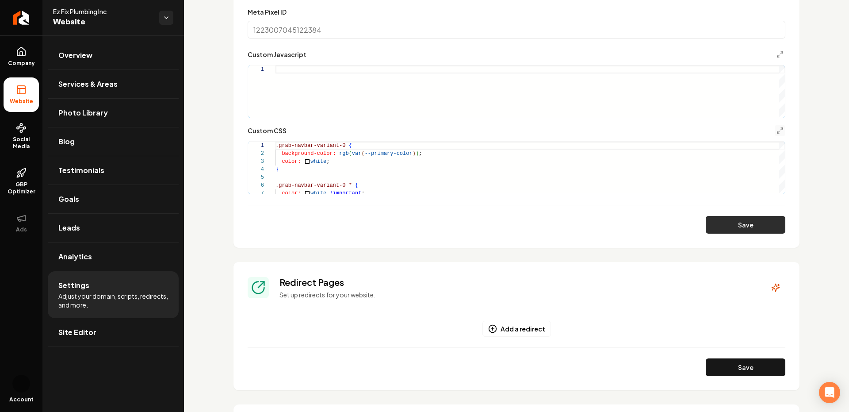
click at [737, 220] on button "Save" at bounding box center [746, 225] width 80 height 18
click at [779, 131] on line "Main content area" at bounding box center [779, 132] width 2 height 2
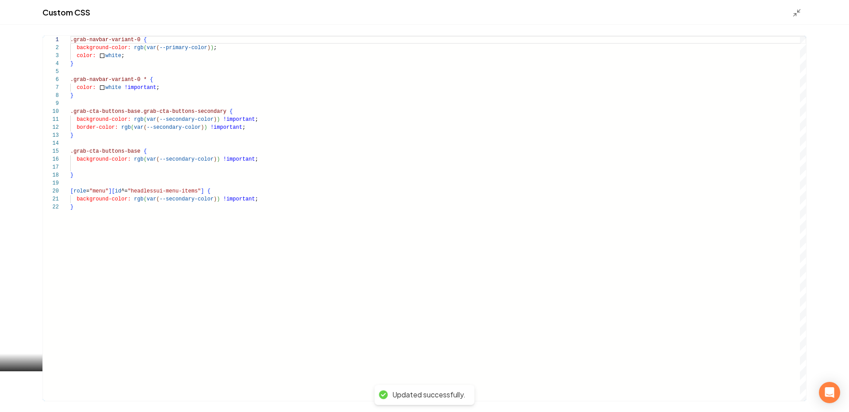
scroll to position [0, 118]
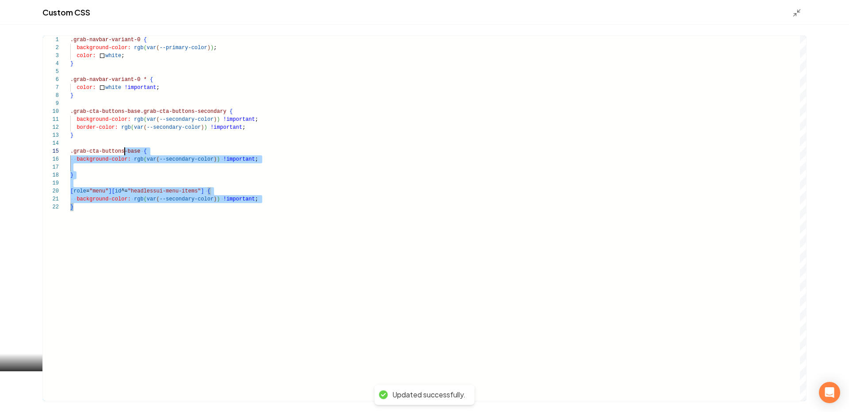
type textarea "**********"
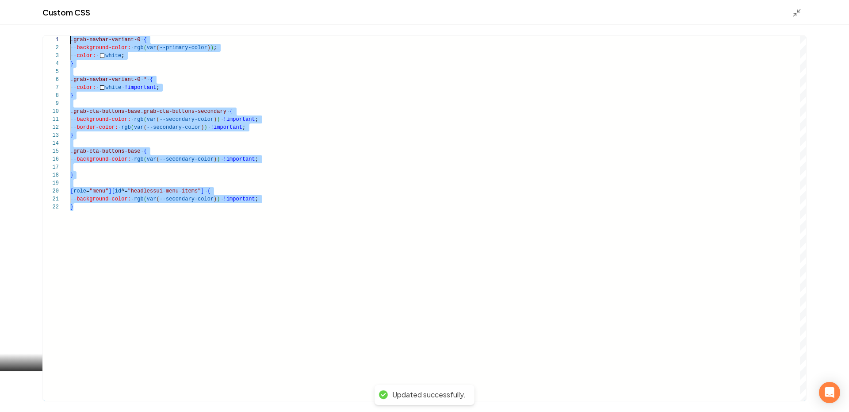
drag, startPoint x: 276, startPoint y: 237, endPoint x: 50, endPoint y: -25, distance: 345.4
click at [70, 36] on div ".grab-navbar-variant-0 { background-color: rgb ( var ( --primary-color ) ) ; co…" at bounding box center [438, 218] width 736 height 365
click at [797, 12] on icon "Main content area" at bounding box center [797, 12] width 9 height 9
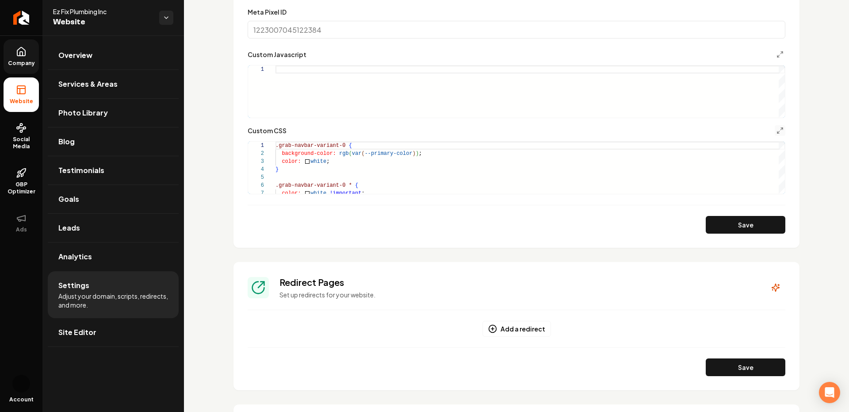
click at [15, 61] on span "Company" at bounding box center [21, 63] width 34 height 7
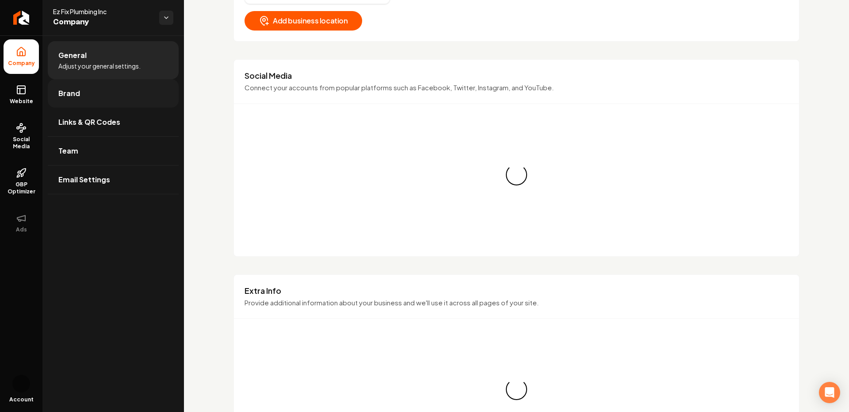
click at [91, 103] on link "Brand" at bounding box center [113, 93] width 131 height 28
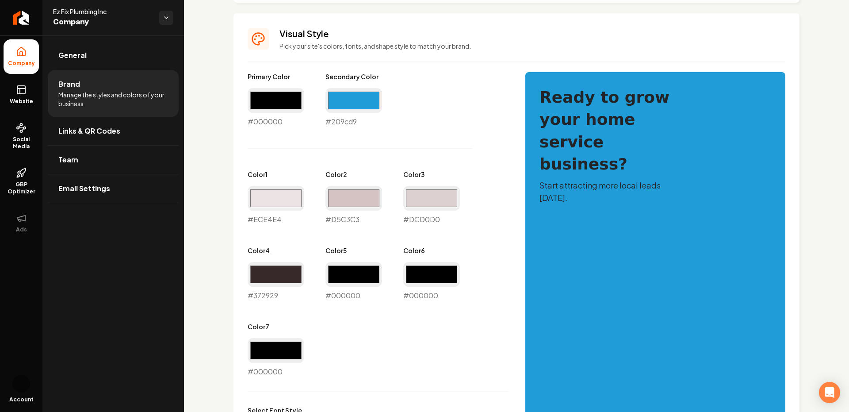
scroll to position [368, 0]
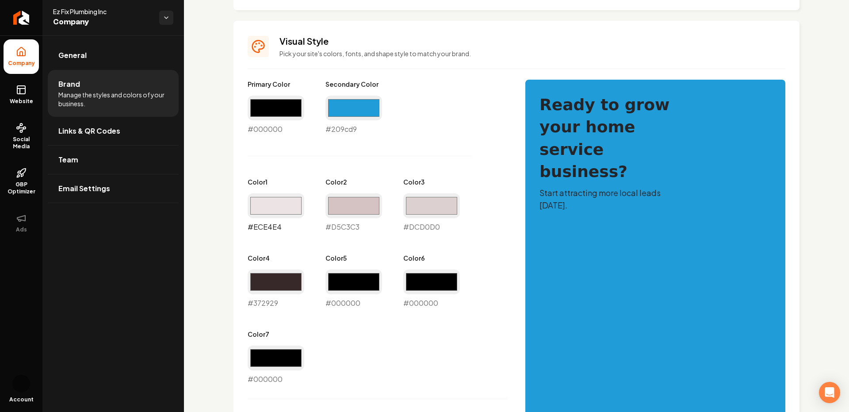
click at [279, 205] on input "#ece4e4" at bounding box center [276, 205] width 57 height 25
type input "#e4eaec"
click at [365, 193] on input "#d5c3c3" at bounding box center [354, 205] width 57 height 25
type input "#c6d0d7"
click at [436, 200] on input "#dcd0d0" at bounding box center [431, 205] width 57 height 25
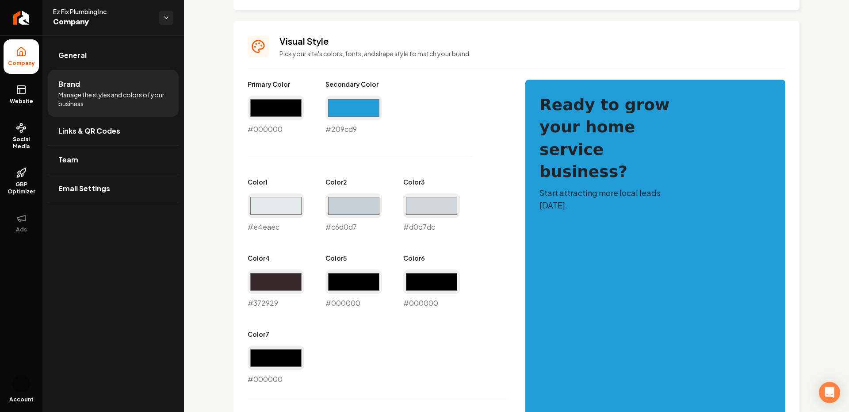
type input "#d0d7dc"
click at [478, 145] on div "Primary Color #000000 #000000 Secondary Color #209cd9 #209cd9 Color 1 #e4eaec #…" at bounding box center [378, 232] width 260 height 305
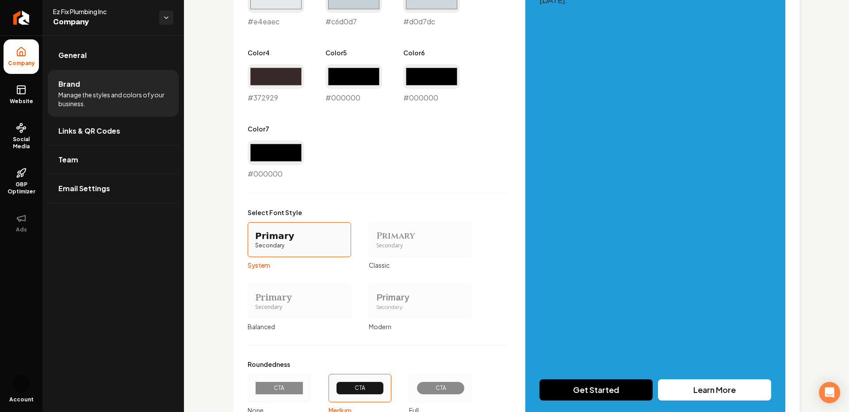
scroll to position [643, 0]
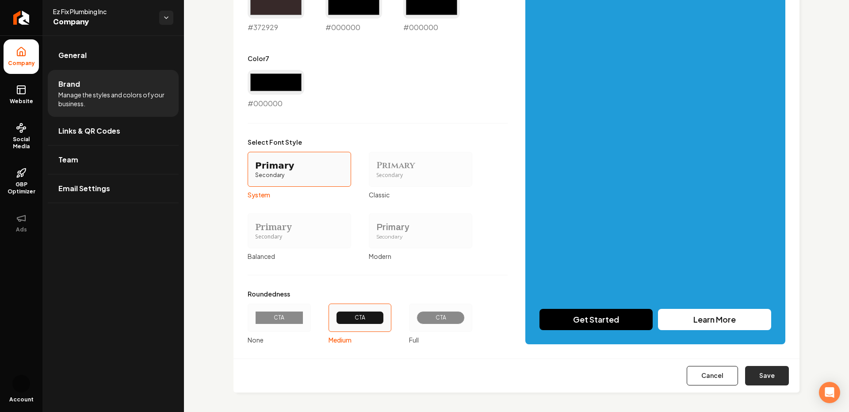
click at [769, 382] on button "Save" at bounding box center [767, 375] width 44 height 19
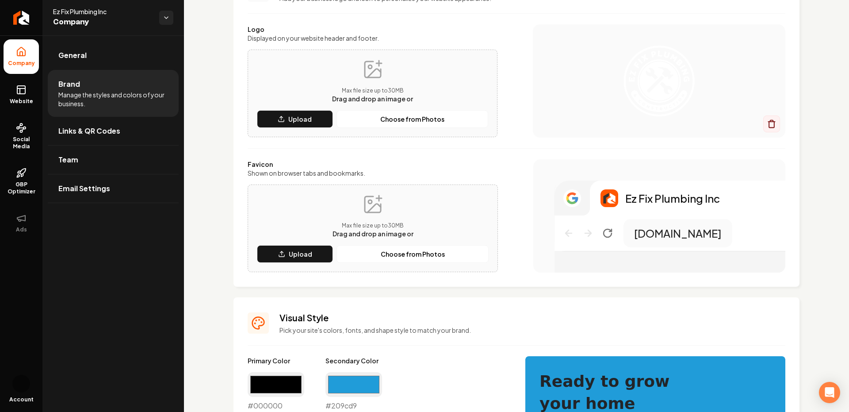
scroll to position [0, 0]
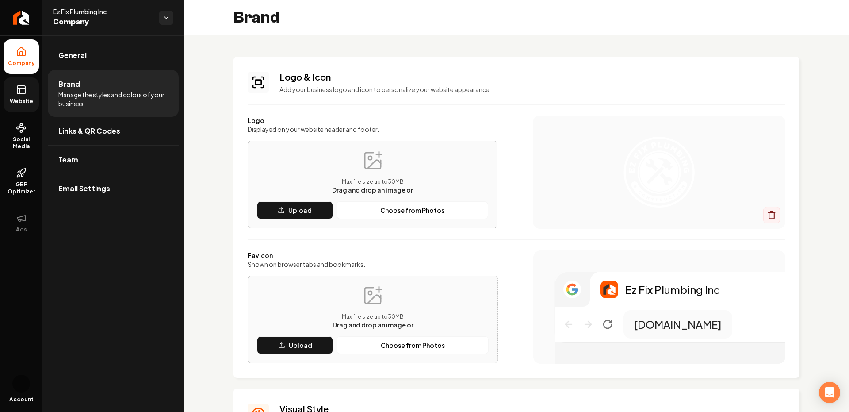
click at [26, 98] on span "Website" at bounding box center [21, 101] width 31 height 7
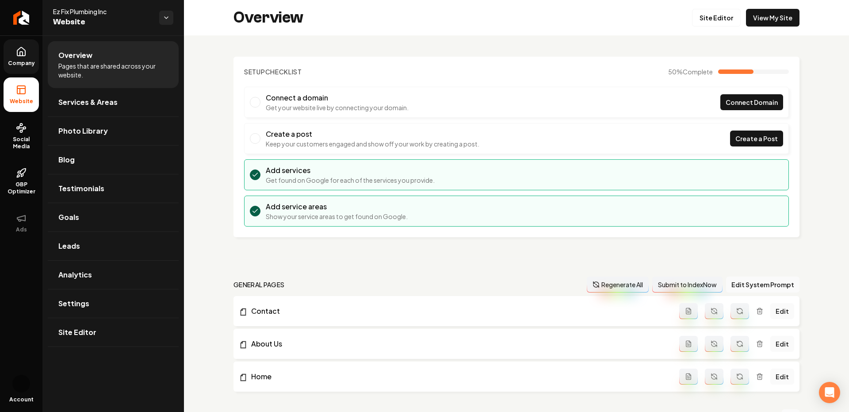
click at [23, 55] on icon at bounding box center [21, 51] width 8 height 8
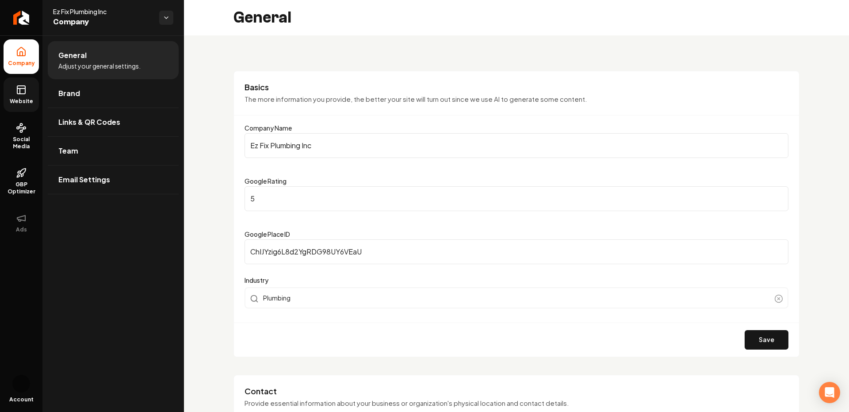
click at [17, 99] on span "Website" at bounding box center [21, 101] width 31 height 7
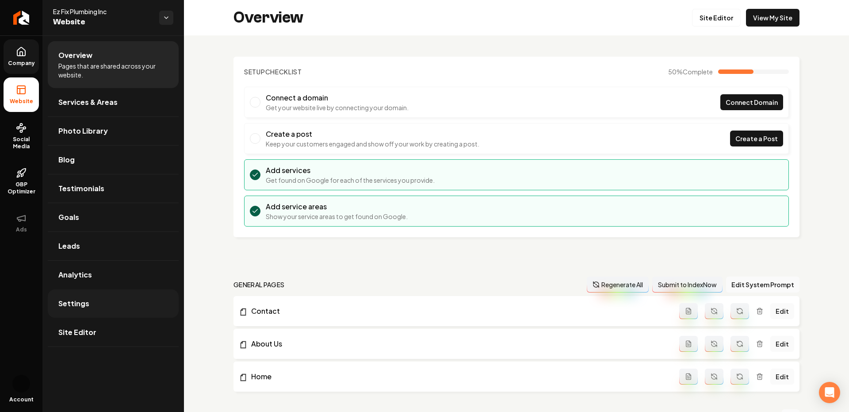
click at [94, 309] on link "Settings" at bounding box center [113, 303] width 131 height 28
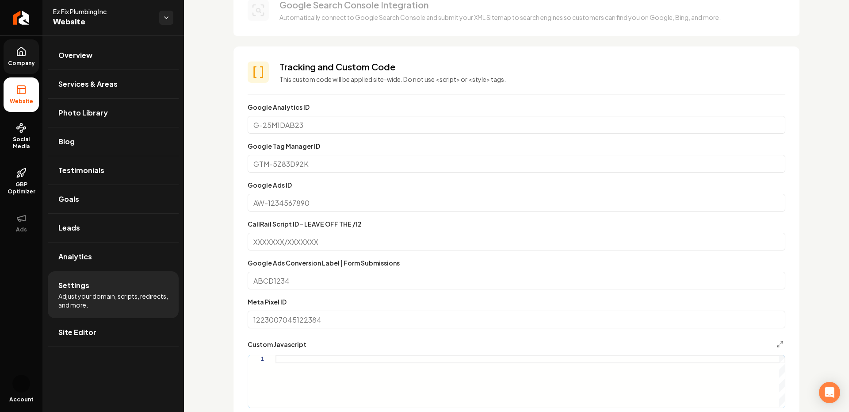
scroll to position [402, 0]
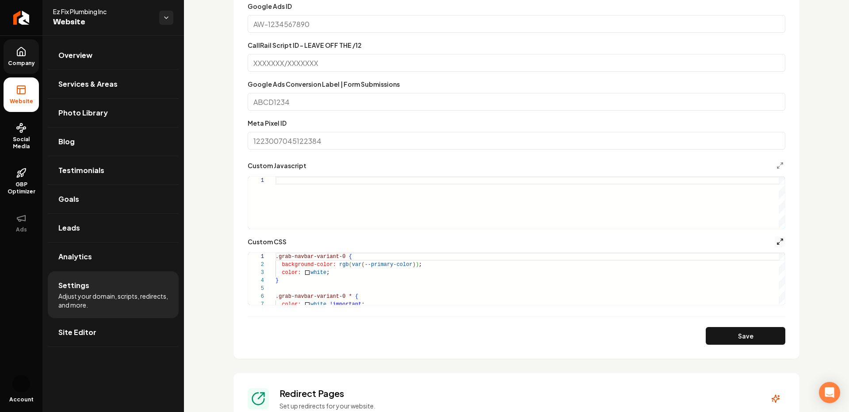
click at [779, 242] on icon "Main content area" at bounding box center [780, 241] width 7 height 7
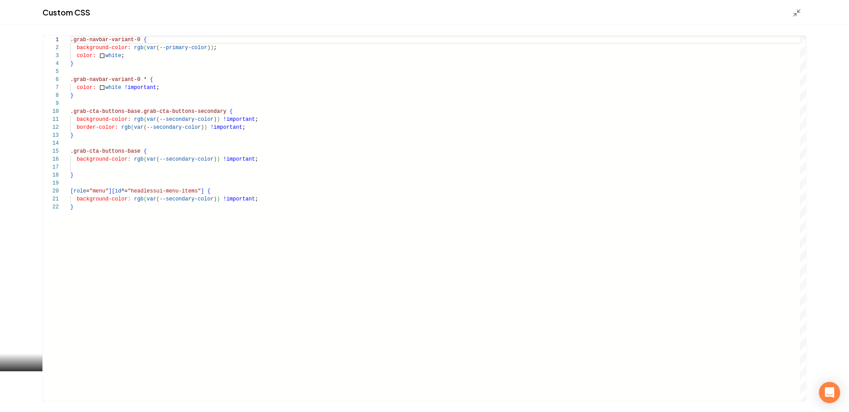
scroll to position [48, 0]
click at [296, 167] on div ".grab-navbar-variant-0 { background-color: rgb ( var ( --primary-color ) ) ; co…" at bounding box center [438, 218] width 736 height 365
click at [298, 165] on div ".grab-navbar-variant-0 { background-color: rgb ( var ( --primary-color ) ) ; co…" at bounding box center [438, 218] width 736 height 365
click at [77, 158] on div ".grab-navbar-variant-0 { background-color: rgb ( var ( --primary-color ) ) ; co…" at bounding box center [438, 218] width 736 height 365
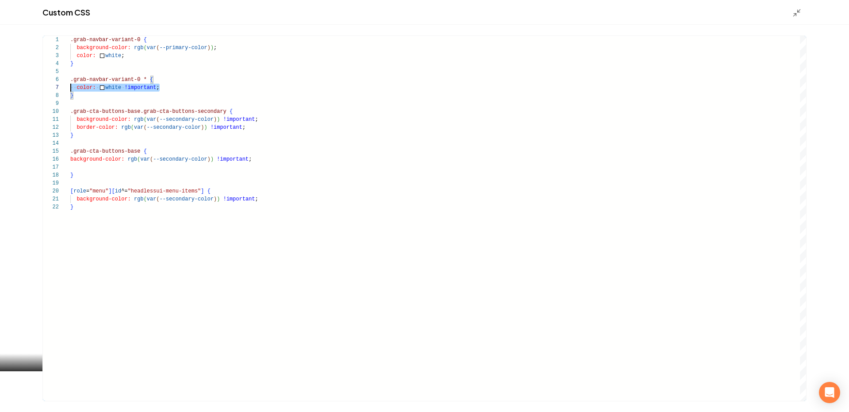
scroll to position [48, 0]
drag, startPoint x: 171, startPoint y: 84, endPoint x: 59, endPoint y: 85, distance: 111.9
click at [70, 86] on div ".grab-navbar-variant-0 { background-color: rgb ( var ( --primary-color ) ) ; co…" at bounding box center [438, 218] width 736 height 365
click at [95, 169] on div ".grab-navbar-variant-0 { background-color: rgb ( var ( --primary-color ) ) ; co…" at bounding box center [438, 218] width 736 height 365
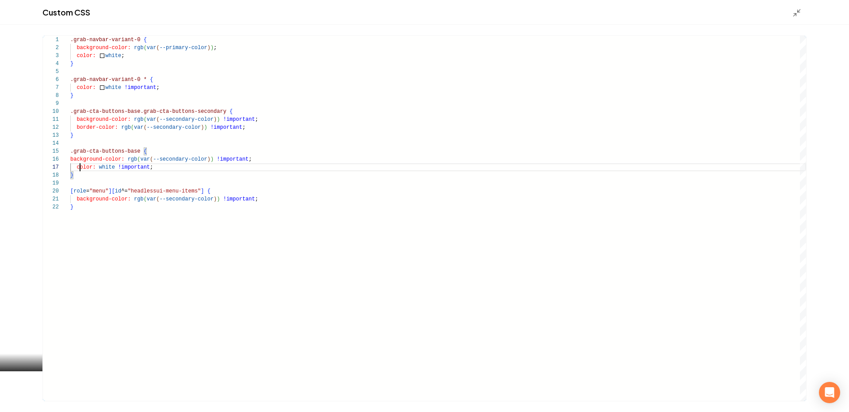
click at [78, 167] on div ".grab-navbar-variant-0 { background-color: rgb ( var ( --primary-color ) ) ; co…" at bounding box center [438, 218] width 736 height 365
type textarea "**********"
click at [794, 15] on line "Main content area" at bounding box center [795, 14] width 3 height 3
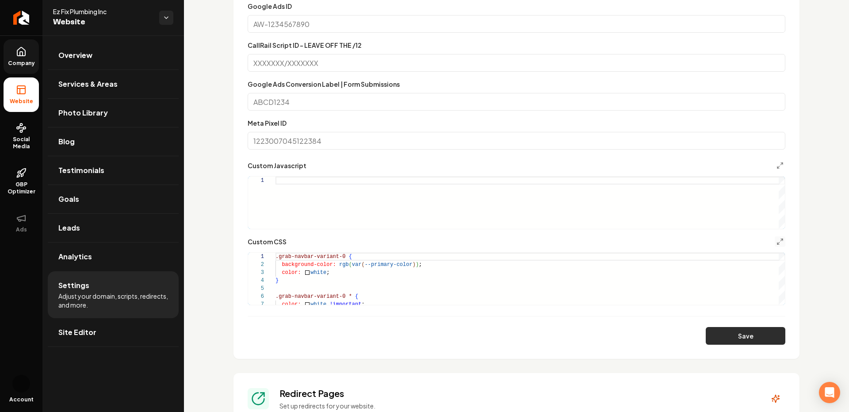
click at [720, 334] on button "Save" at bounding box center [746, 336] width 80 height 18
click at [781, 244] on icon "Main content area" at bounding box center [780, 241] width 7 height 7
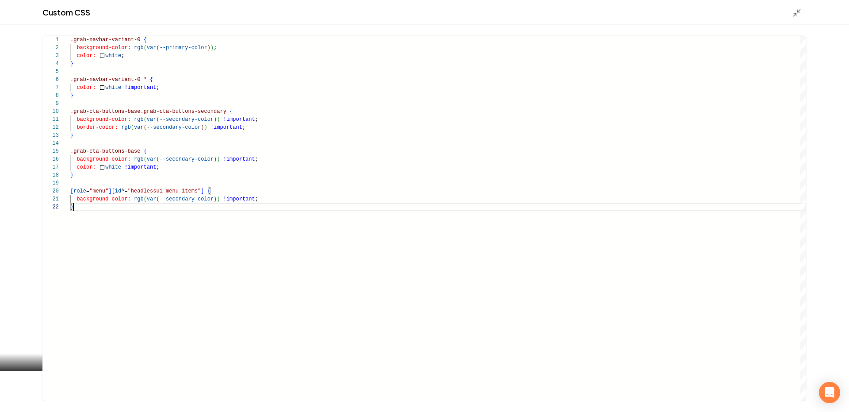
type textarea "**********"
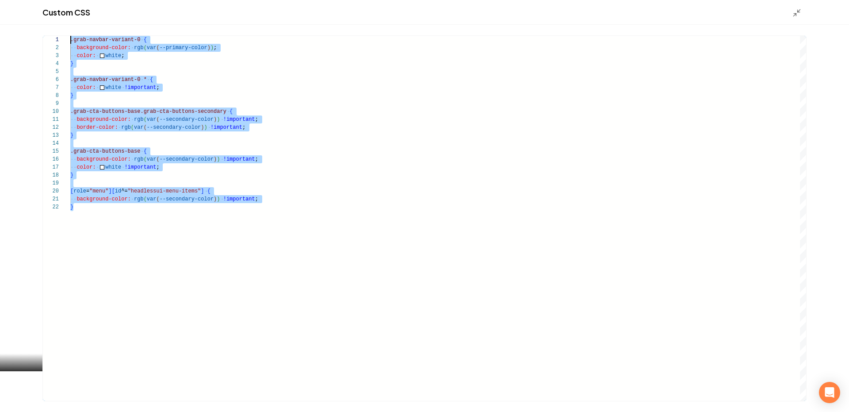
drag, startPoint x: 198, startPoint y: 276, endPoint x: 88, endPoint y: -13, distance: 309.7
click at [88, 36] on div ".grab-navbar-variant-0 { background-color: rgb ( var ( --primary-color ) ) ; co…" at bounding box center [438, 218] width 736 height 365
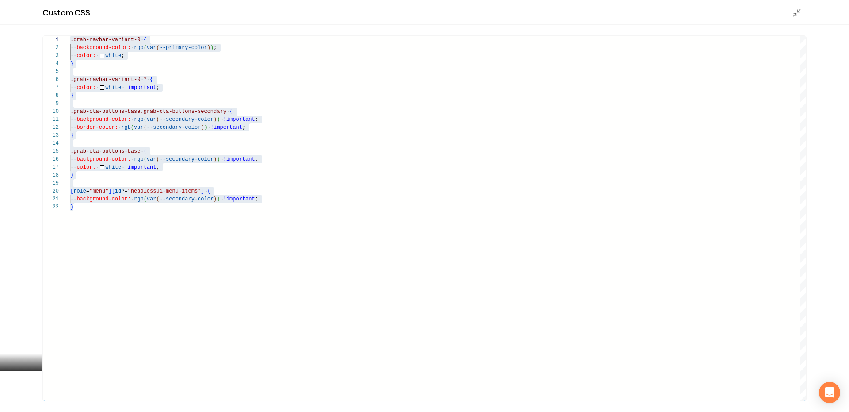
click at [796, 21] on div "Custom CSS" at bounding box center [424, 12] width 849 height 25
click at [794, 16] on icon "Main content area" at bounding box center [797, 12] width 9 height 9
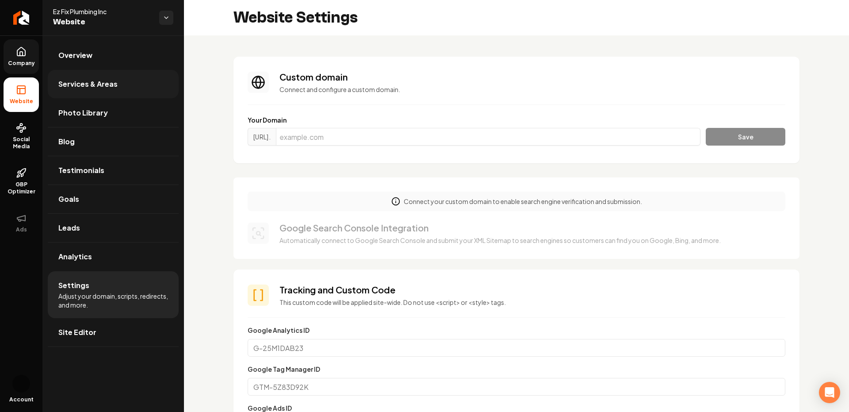
click at [83, 94] on link "Services & Areas" at bounding box center [113, 84] width 131 height 28
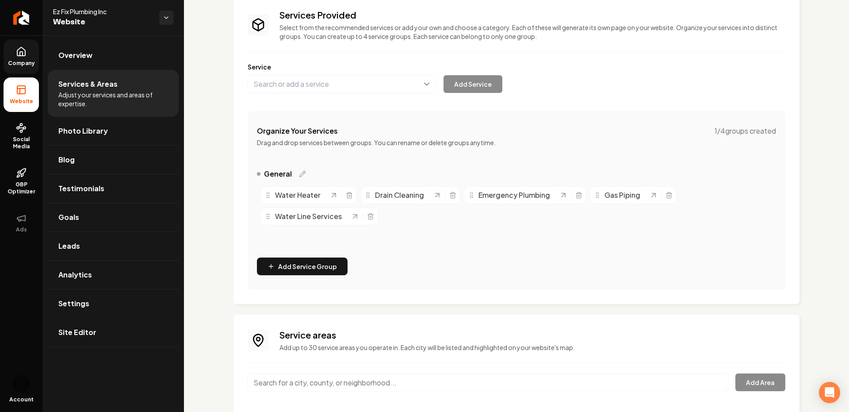
scroll to position [118, 0]
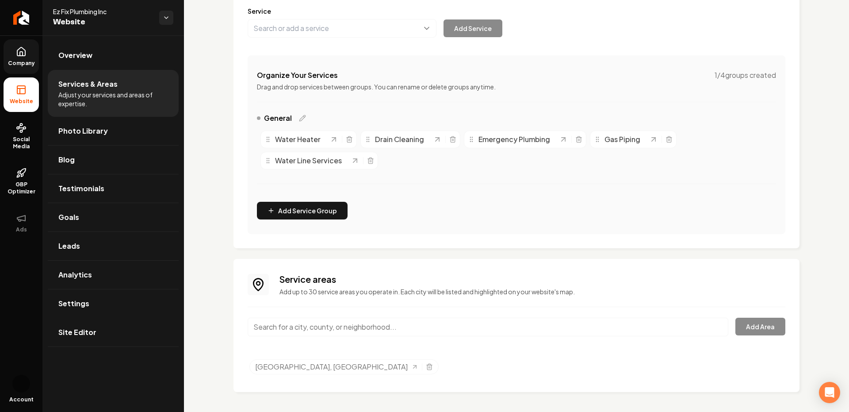
click at [313, 323] on input "Main content area" at bounding box center [488, 327] width 481 height 19
type input "[GEOGRAPHIC_DATA], [GEOGRAPHIC_DATA]"
click at [766, 329] on button "Add Area" at bounding box center [761, 327] width 50 height 18
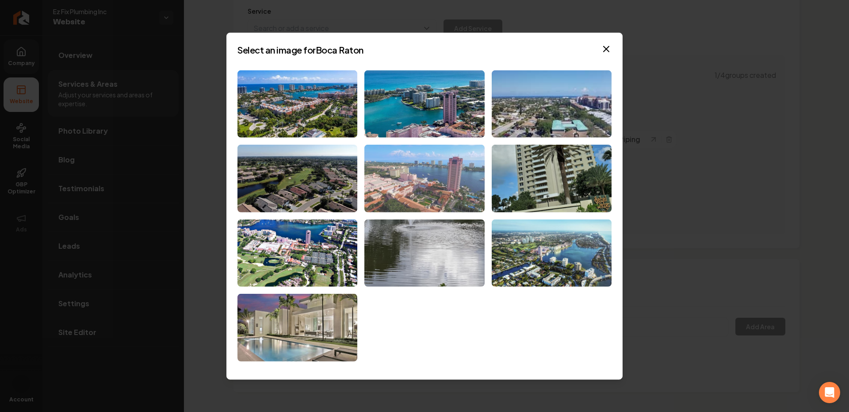
click at [433, 169] on img at bounding box center [425, 179] width 120 height 68
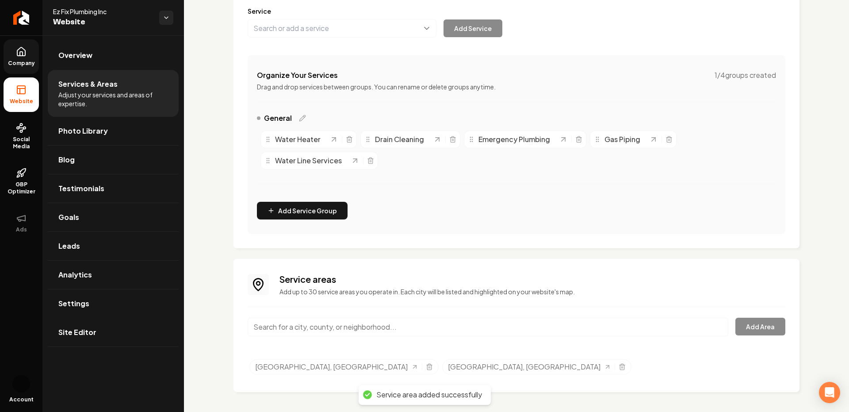
click at [315, 323] on input "Main content area" at bounding box center [488, 327] width 481 height 19
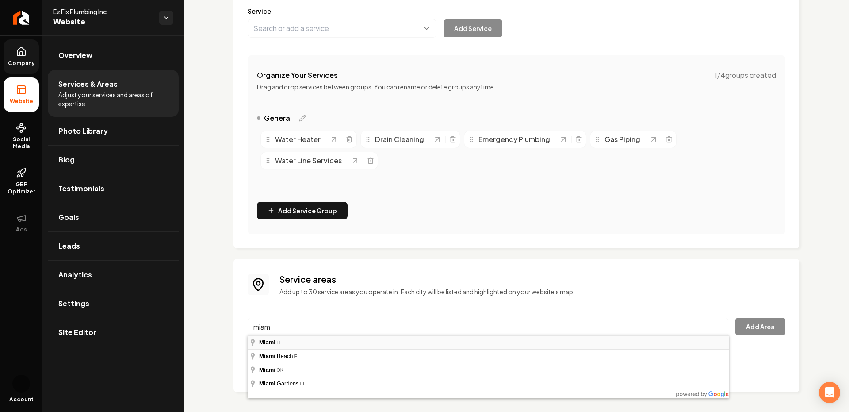
type input "[GEOGRAPHIC_DATA], [GEOGRAPHIC_DATA]"
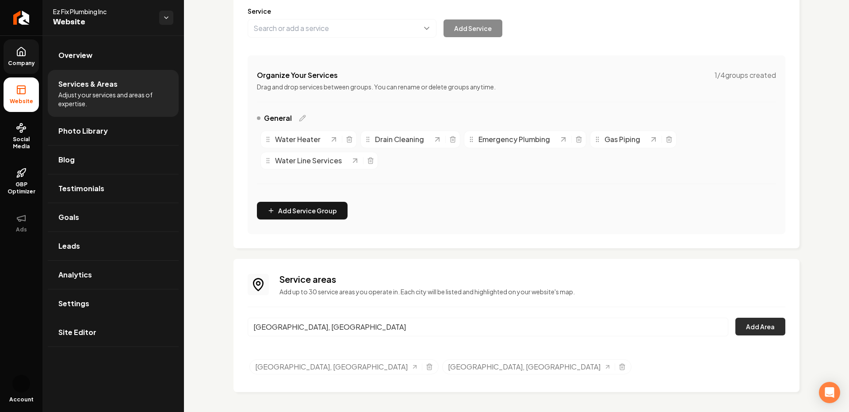
click at [744, 319] on button "Add Area" at bounding box center [761, 327] width 50 height 18
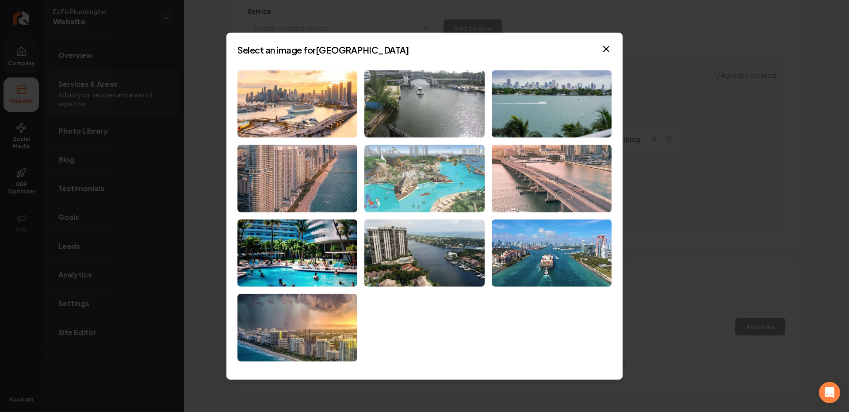
click at [439, 189] on img at bounding box center [425, 179] width 120 height 68
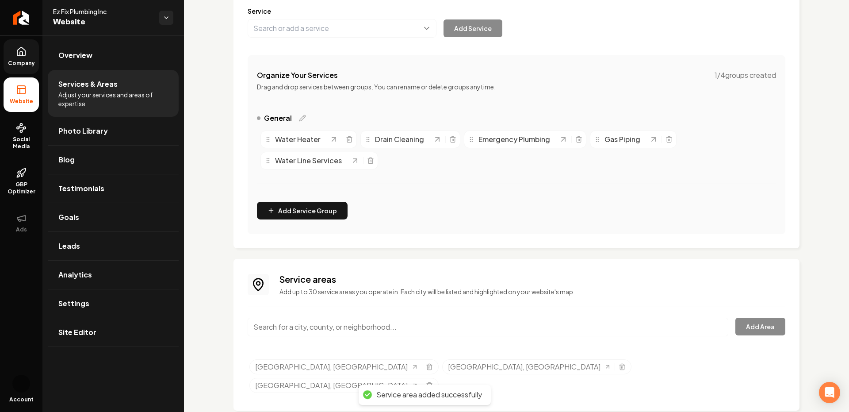
click at [319, 321] on input "Main content area" at bounding box center [488, 327] width 481 height 19
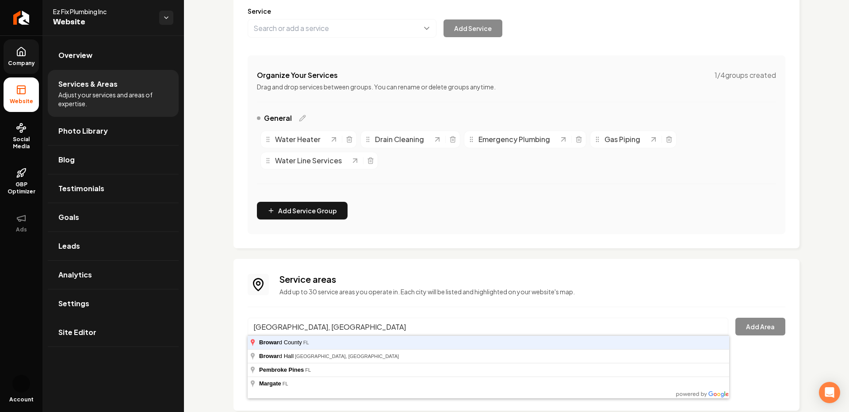
type input "[GEOGRAPHIC_DATA], [GEOGRAPHIC_DATA]"
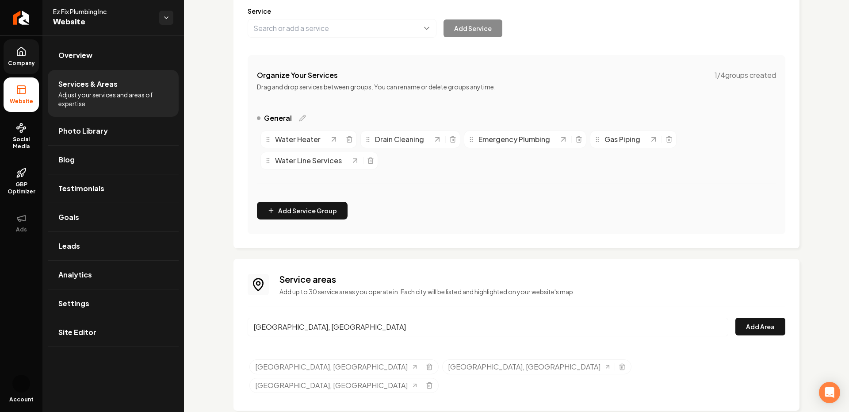
click at [764, 311] on div "Service areas Add up to 30 service areas you operate in. Each city will be list…" at bounding box center [517, 334] width 538 height 123
click at [763, 322] on button "Add Area" at bounding box center [761, 327] width 50 height 18
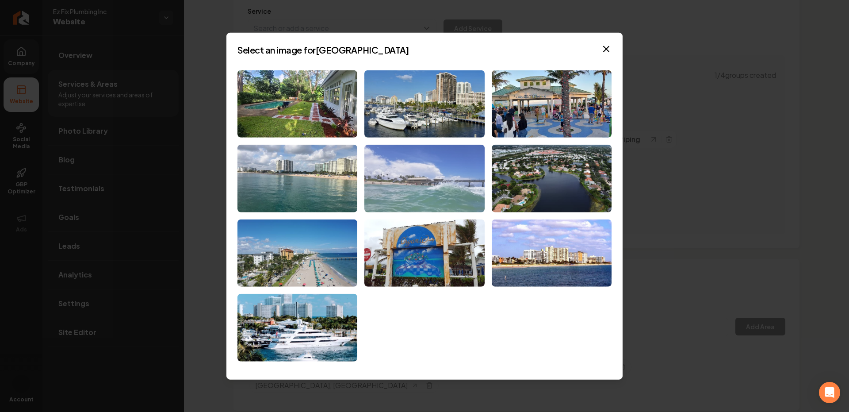
click at [445, 184] on img at bounding box center [425, 179] width 120 height 68
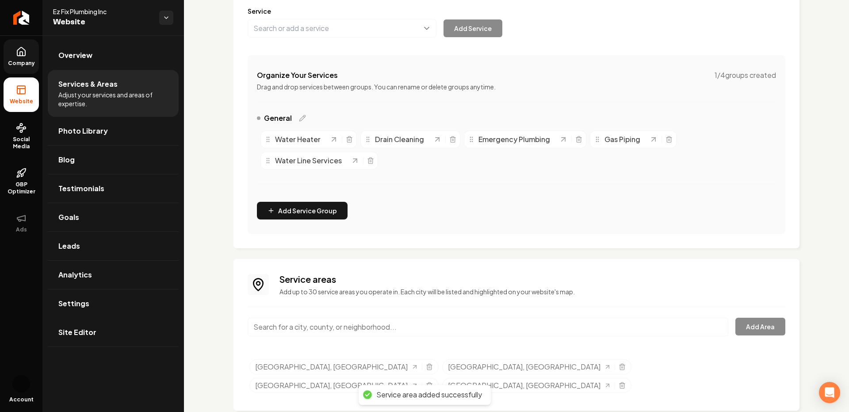
click at [314, 326] on input "Main content area" at bounding box center [488, 327] width 481 height 19
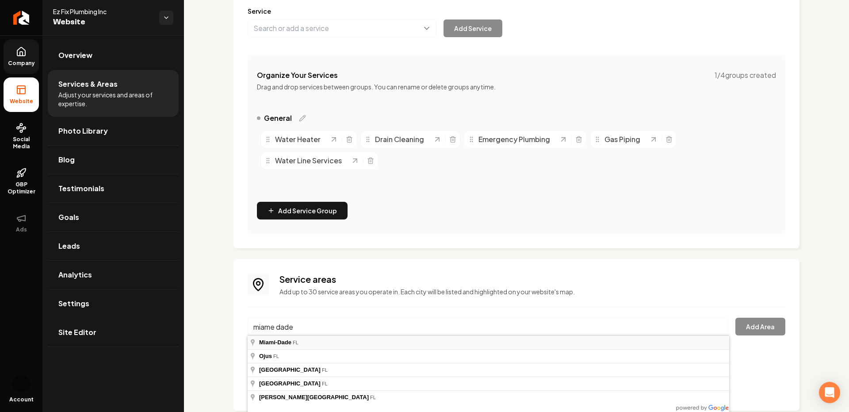
type input "Miami-Dade, FL"
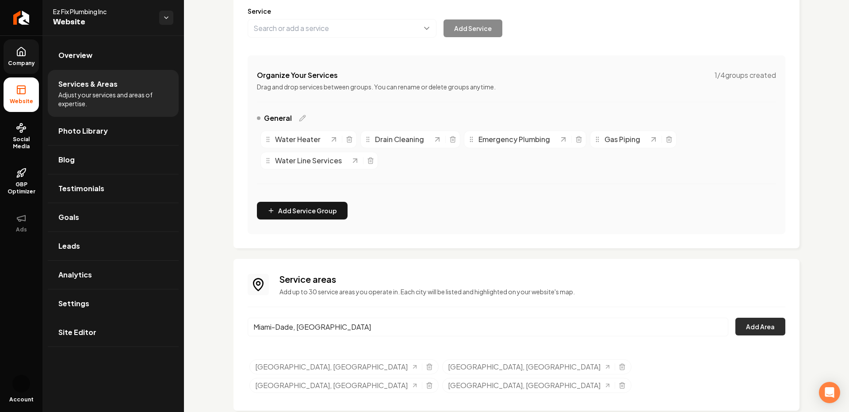
click at [749, 319] on button "Add Area" at bounding box center [761, 327] width 50 height 18
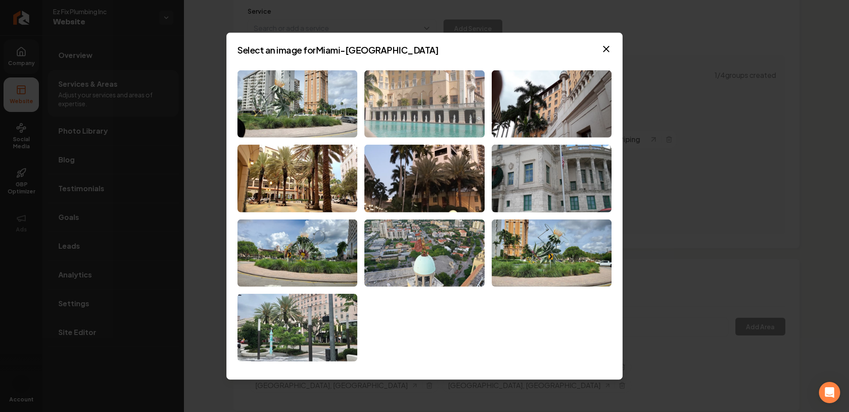
click at [484, 127] on img at bounding box center [425, 104] width 120 height 68
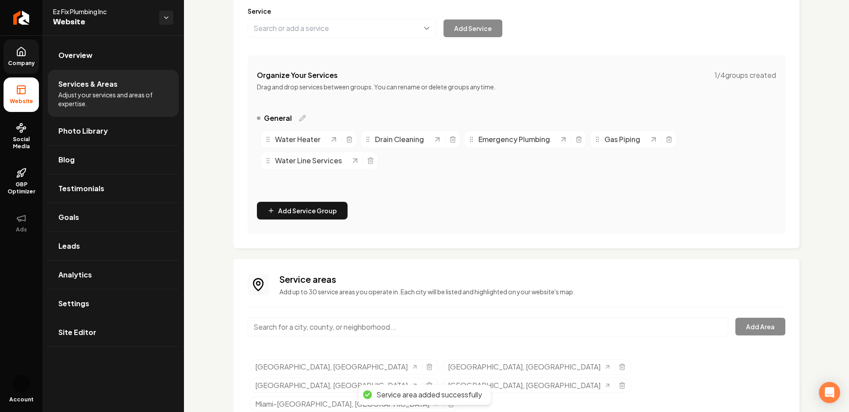
click at [320, 320] on input "Main content area" at bounding box center [488, 327] width 481 height 19
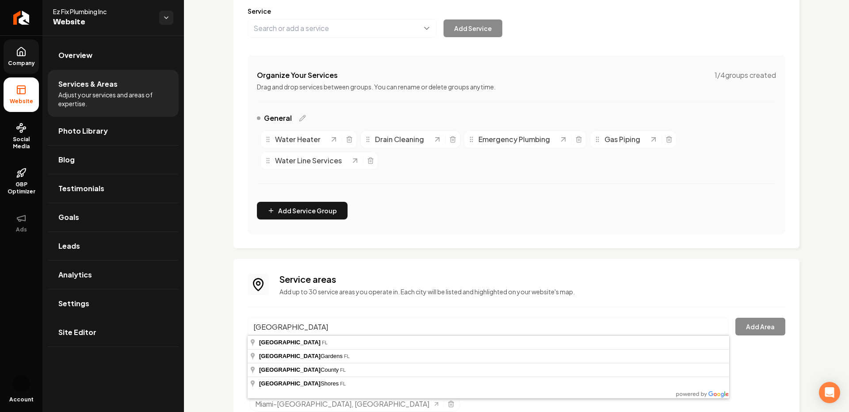
type input "[GEOGRAPHIC_DATA], [GEOGRAPHIC_DATA]"
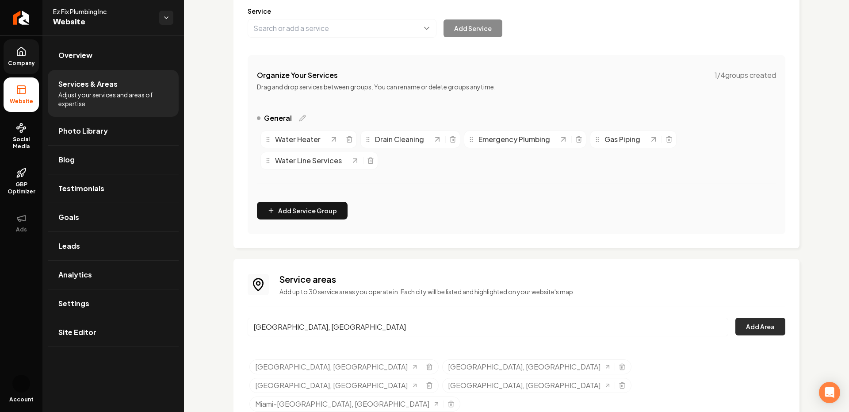
click at [744, 318] on button "Add Area" at bounding box center [761, 327] width 50 height 18
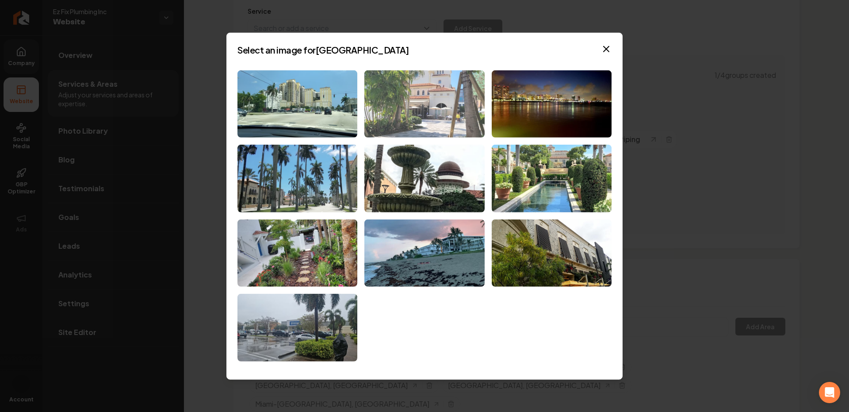
click at [457, 128] on img at bounding box center [425, 104] width 120 height 68
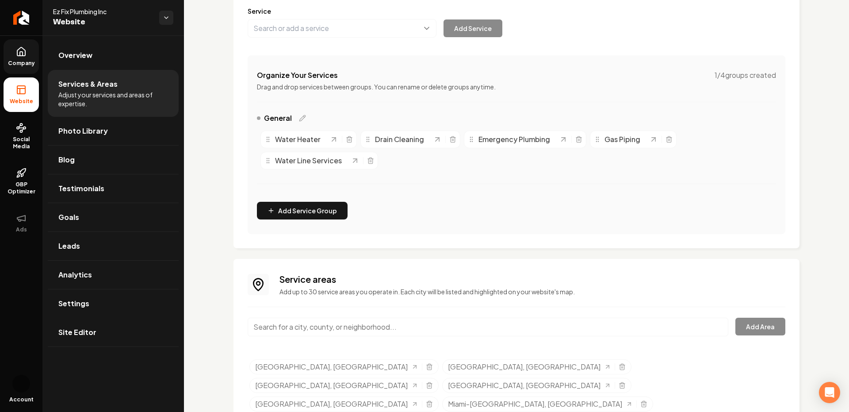
click at [15, 58] on link "Company" at bounding box center [21, 56] width 35 height 35
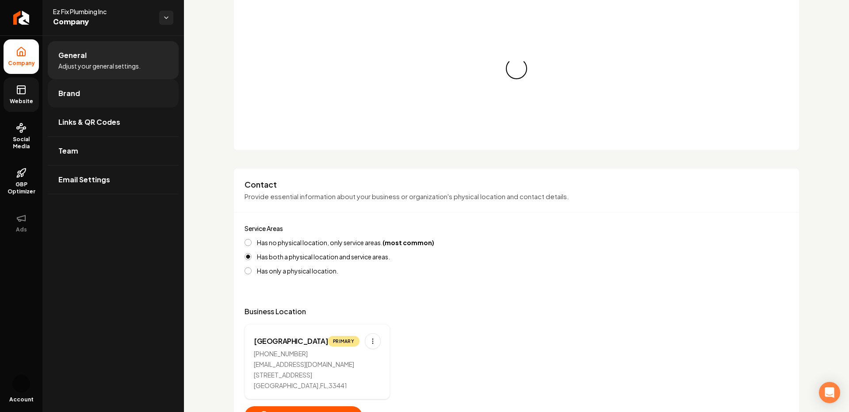
click at [80, 95] on link "Brand" at bounding box center [113, 93] width 131 height 28
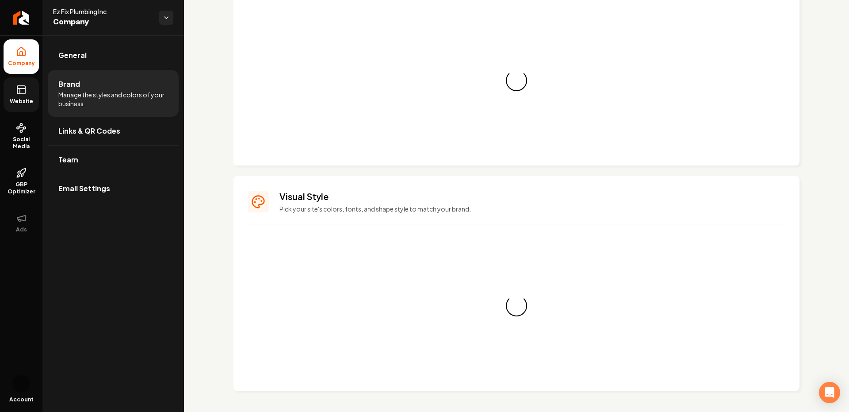
scroll to position [118, 0]
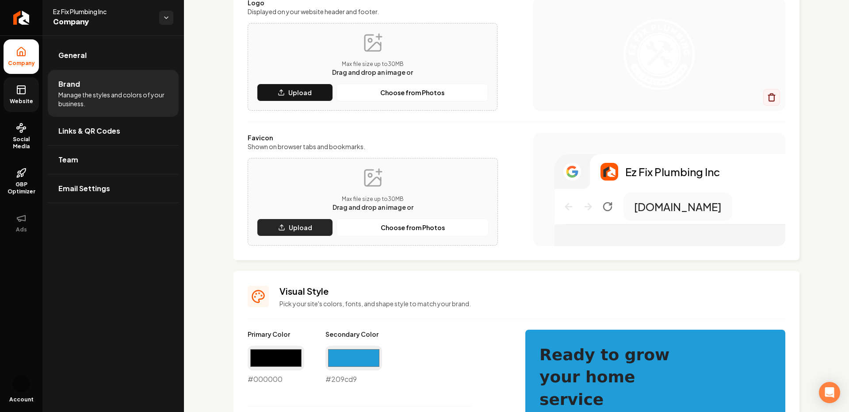
click at [284, 226] on icon "Main content area" at bounding box center [281, 227] width 7 height 7
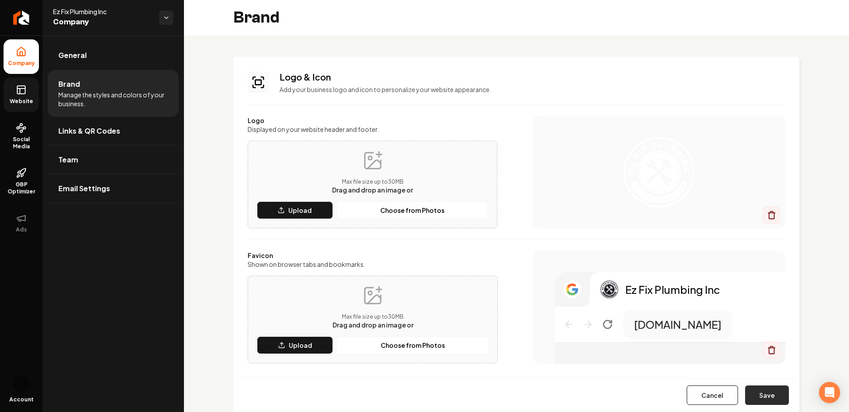
click at [762, 401] on button "Save" at bounding box center [767, 394] width 44 height 19
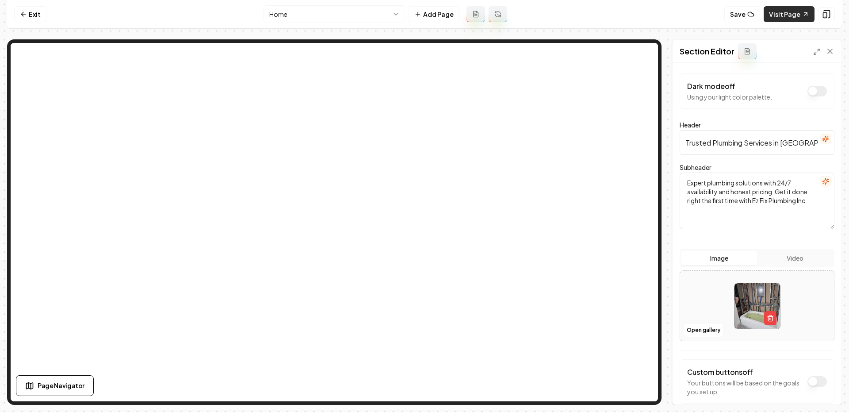
click at [782, 10] on link "Visit Page" at bounding box center [789, 14] width 51 height 16
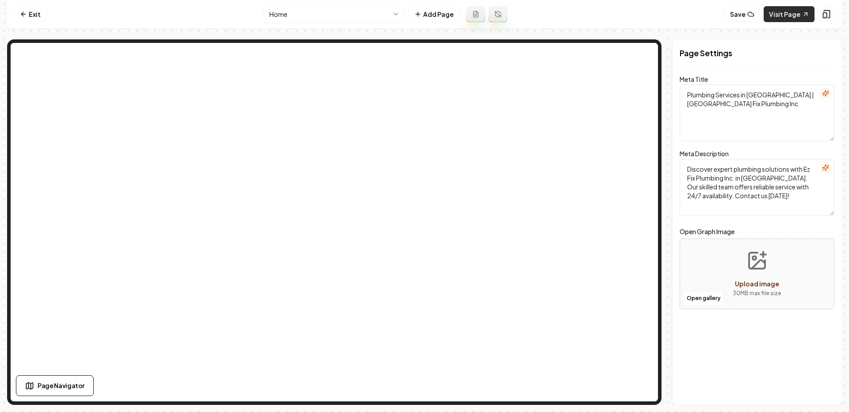
click at [776, 14] on link "Visit Page" at bounding box center [789, 14] width 51 height 16
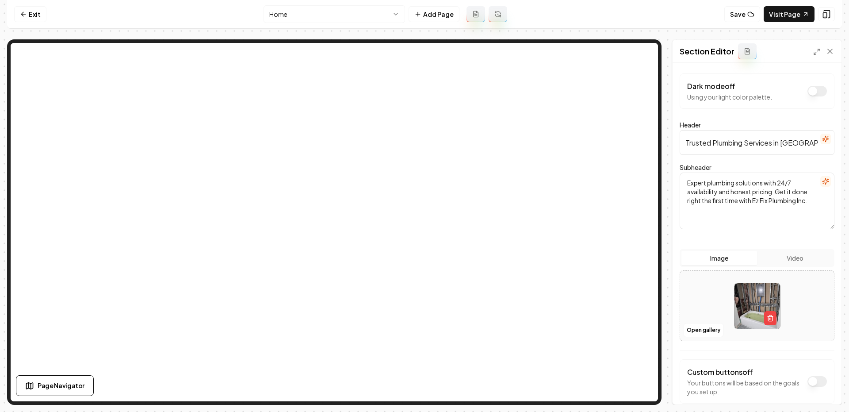
scroll to position [19, 0]
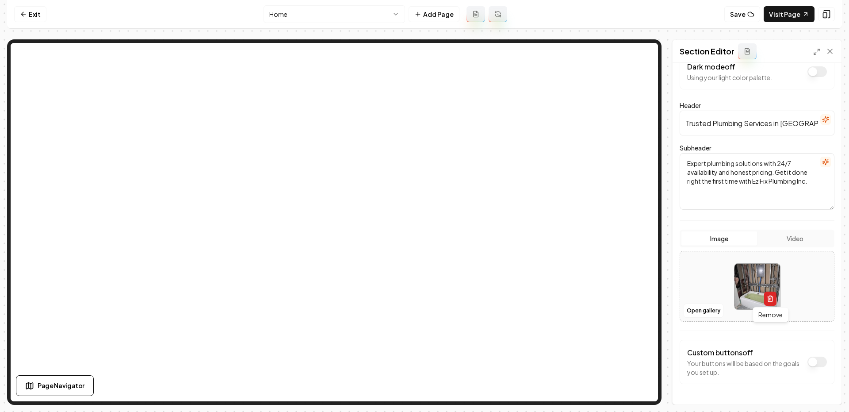
click at [769, 297] on icon "button" at bounding box center [770, 298] width 7 height 7
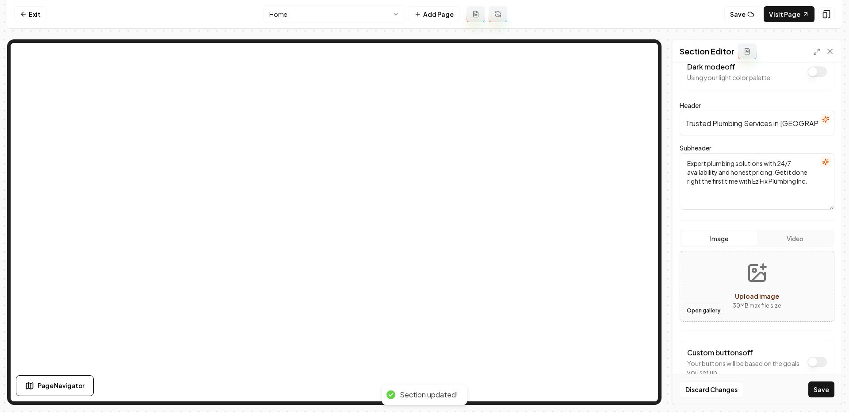
click at [703, 311] on button "Open gallery" at bounding box center [704, 310] width 40 height 14
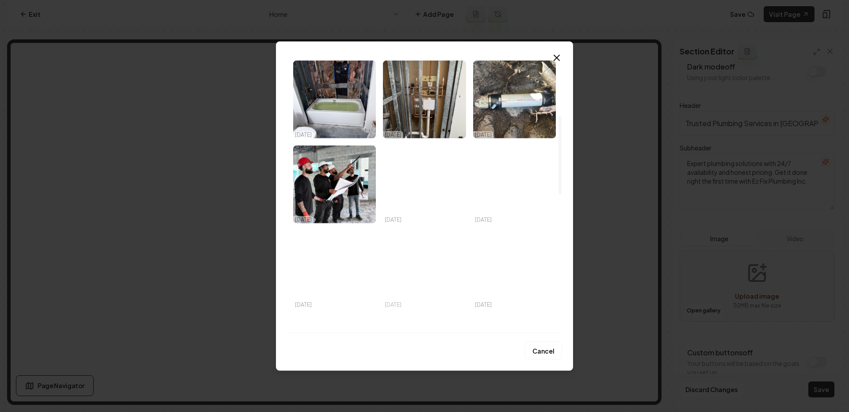
scroll to position [198, 0]
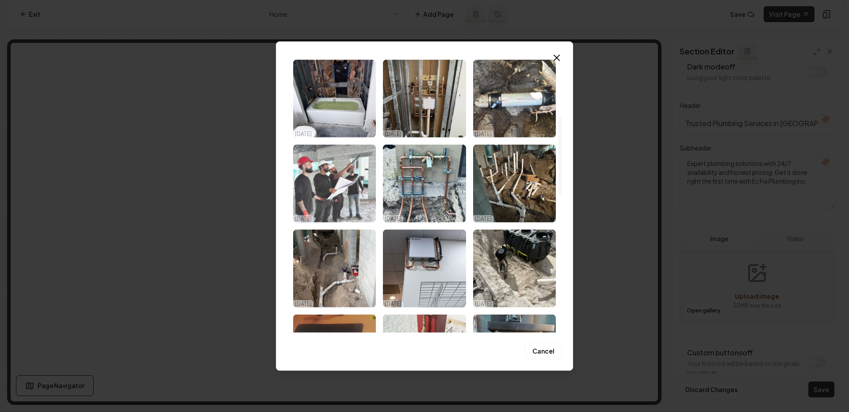
click at [332, 196] on img "Select image image_68e6c7935c7cd75eb858a161.jpeg" at bounding box center [334, 183] width 83 height 78
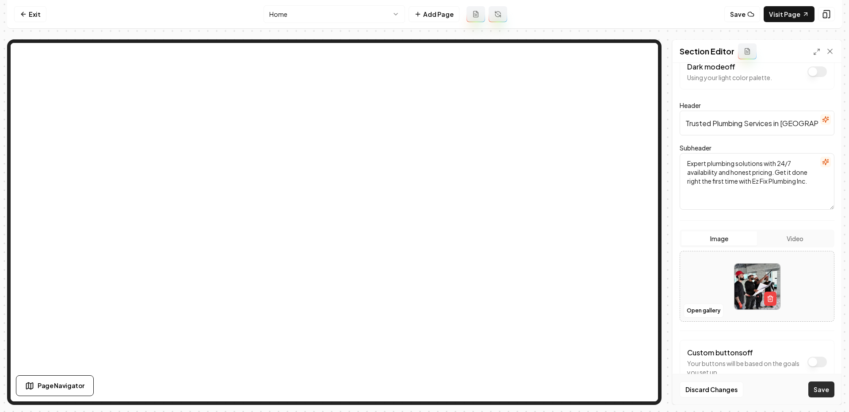
click at [822, 388] on button "Save" at bounding box center [822, 389] width 26 height 16
click at [770, 301] on icon "button" at bounding box center [770, 298] width 7 height 7
click at [704, 308] on button "Open gallery" at bounding box center [704, 310] width 40 height 14
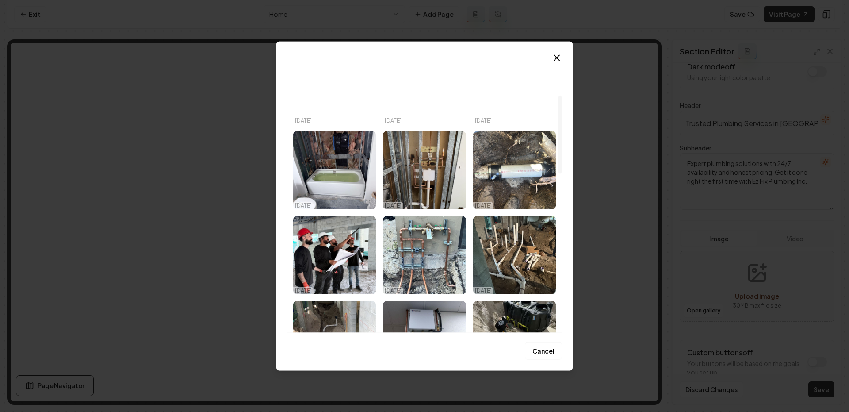
scroll to position [126, 0]
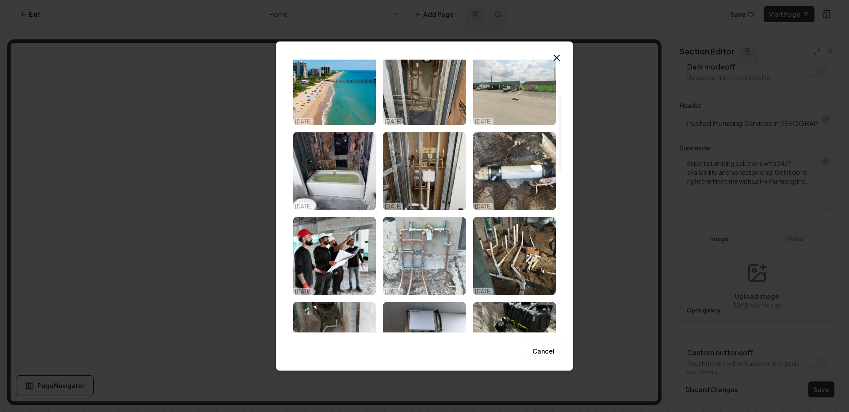
click at [445, 265] on img "Select image image_68e6c7925c7cd75eb8589972.jpeg" at bounding box center [424, 256] width 83 height 78
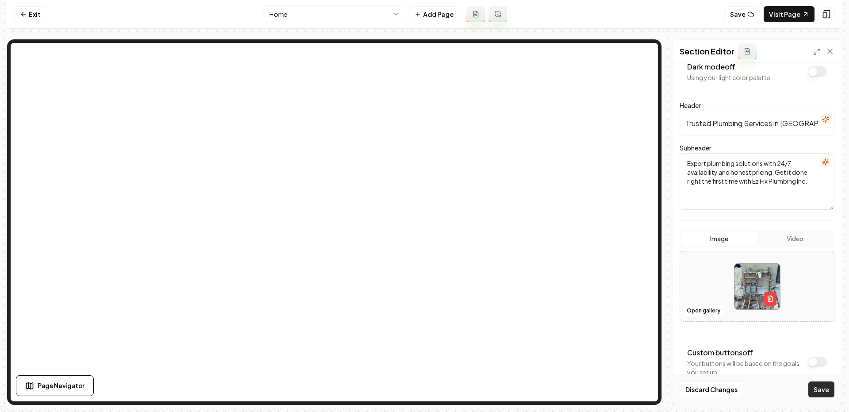
click at [818, 388] on button "Save" at bounding box center [822, 389] width 26 height 16
drag, startPoint x: 696, startPoint y: 302, endPoint x: 694, endPoint y: 313, distance: 11.7
click at [694, 313] on div "Open gallery" at bounding box center [757, 286] width 155 height 71
click at [769, 297] on icon "button" at bounding box center [770, 297] width 5 height 0
click at [717, 309] on button "Open gallery" at bounding box center [704, 310] width 40 height 14
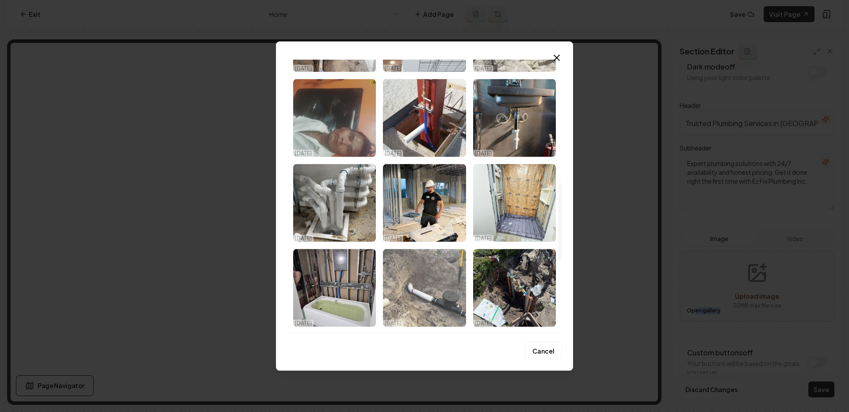
scroll to position [430, 0]
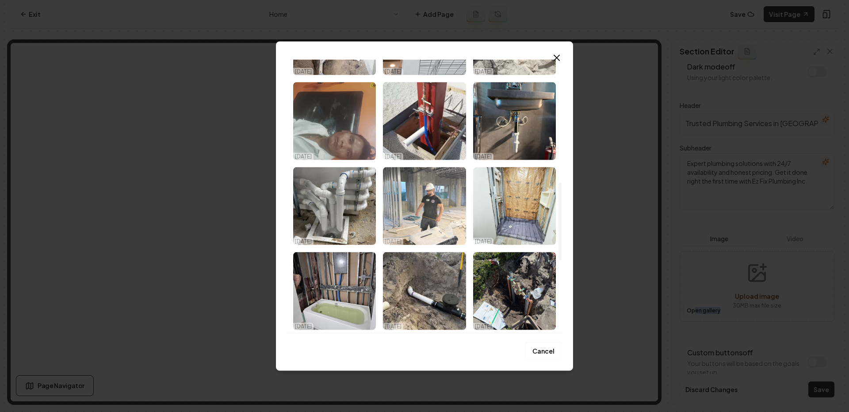
click at [414, 226] on img "Select image image_68e6c7935c7cd75eb8589dbd.jpeg" at bounding box center [424, 206] width 83 height 78
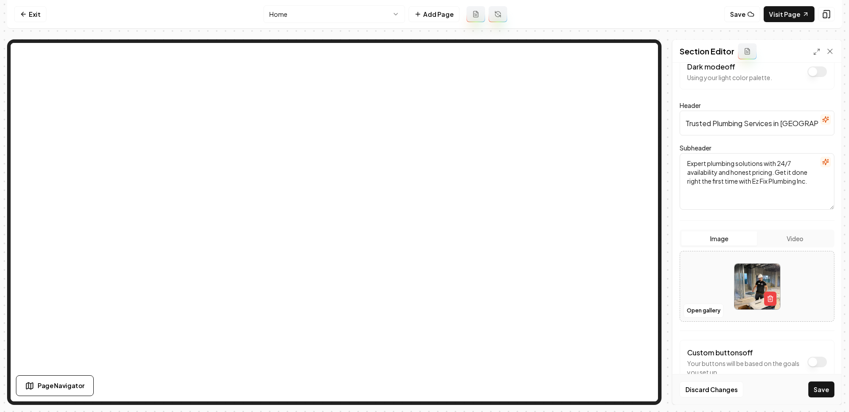
click at [829, 399] on div "Discard Changes Save" at bounding box center [757, 389] width 169 height 31
click at [818, 390] on button "Save" at bounding box center [822, 389] width 26 height 16
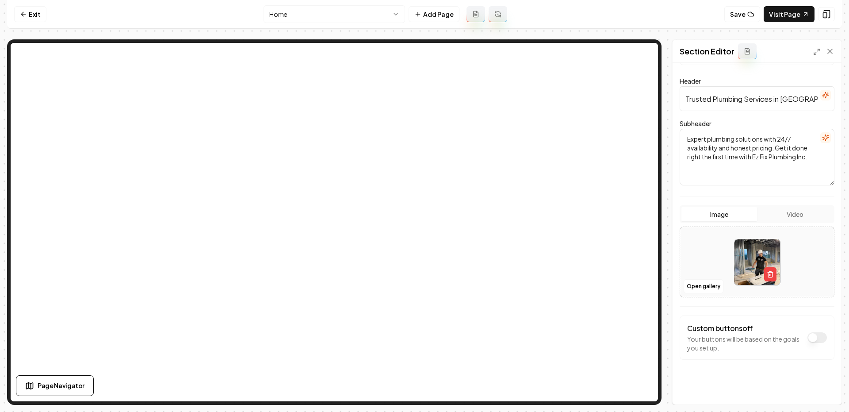
scroll to position [43, 0]
click at [703, 292] on button "Open gallery" at bounding box center [704, 287] width 40 height 14
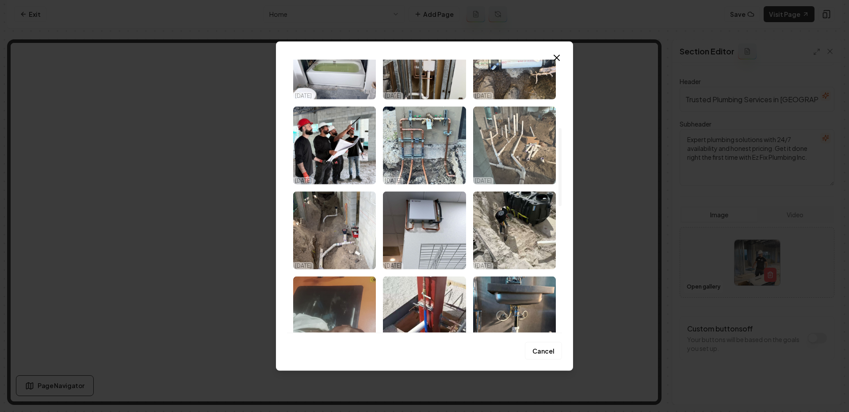
scroll to position [295, 0]
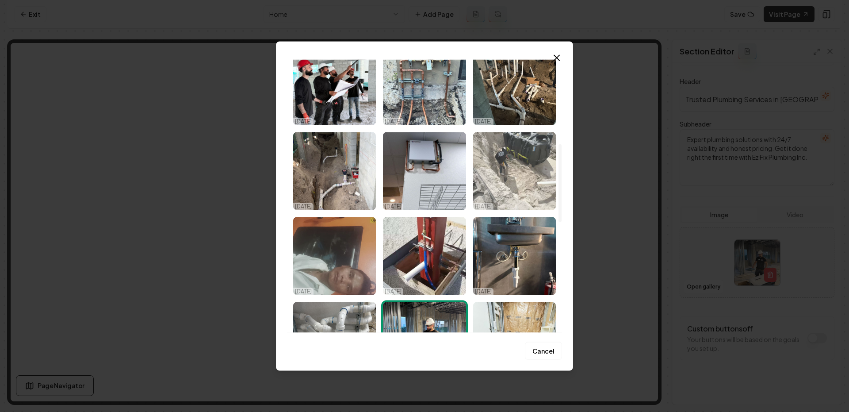
click at [514, 190] on img "Select image image_68e6c7925c7cd75eb8589952.jpeg" at bounding box center [514, 171] width 83 height 78
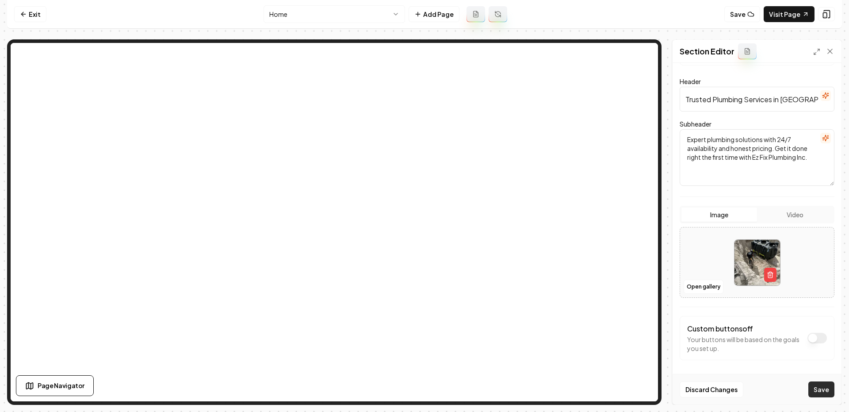
click at [820, 390] on button "Save" at bounding box center [822, 389] width 26 height 16
click at [775, 19] on link "Visit Page" at bounding box center [789, 14] width 51 height 16
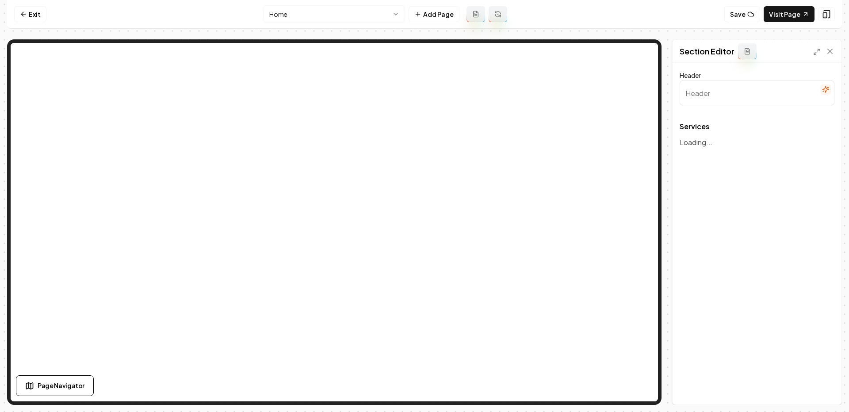
type input "Expert Plumbing Services"
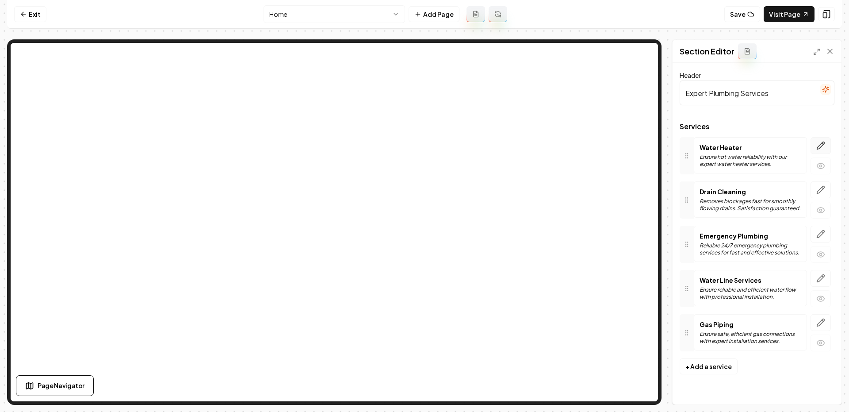
click at [820, 148] on icon "button" at bounding box center [821, 146] width 8 height 8
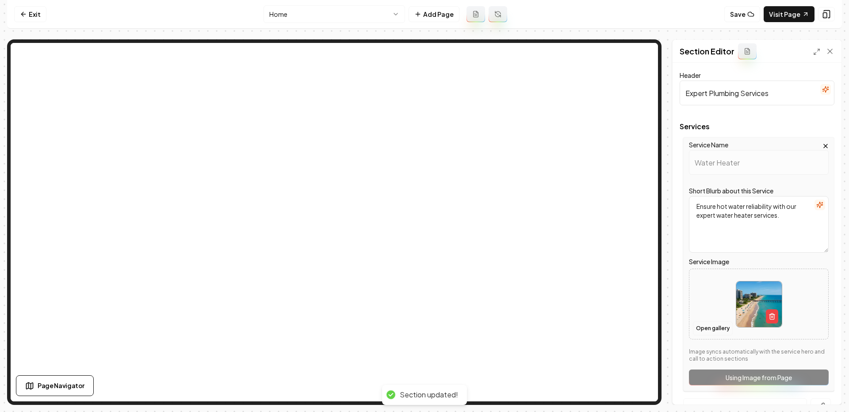
click at [717, 326] on button "Open gallery" at bounding box center [713, 328] width 40 height 14
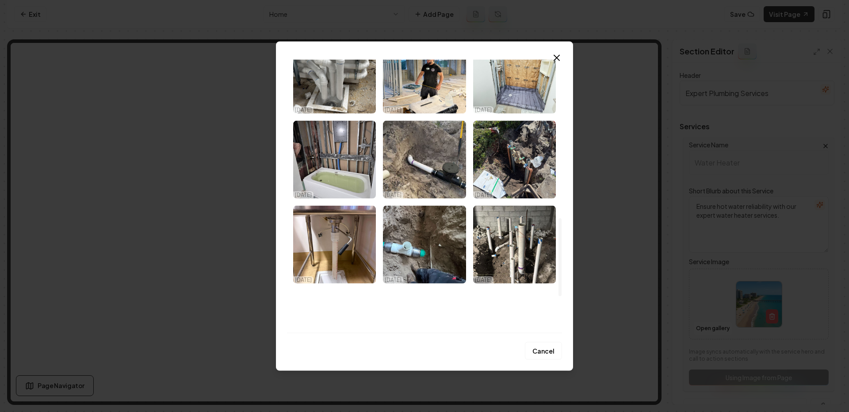
scroll to position [555, 0]
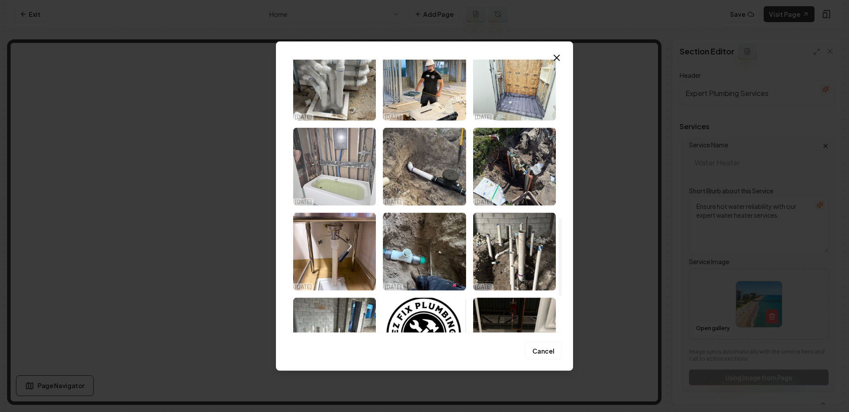
click at [345, 188] on img "Select image image_68e6c7925c7cd75eb858988d.jpeg" at bounding box center [334, 166] width 83 height 78
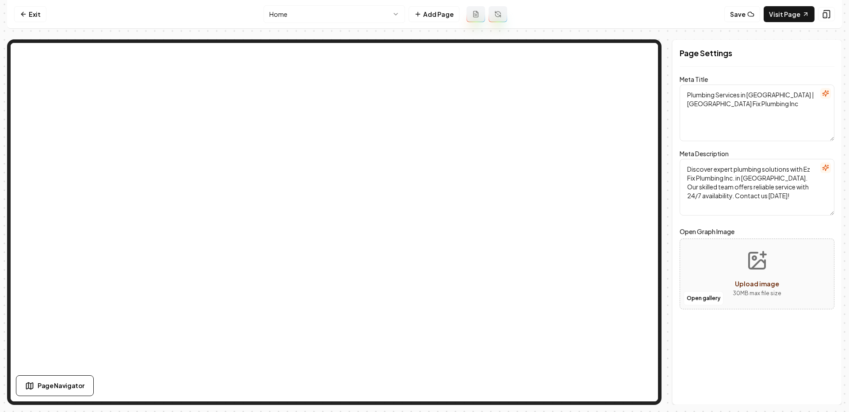
scroll to position [0, 0]
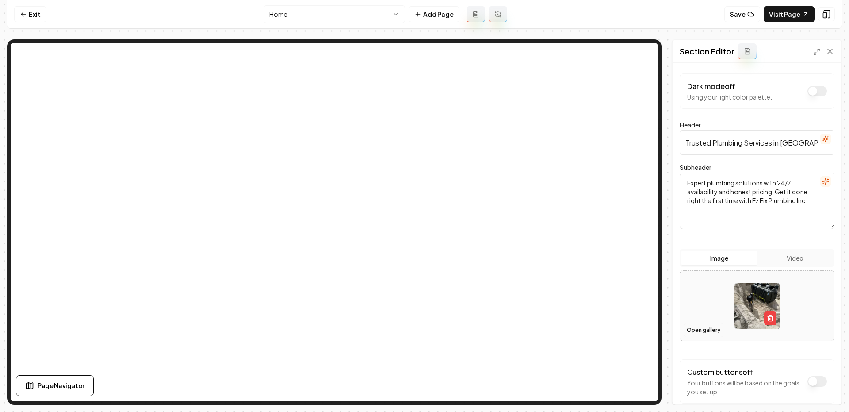
click at [695, 332] on button "Open gallery" at bounding box center [704, 330] width 40 height 14
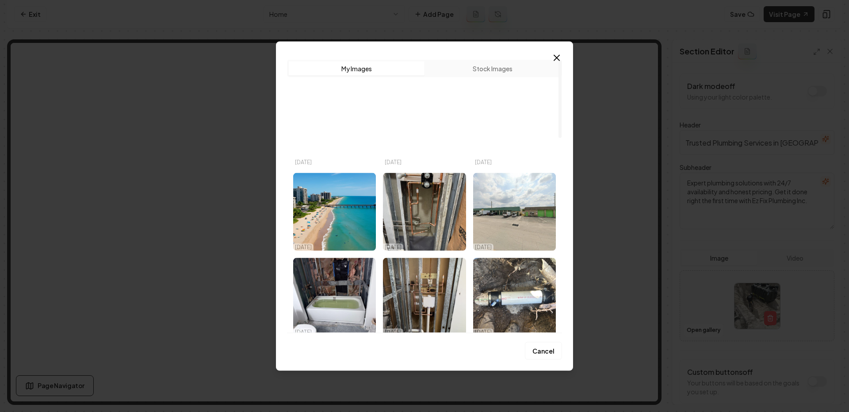
scroll to position [5, 0]
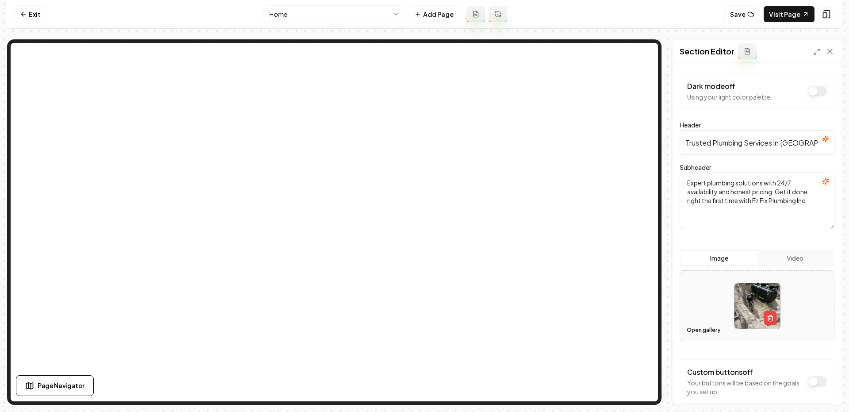
click at [698, 330] on button "Open gallery" at bounding box center [704, 330] width 40 height 14
click at [775, 316] on button "button" at bounding box center [770, 318] width 12 height 14
click at [759, 307] on button "Upload image 30 MB max file size" at bounding box center [757, 306] width 63 height 62
type input "**********"
click at [827, 392] on button "Save" at bounding box center [822, 389] width 26 height 16
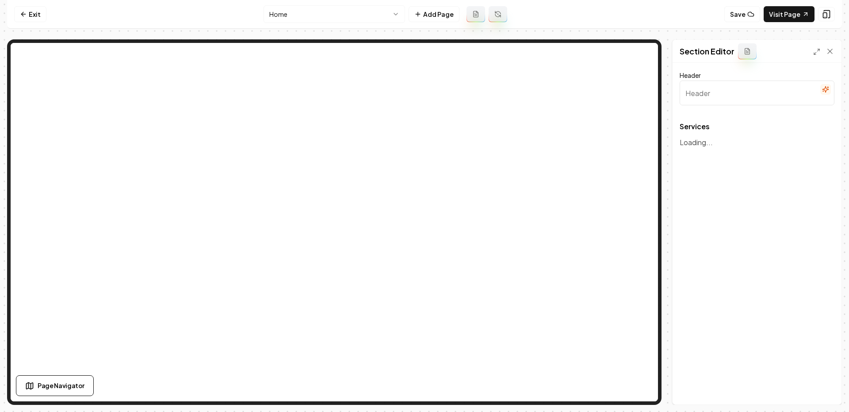
type input "Expert Plumbing Services"
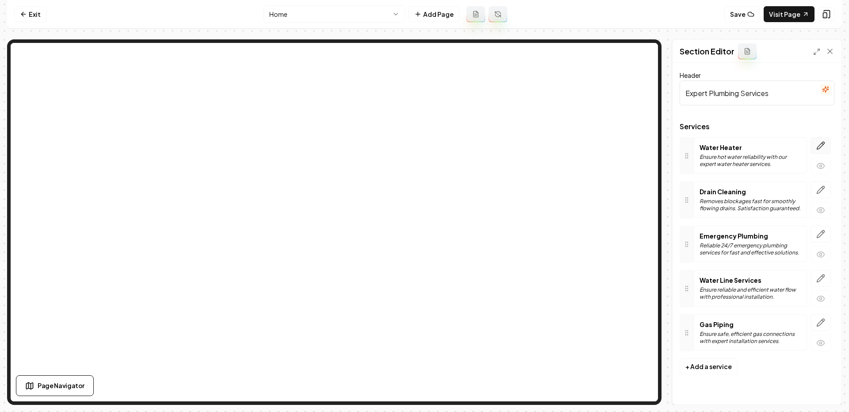
click at [819, 146] on icon "button" at bounding box center [821, 146] width 8 height 8
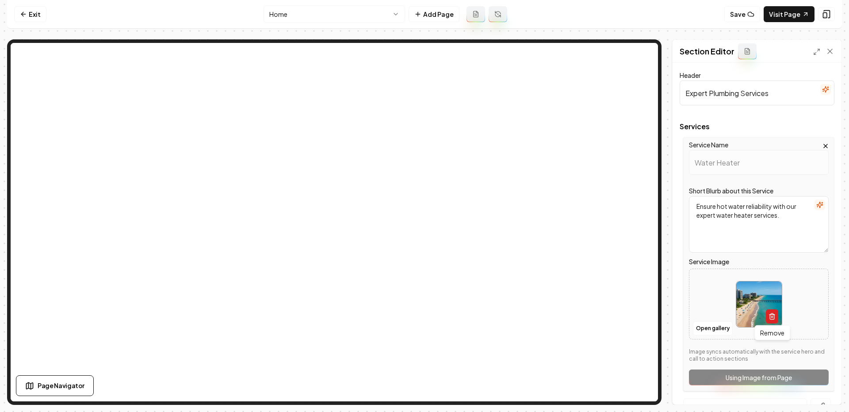
click at [772, 315] on icon "button" at bounding box center [772, 316] width 7 height 7
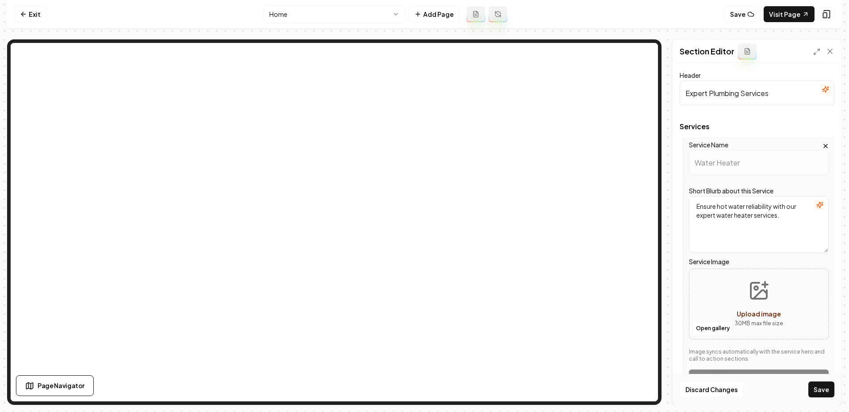
click at [755, 295] on icon "Upload image" at bounding box center [760, 294] width 13 height 8
type input "**********"
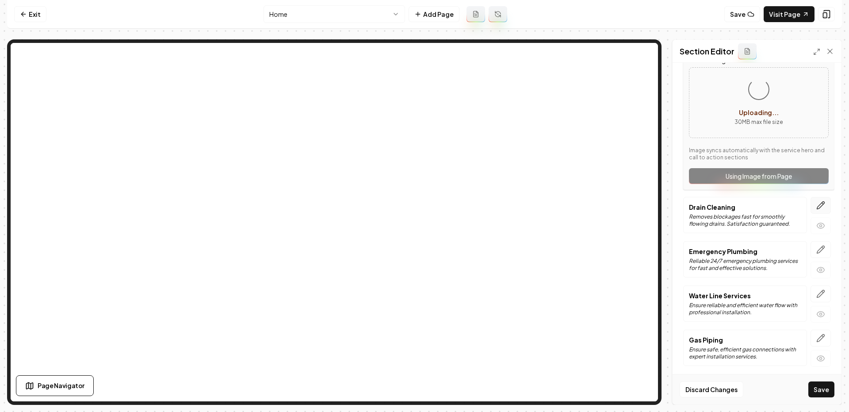
click at [815, 203] on button "button" at bounding box center [821, 205] width 20 height 17
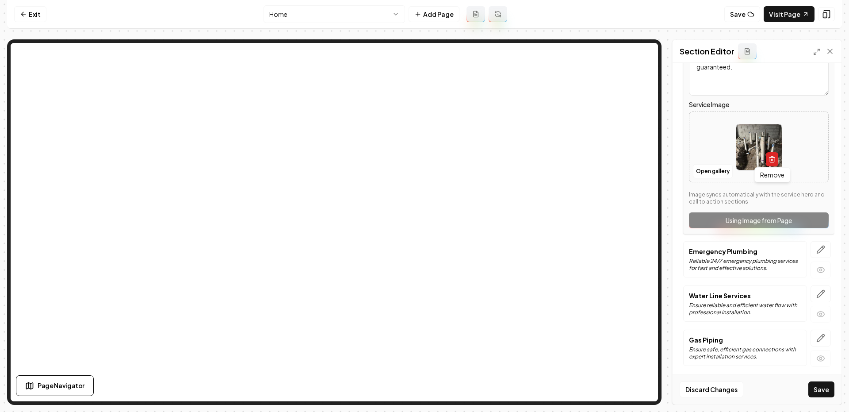
click at [769, 161] on icon "button" at bounding box center [772, 159] width 7 height 7
click at [764, 151] on div "Upload image" at bounding box center [759, 156] width 44 height 11
type input "**********"
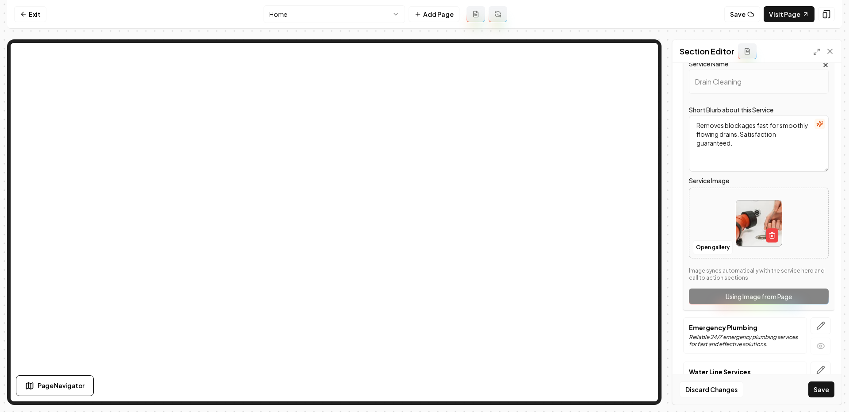
scroll to position [126, 0]
click at [772, 232] on icon "button" at bounding box center [772, 234] width 7 height 7
click at [761, 214] on icon "Upload image" at bounding box center [758, 209] width 21 height 21
type input "**********"
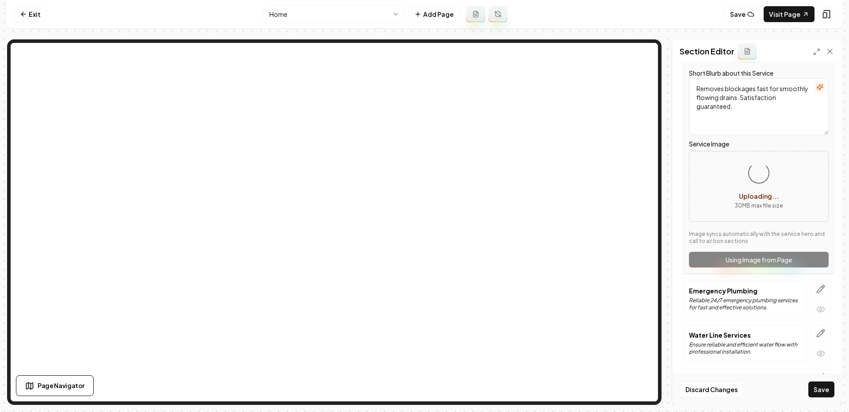
scroll to position [201, 0]
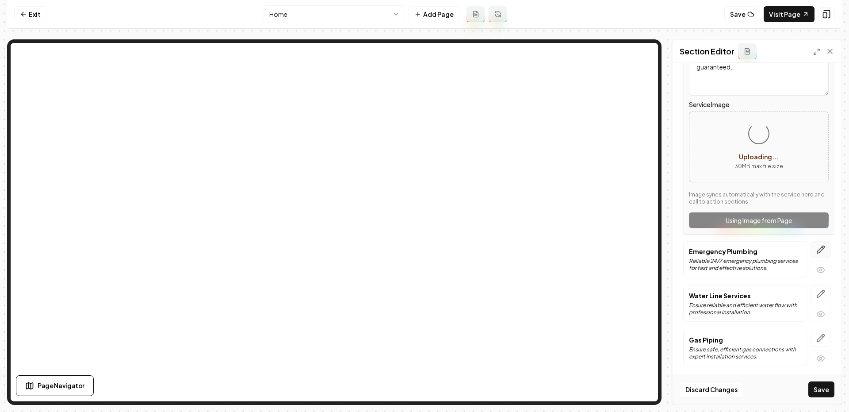
click at [824, 250] on icon "button" at bounding box center [821, 249] width 9 height 9
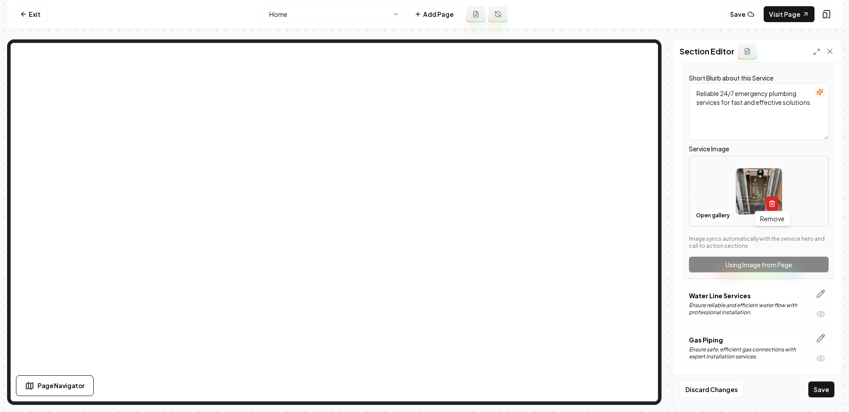
click at [771, 203] on icon "button" at bounding box center [772, 203] width 7 height 7
click at [756, 191] on button "Upload image 30 MB max file size" at bounding box center [759, 191] width 63 height 62
type input "**********"
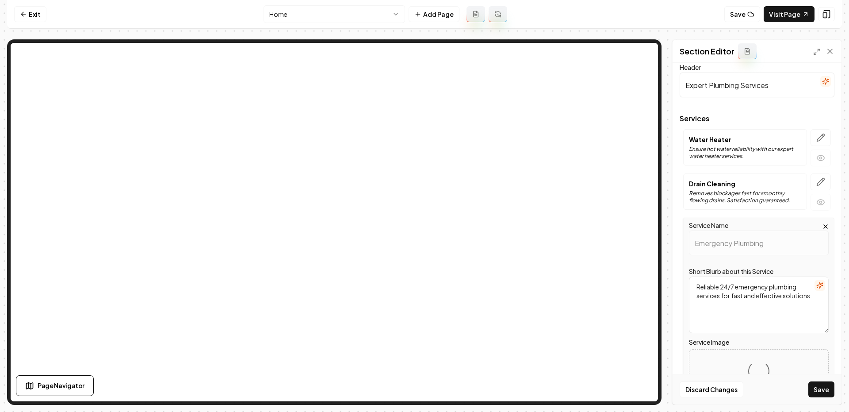
scroll to position [0, 0]
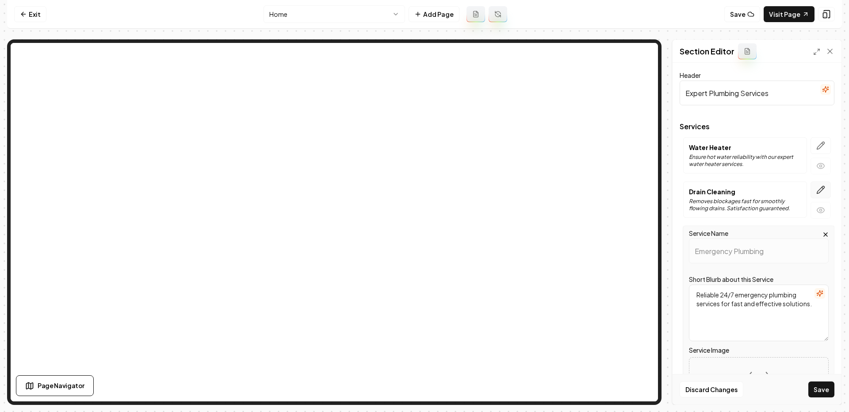
click at [815, 190] on button "button" at bounding box center [821, 189] width 20 height 17
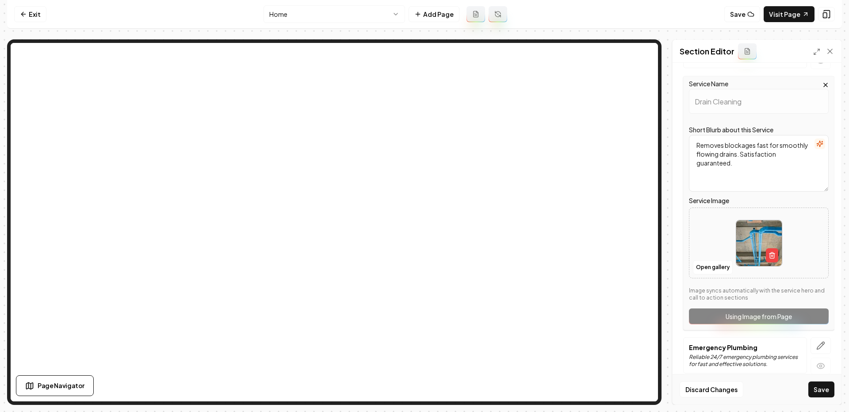
scroll to position [201, 0]
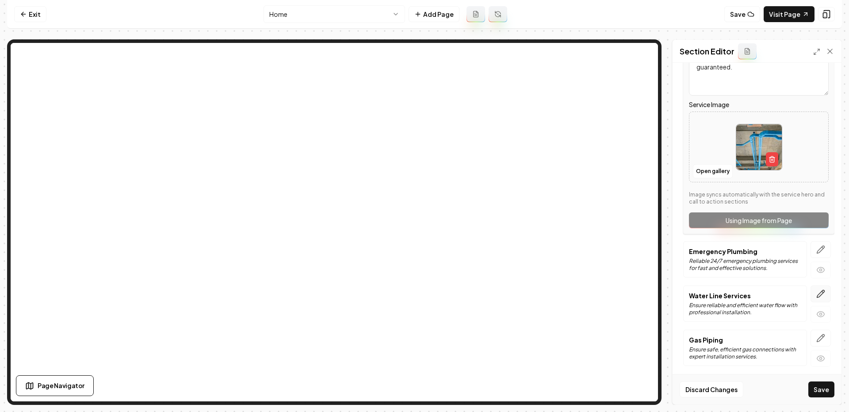
click at [822, 297] on button "button" at bounding box center [821, 293] width 20 height 17
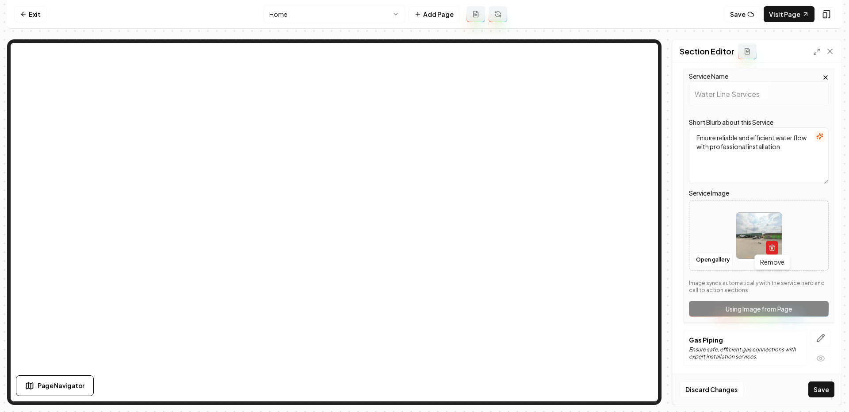
click at [770, 246] on icon "button" at bounding box center [772, 248] width 4 height 5
click at [758, 233] on button "Upload image 30 MB max file size" at bounding box center [759, 235] width 63 height 62
type input "**********"
click at [816, 334] on button "button" at bounding box center [821, 338] width 20 height 17
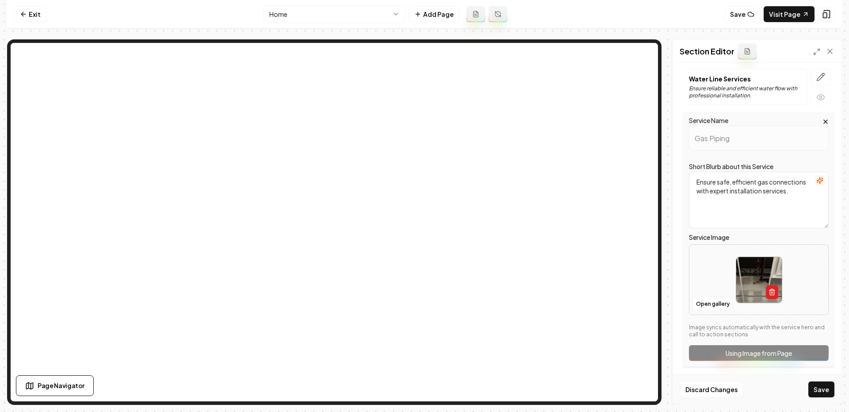
click at [772, 293] on button "button" at bounding box center [772, 292] width 12 height 14
click at [709, 309] on div "Open gallery Upload image 30 MB max file size" at bounding box center [759, 279] width 140 height 71
type input "**********"
click at [824, 388] on button "Save" at bounding box center [822, 389] width 26 height 16
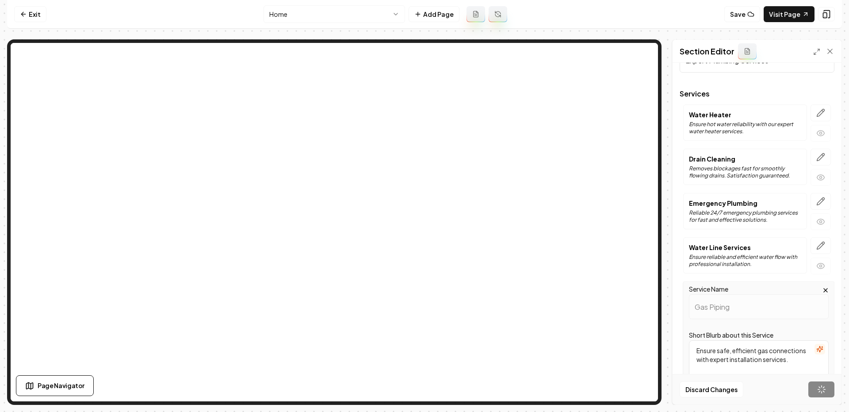
scroll to position [4, 0]
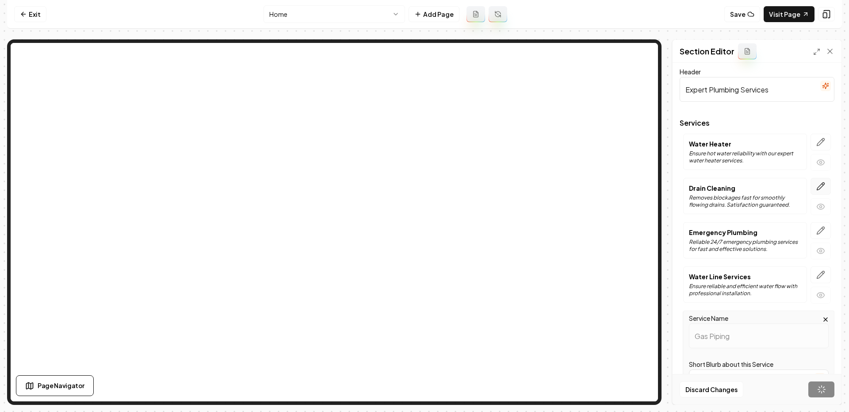
click at [820, 184] on icon "button" at bounding box center [821, 187] width 8 height 8
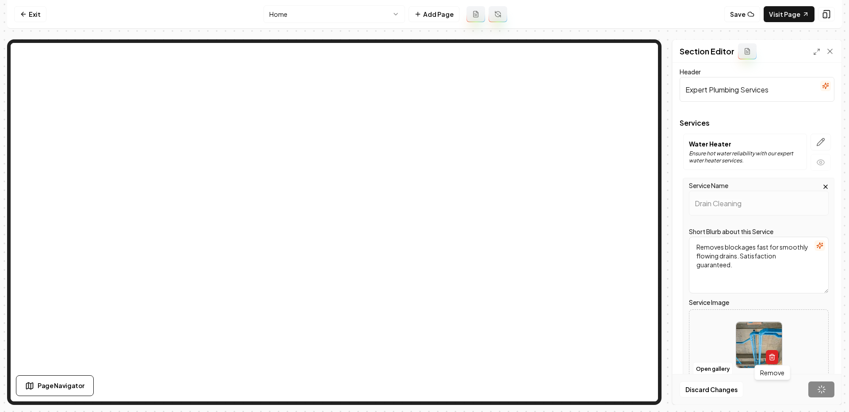
click at [774, 356] on icon "button" at bounding box center [772, 356] width 7 height 7
click at [711, 357] on div "Open gallery Upload image 30 MB max file size" at bounding box center [759, 344] width 140 height 71
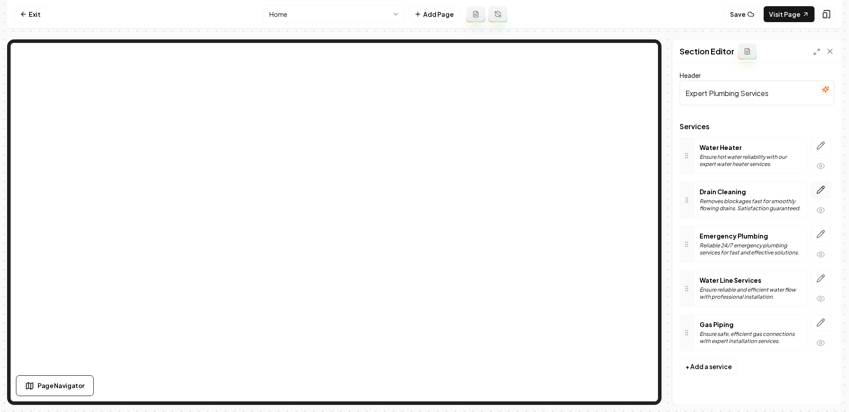
click at [821, 191] on icon "button" at bounding box center [821, 189] width 9 height 9
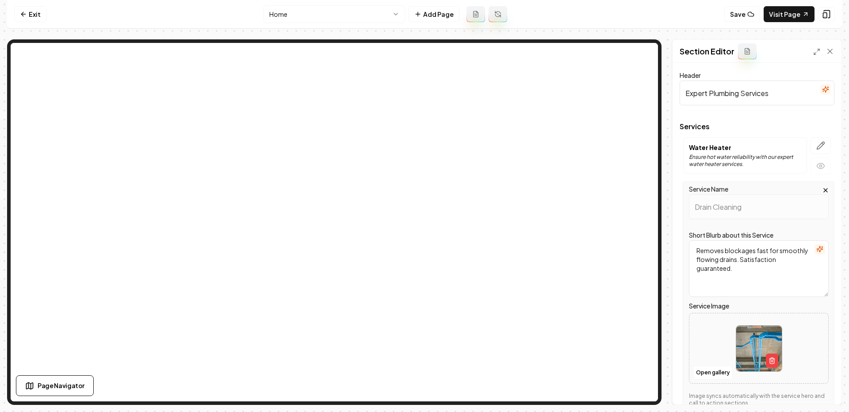
scroll to position [37, 0]
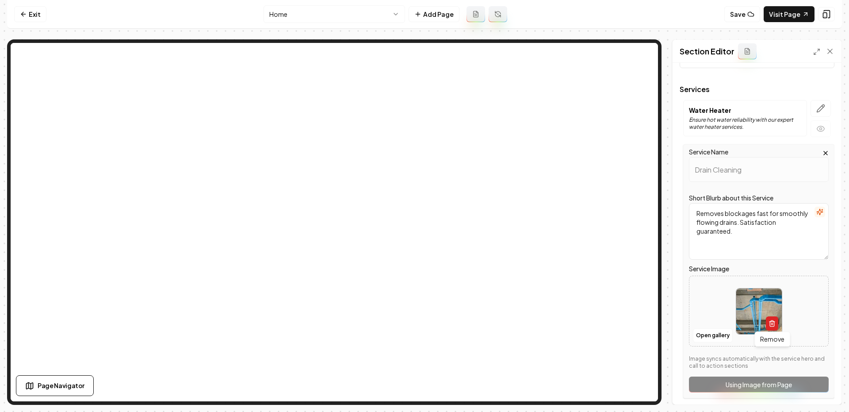
click at [772, 323] on icon "button" at bounding box center [772, 323] width 7 height 7
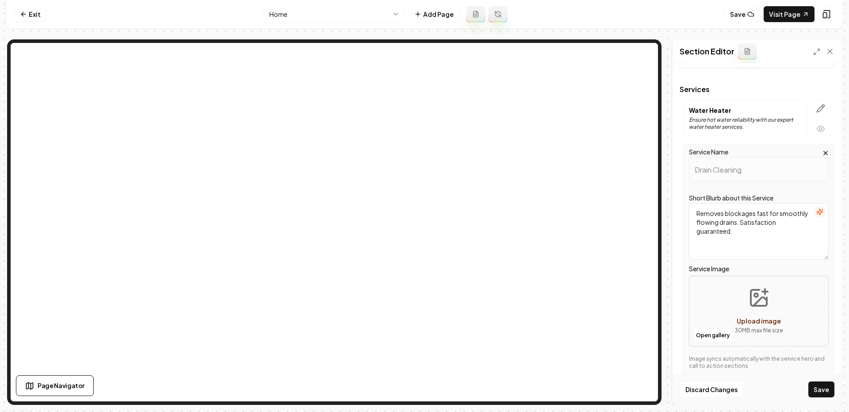
click at [748, 302] on icon "Upload image" at bounding box center [758, 297] width 21 height 21
type input "**********"
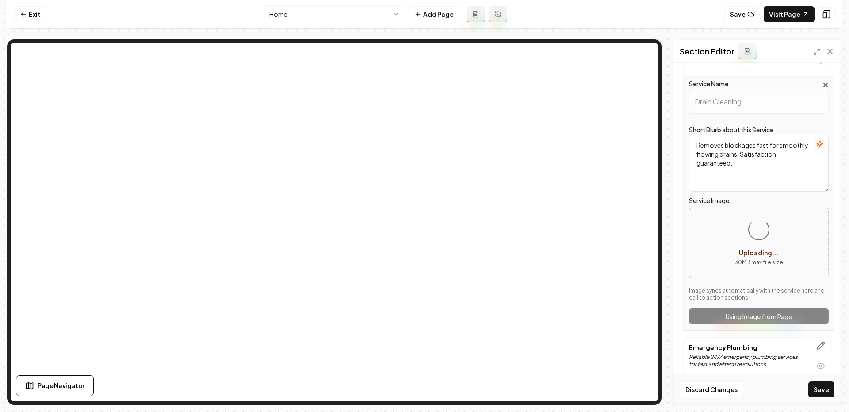
scroll to position [201, 0]
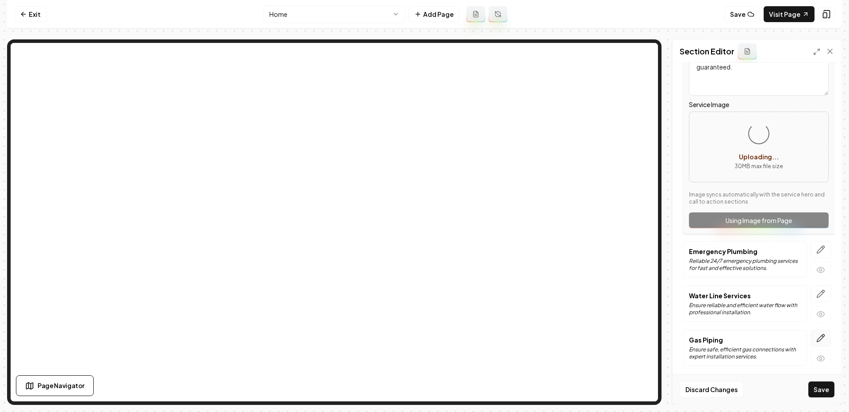
click at [825, 336] on icon "button" at bounding box center [821, 338] width 9 height 9
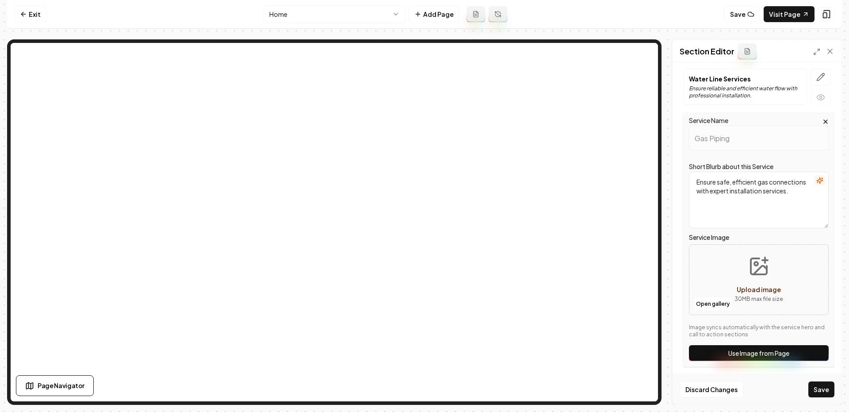
click at [747, 272] on button "Upload image 30 MB max file size" at bounding box center [759, 280] width 63 height 62
type input "**********"
click at [818, 387] on button "Save" at bounding box center [822, 389] width 26 height 16
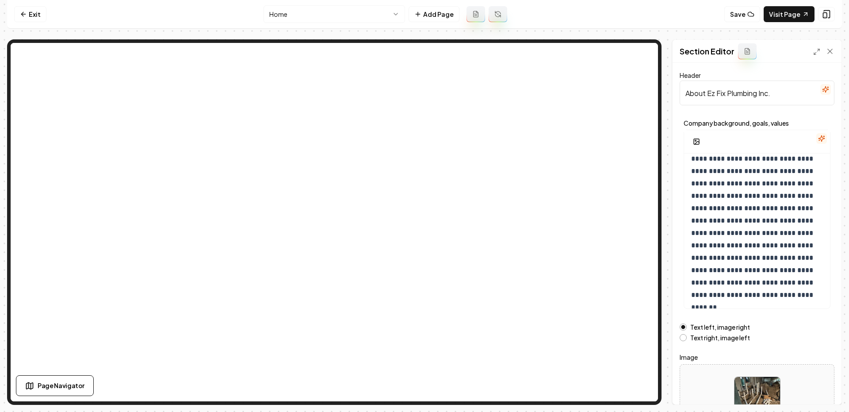
scroll to position [65, 0]
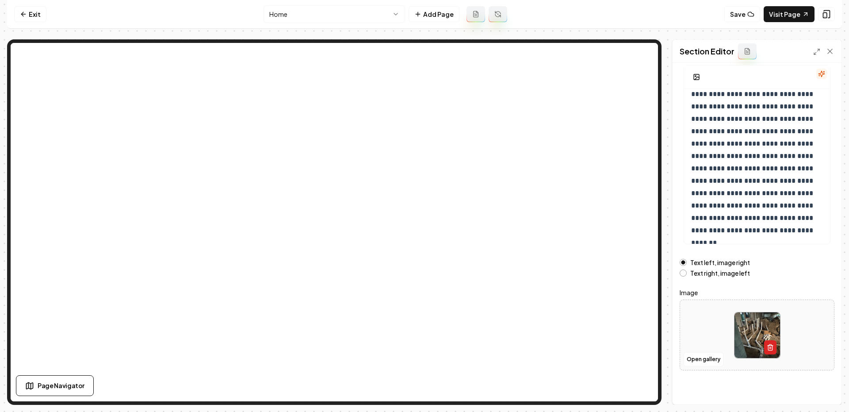
click at [770, 345] on icon "button" at bounding box center [770, 347] width 7 height 7
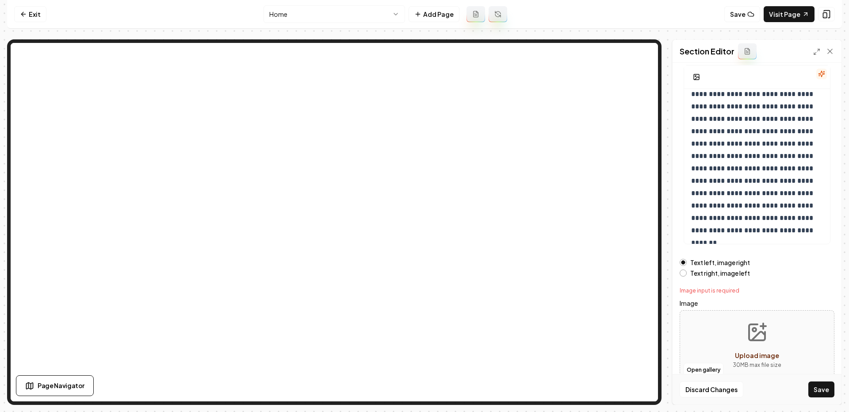
click at [751, 330] on icon "Upload image" at bounding box center [757, 332] width 21 height 21
click at [740, 346] on button "Upload image 30 MB max file size" at bounding box center [757, 346] width 63 height 62
click at [700, 368] on button "Open gallery" at bounding box center [704, 370] width 40 height 14
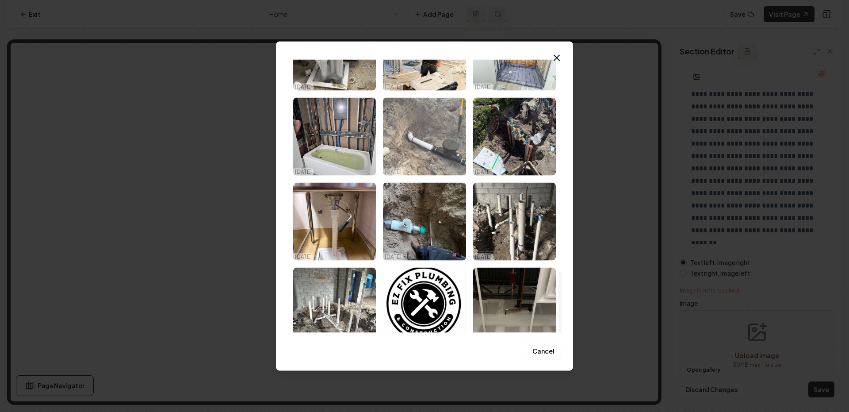
scroll to position [940, 0]
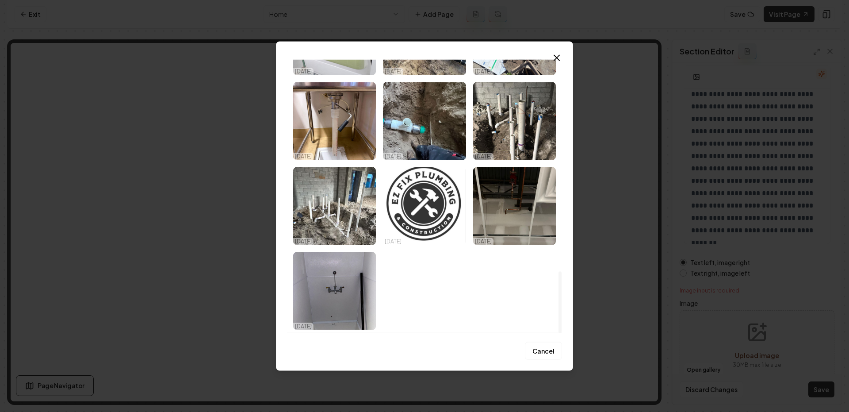
click at [420, 201] on img "Select image image_68e6c7925c7cd75eb858986e.jpeg" at bounding box center [424, 206] width 83 height 78
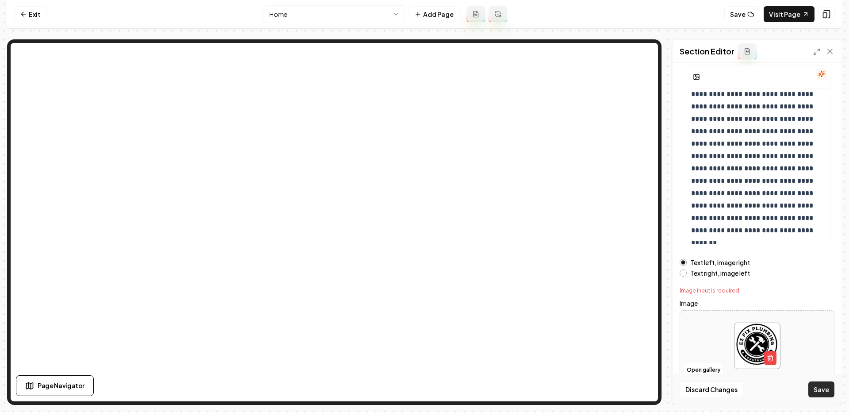
click at [827, 389] on button "Save" at bounding box center [822, 389] width 26 height 16
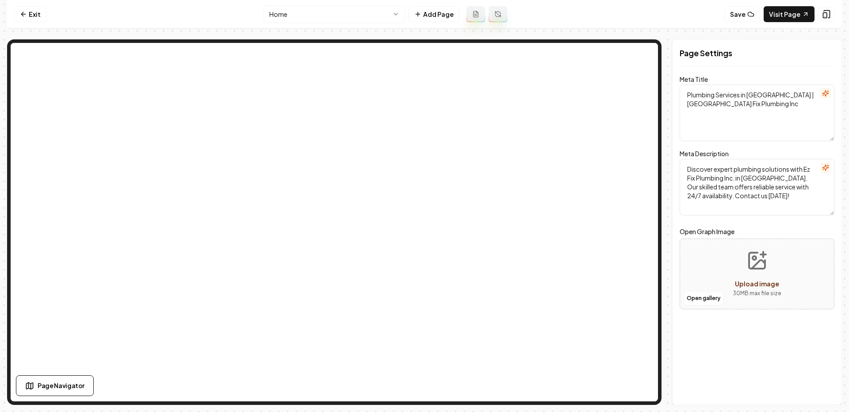
scroll to position [0, 0]
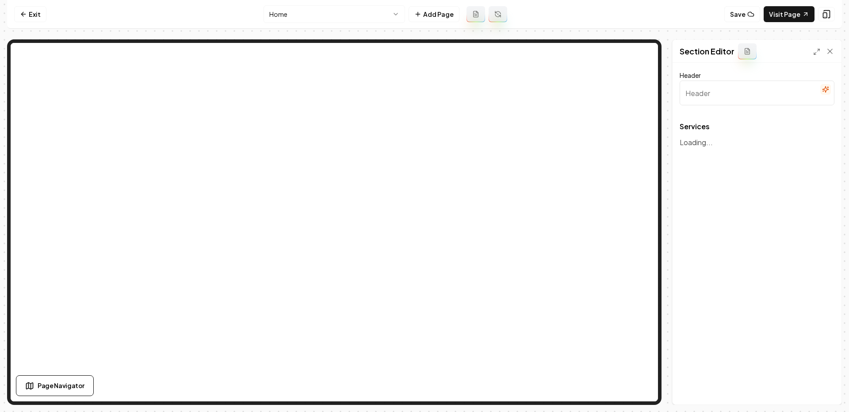
type input "Expert Plumbing Services"
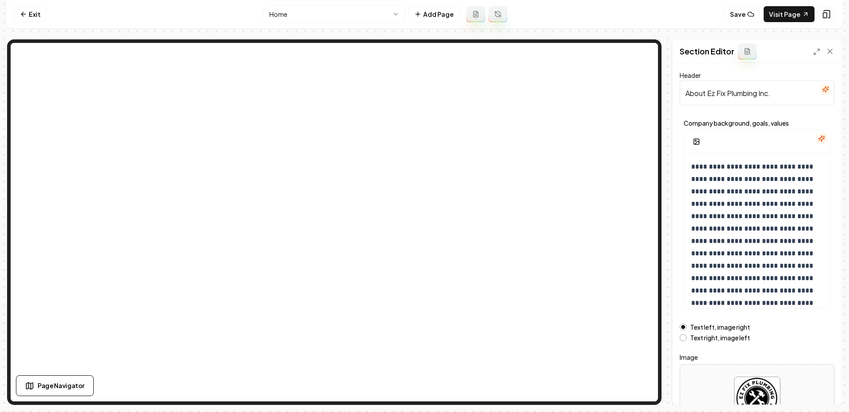
scroll to position [65, 0]
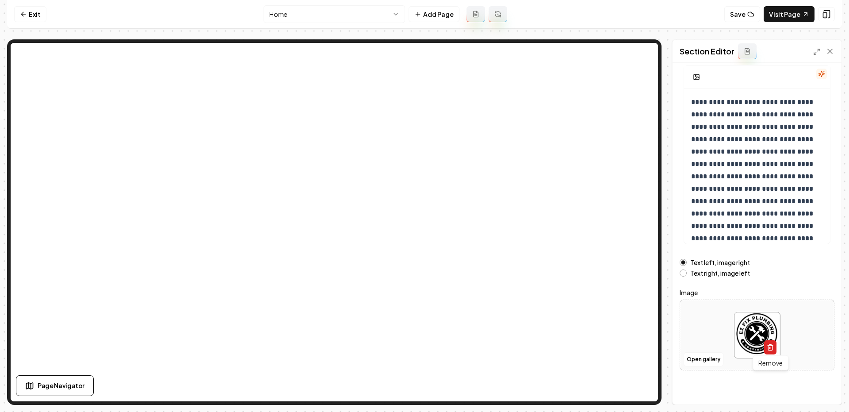
click at [766, 344] on button "button" at bounding box center [770, 347] width 12 height 14
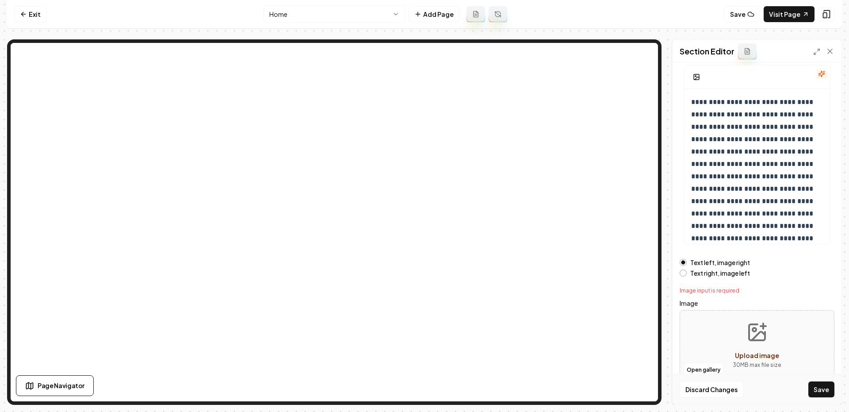
click at [755, 329] on circle "Upload image" at bounding box center [755, 330] width 4 height 4
click at [704, 370] on button "Open gallery" at bounding box center [704, 370] width 40 height 14
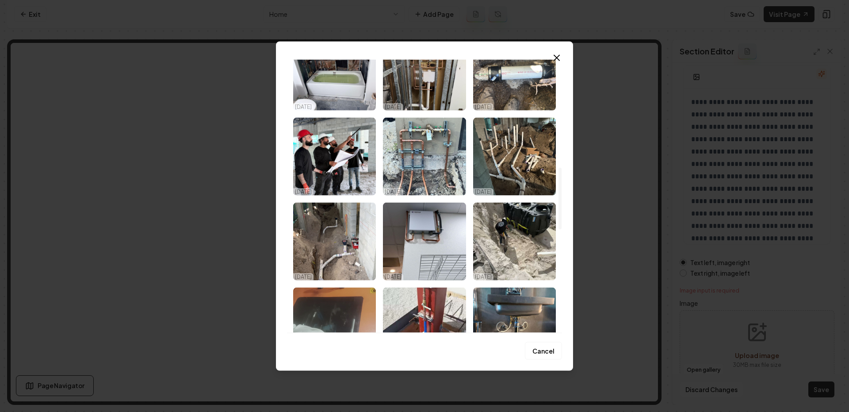
scroll to position [479, 0]
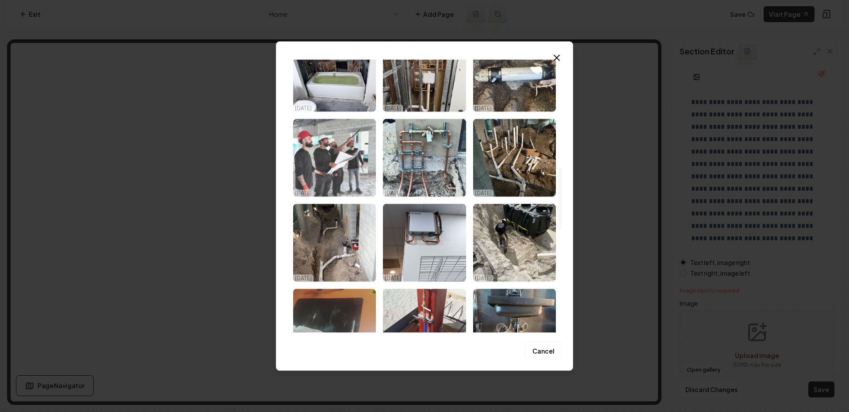
click at [338, 156] on img "Select image image_68e6c7935c7cd75eb858a161.jpeg" at bounding box center [334, 158] width 83 height 78
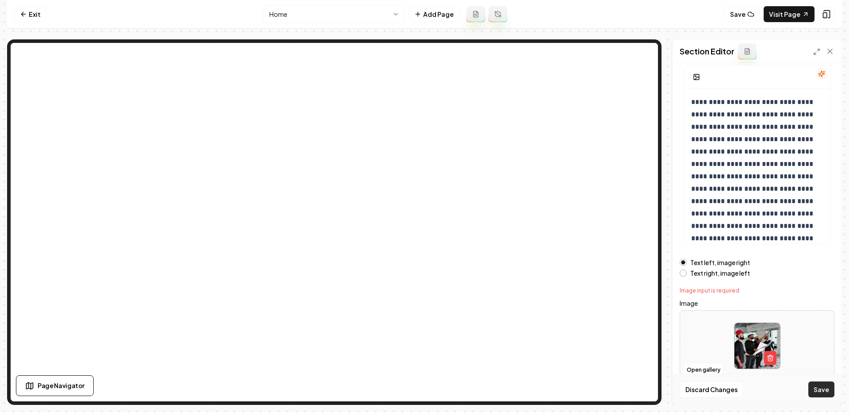
click at [820, 386] on button "Save" at bounding box center [822, 389] width 26 height 16
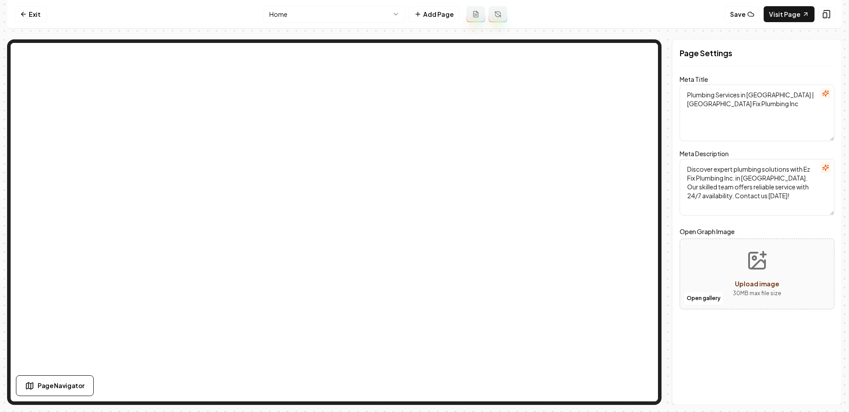
scroll to position [0, 0]
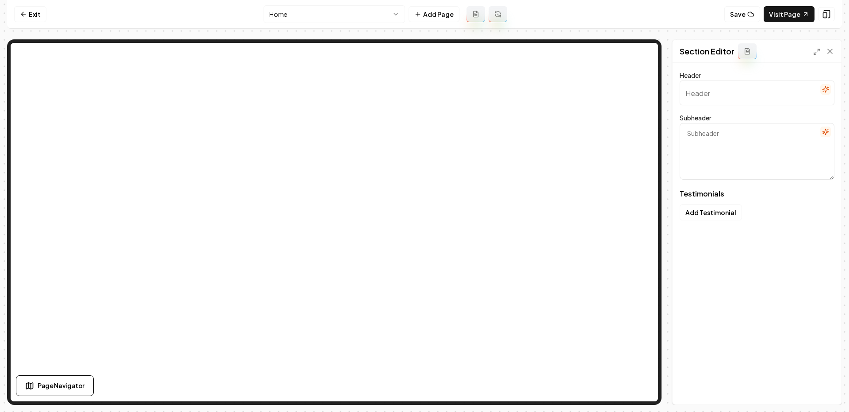
type input "Our Customers Trust Us"
type textarea "Read honest experiences that highlight our plumbing expertise"
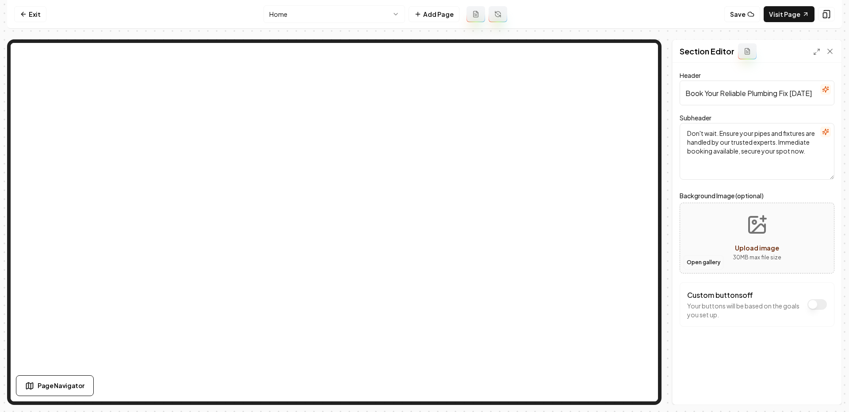
click at [709, 258] on button "Open gallery" at bounding box center [704, 262] width 40 height 14
click at [758, 226] on icon "Upload image" at bounding box center [758, 228] width 13 height 8
type input "**********"
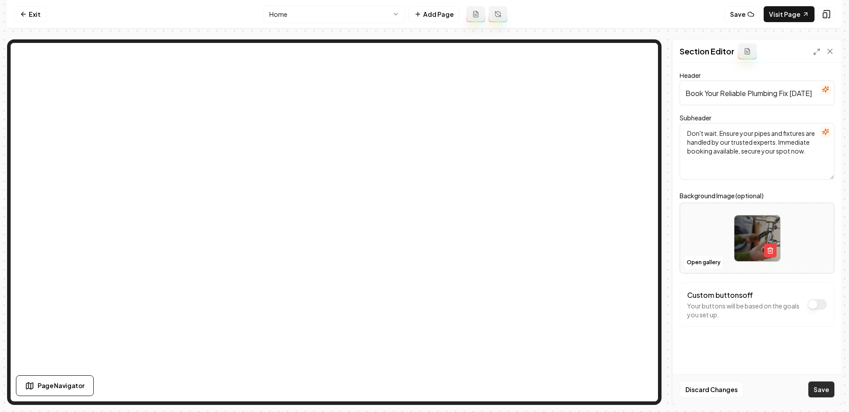
click at [813, 390] on button "Save" at bounding box center [822, 389] width 26 height 16
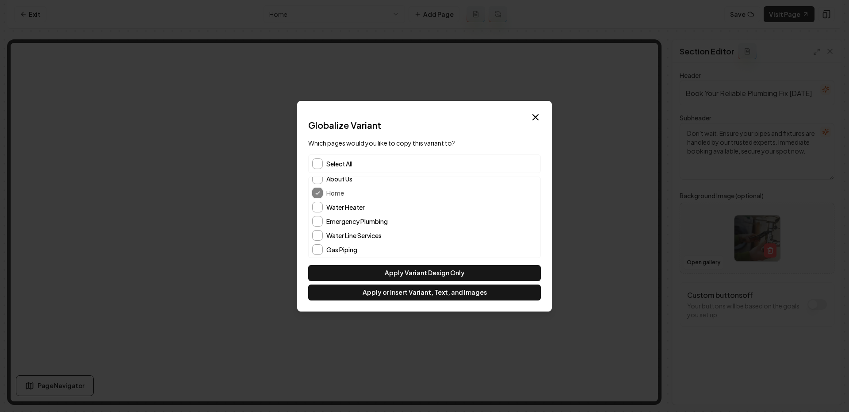
scroll to position [50, 0]
click at [320, 182] on button "About Us" at bounding box center [317, 178] width 11 height 11
click at [322, 203] on div "Contact" at bounding box center [424, 198] width 225 height 11
click at [320, 200] on button "Contact" at bounding box center [317, 198] width 11 height 11
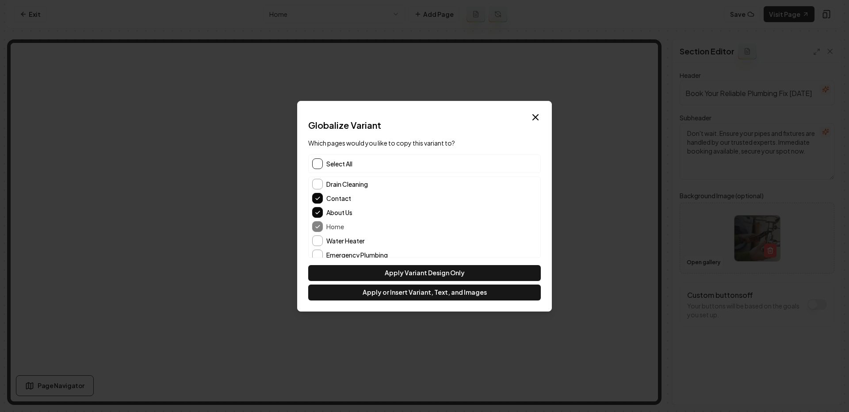
click at [319, 161] on button "button" at bounding box center [317, 163] width 11 height 11
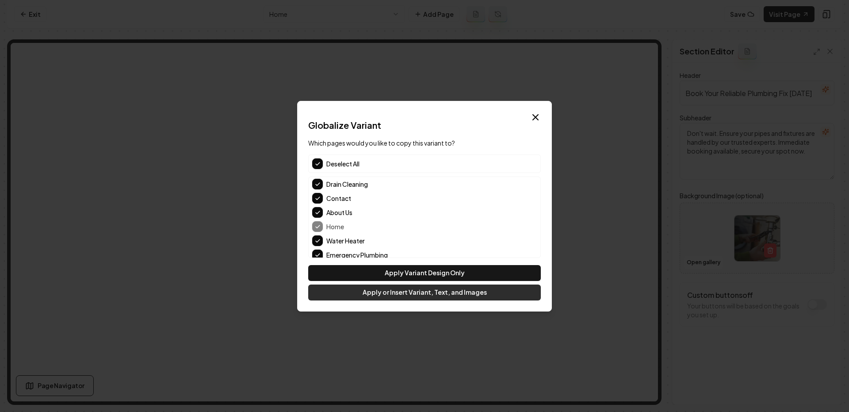
click at [437, 292] on button "Apply or Insert Variant, Text, and Images" at bounding box center [424, 292] width 233 height 16
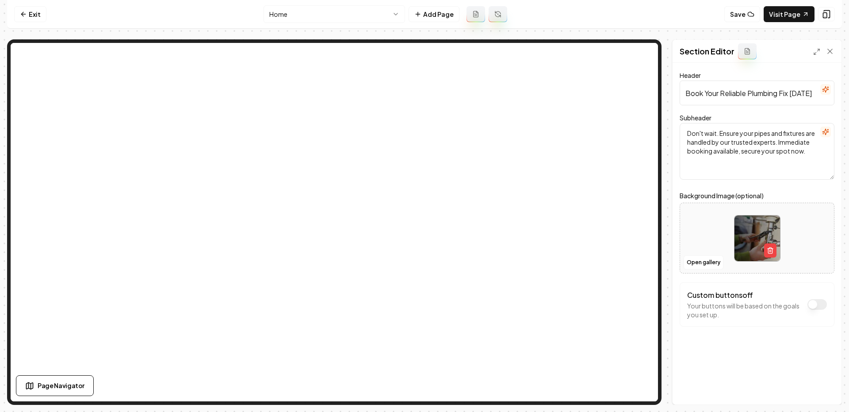
click at [358, 8] on html "Computer Required This feature is only available on a computer. Please switch t…" at bounding box center [424, 206] width 849 height 412
click at [354, 23] on nav "Exit Home Add Page Save Visit Page" at bounding box center [424, 14] width 835 height 29
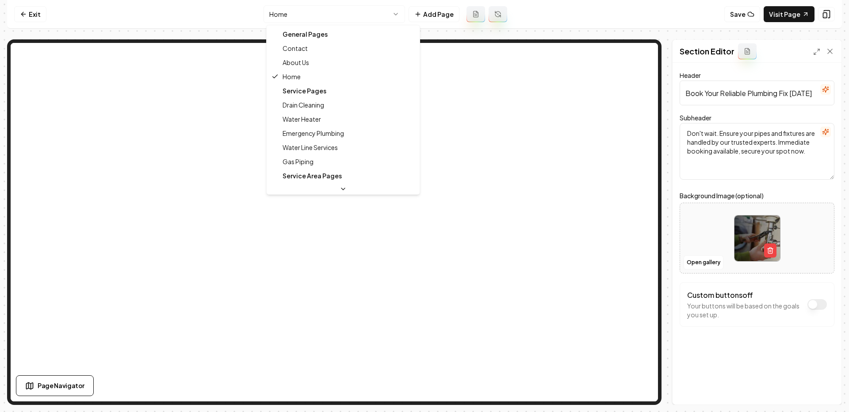
click at [345, 17] on html "Computer Required This feature is only available on a computer. Please switch t…" at bounding box center [424, 206] width 849 height 412
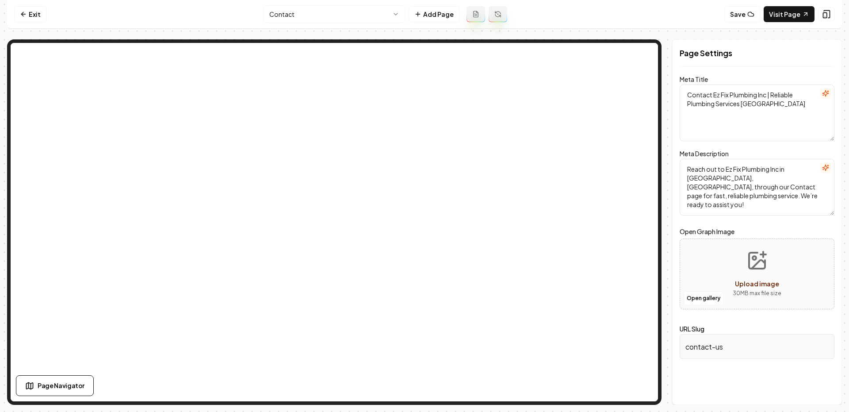
click at [343, 14] on html "Computer Required This feature is only available on a computer. Please switch t…" at bounding box center [424, 206] width 849 height 412
click at [325, 22] on html "Computer Required This feature is only available on a computer. Please switch t…" at bounding box center [424, 206] width 849 height 412
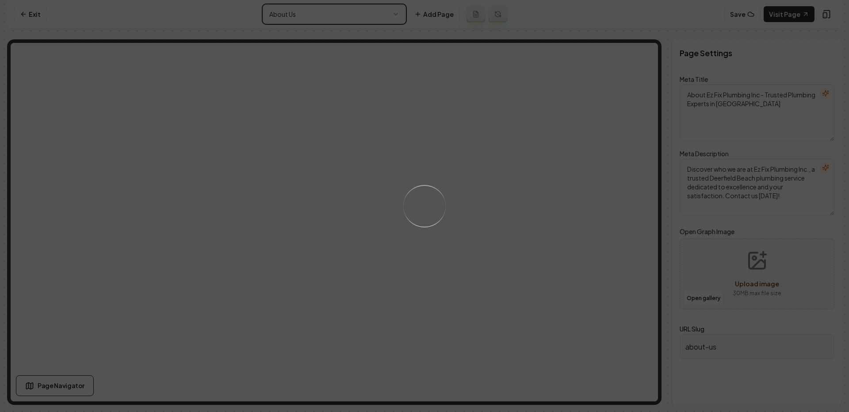
type textarea "Plumbing Services in [GEOGRAPHIC_DATA] | [GEOGRAPHIC_DATA] Fix Plumbing Inc"
type textarea "Discover expert plumbing solutions with Ez Fix Plumbing Inc. in [GEOGRAPHIC_DAT…"
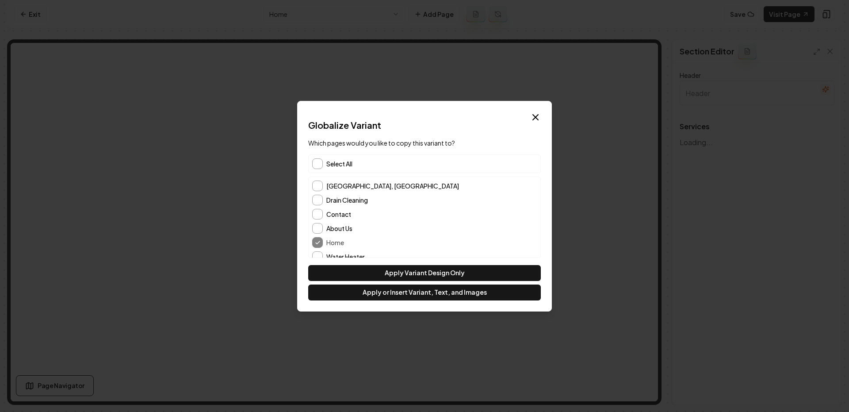
type input "Expert Plumbing Services"
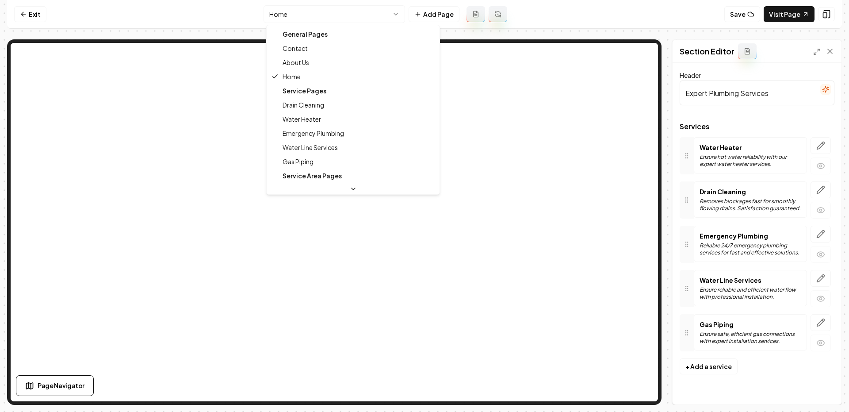
click at [393, 15] on html "Computer Required This feature is only available on a computer. Please switch t…" at bounding box center [424, 206] width 849 height 412
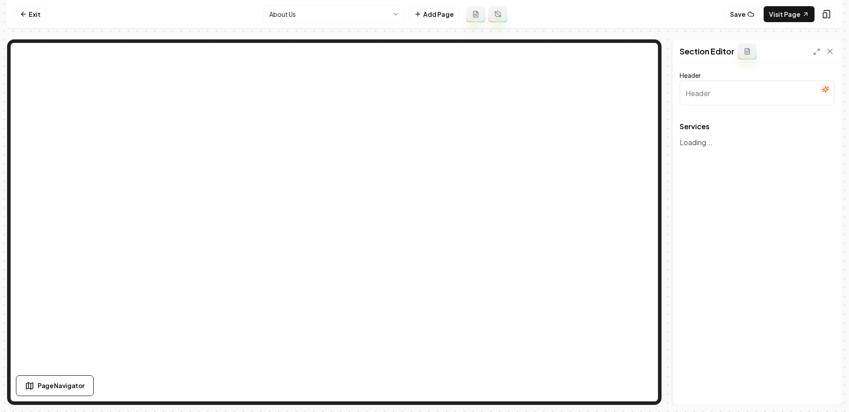
type input "Our Expert Plumbing Services"
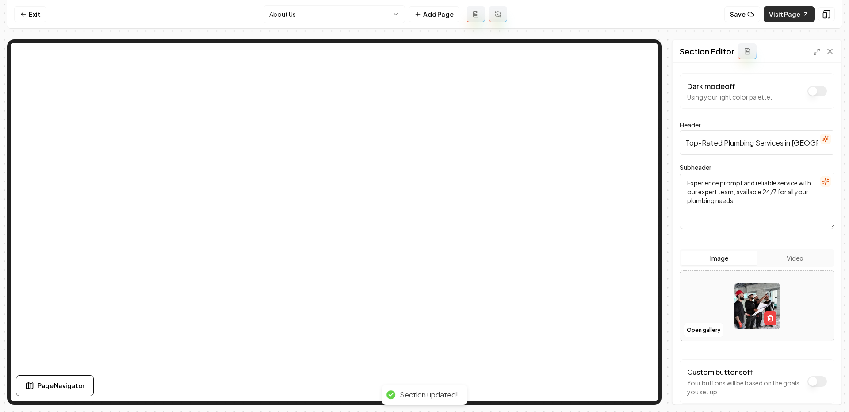
click at [796, 16] on link "Visit Page" at bounding box center [789, 14] width 51 height 16
click at [314, 20] on html "Computer Required This feature is only available on a computer. Please switch t…" at bounding box center [424, 206] width 849 height 412
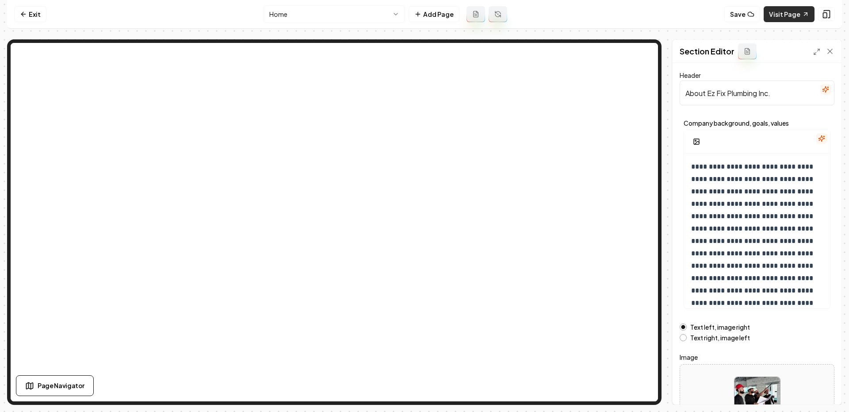
click at [792, 10] on link "Visit Page" at bounding box center [789, 14] width 51 height 16
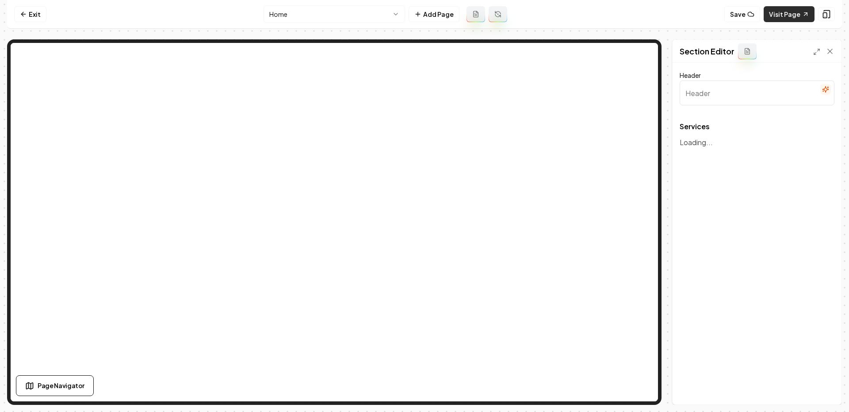
click at [780, 20] on link "Visit Page" at bounding box center [789, 14] width 51 height 16
type input "Expert Plumbing Services"
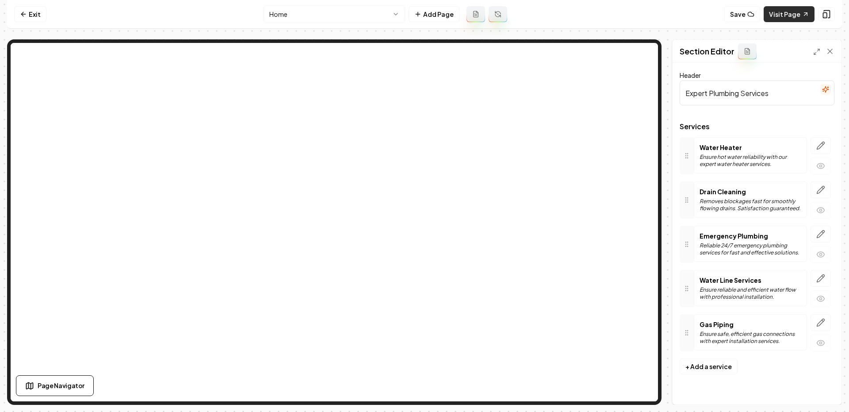
click at [797, 15] on link "Visit Page" at bounding box center [789, 14] width 51 height 16
